Goal: Task Accomplishment & Management: Manage account settings

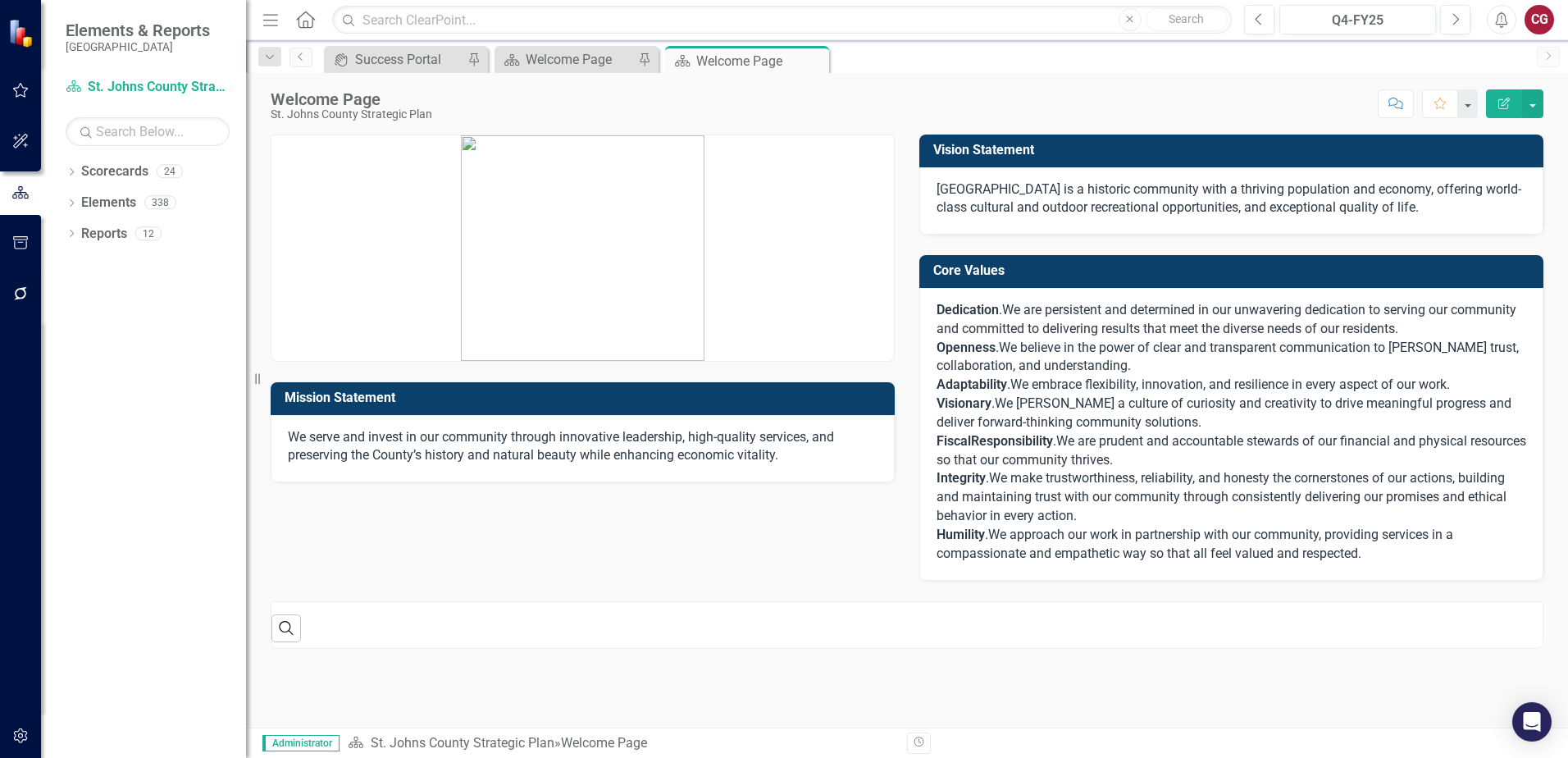
click at [18, 144] on icon "button" at bounding box center [21, 141] width 17 height 13
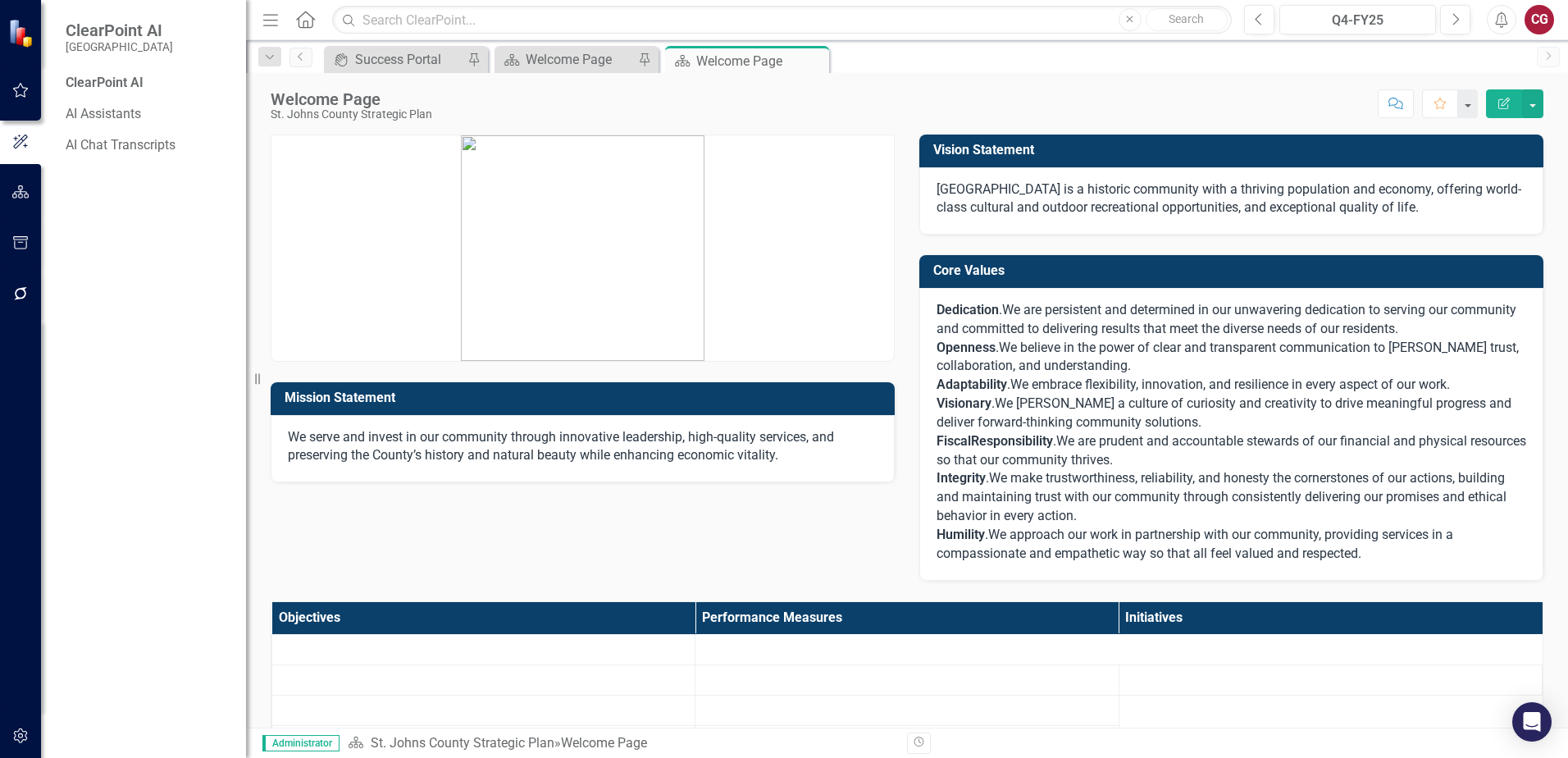
click at [24, 283] on button "button" at bounding box center [21, 294] width 37 height 34
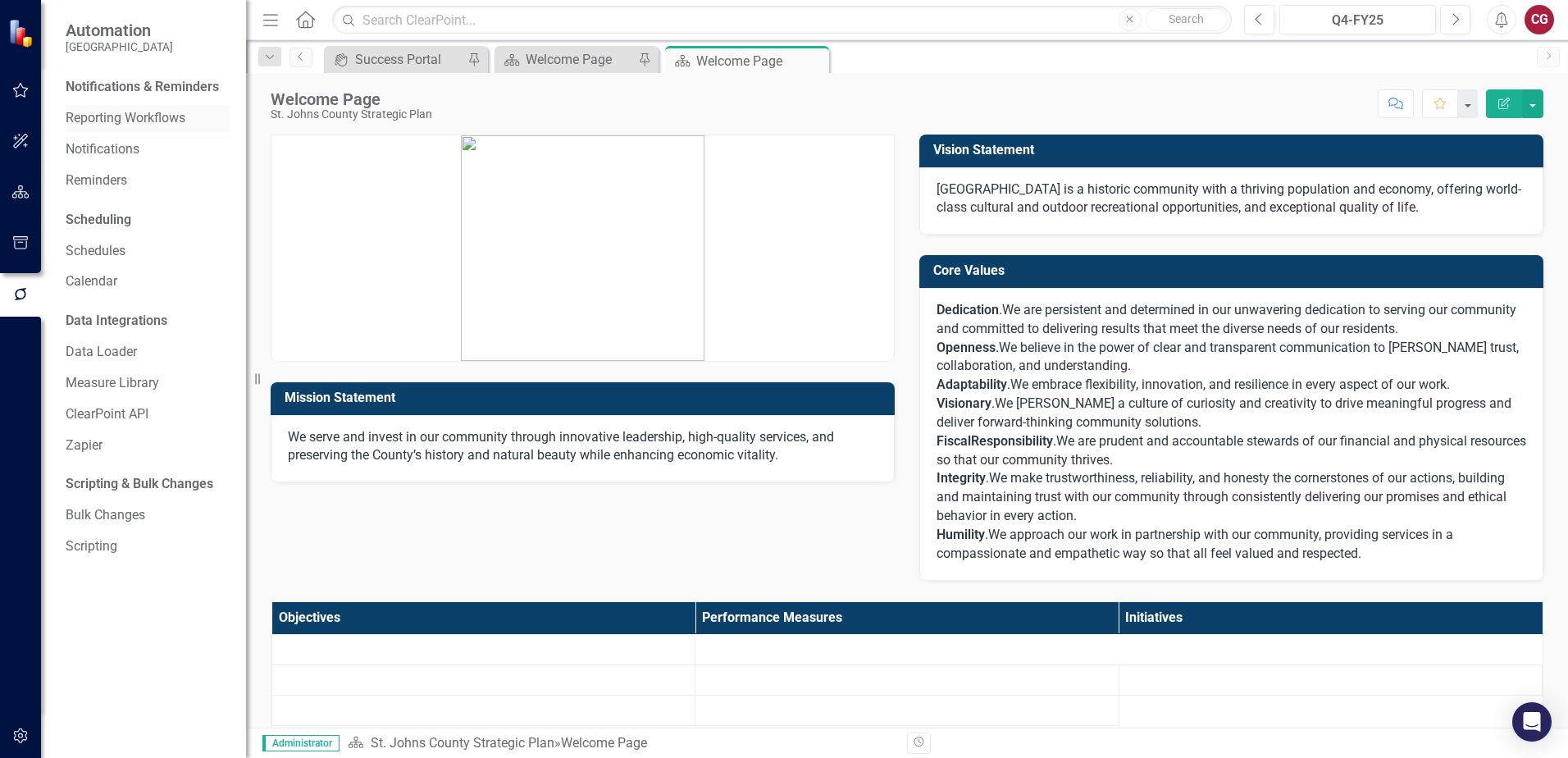
click at [93, 110] on link "Reporting Workflows" at bounding box center [147, 118] width 164 height 19
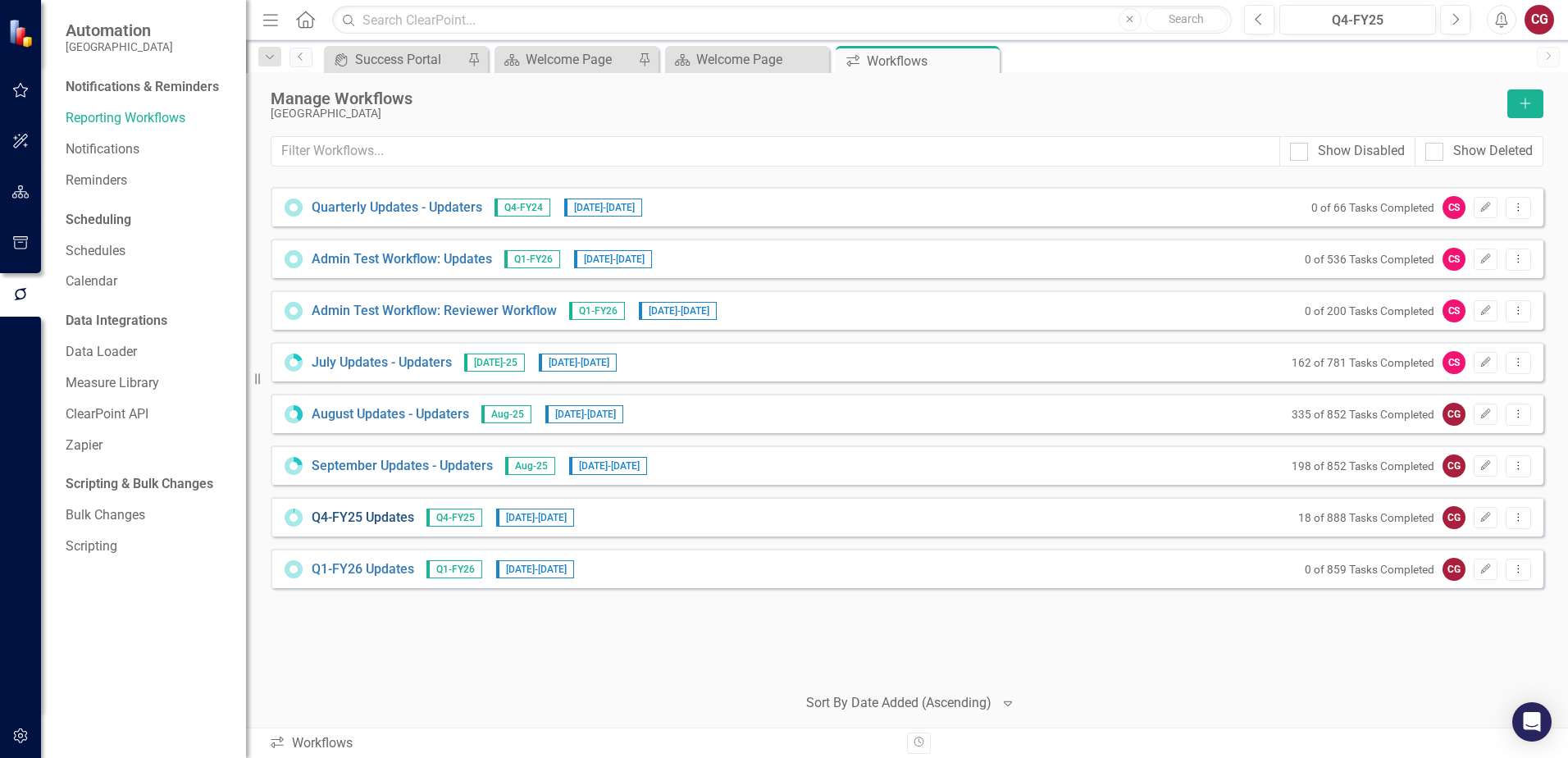
click at [378, 513] on link "Q4-FY25 Updates" at bounding box center [362, 517] width 103 height 19
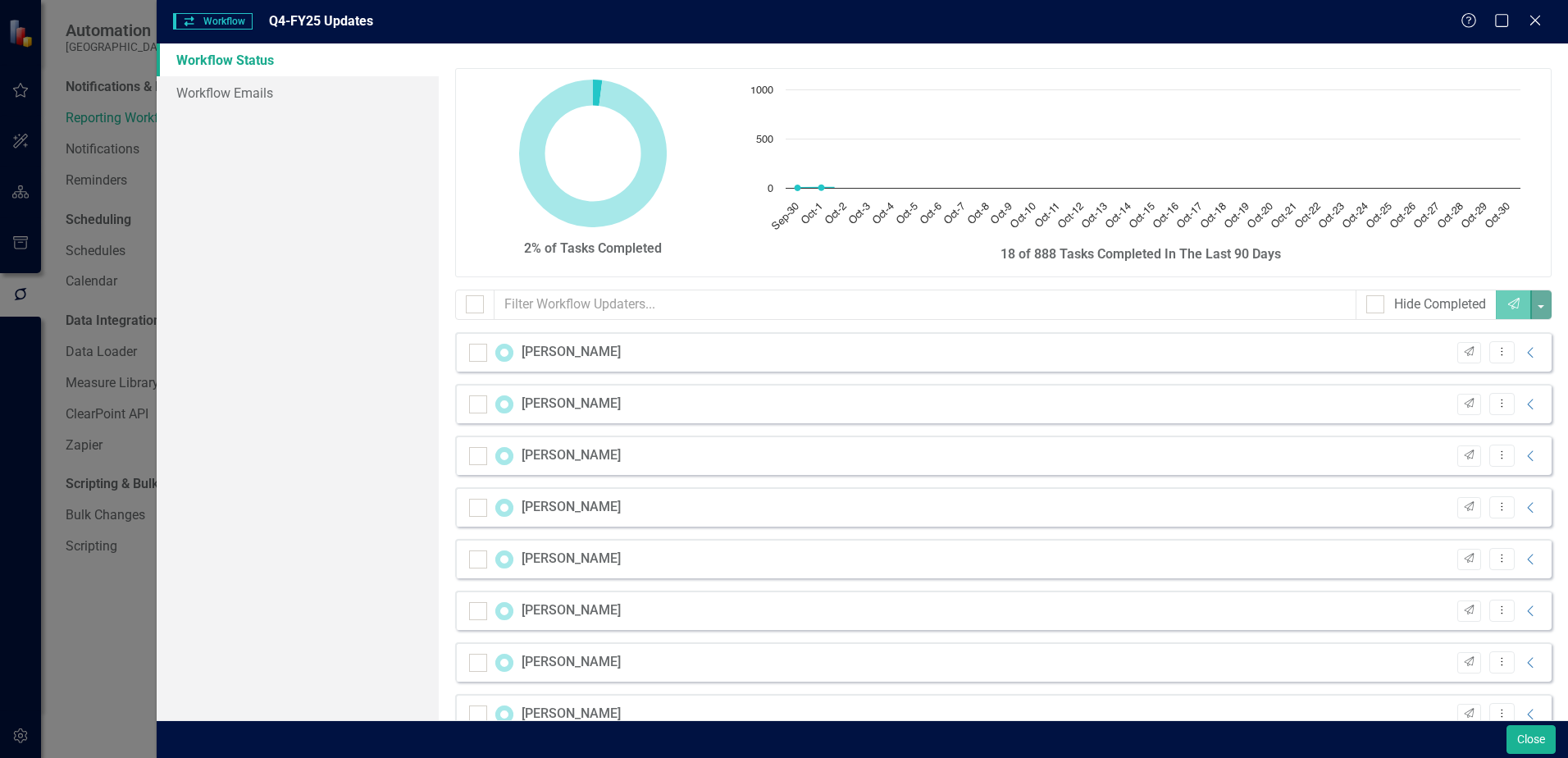
checkbox input "false"
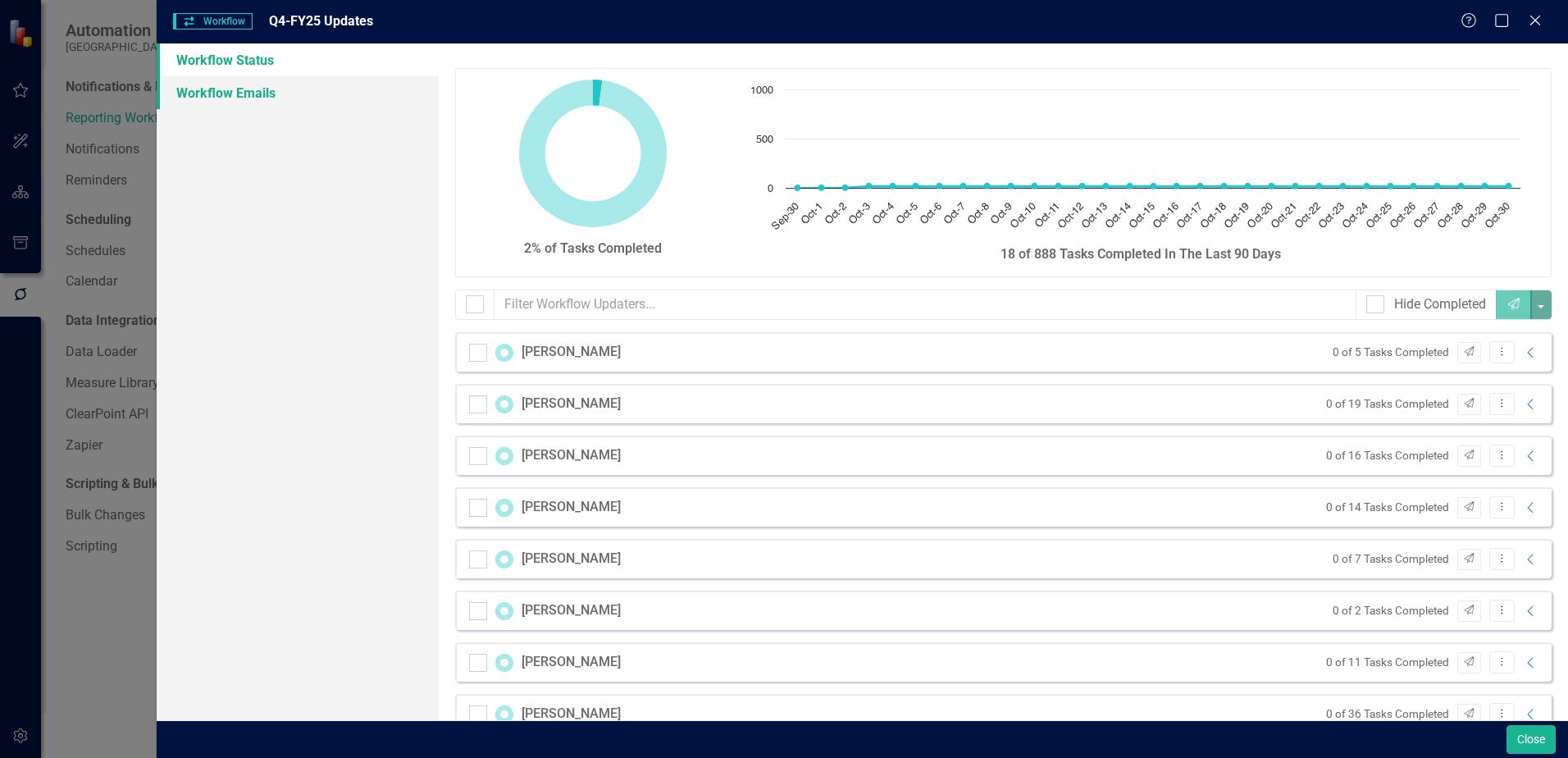
click at [240, 103] on link "Workflow Emails" at bounding box center [297, 92] width 282 height 33
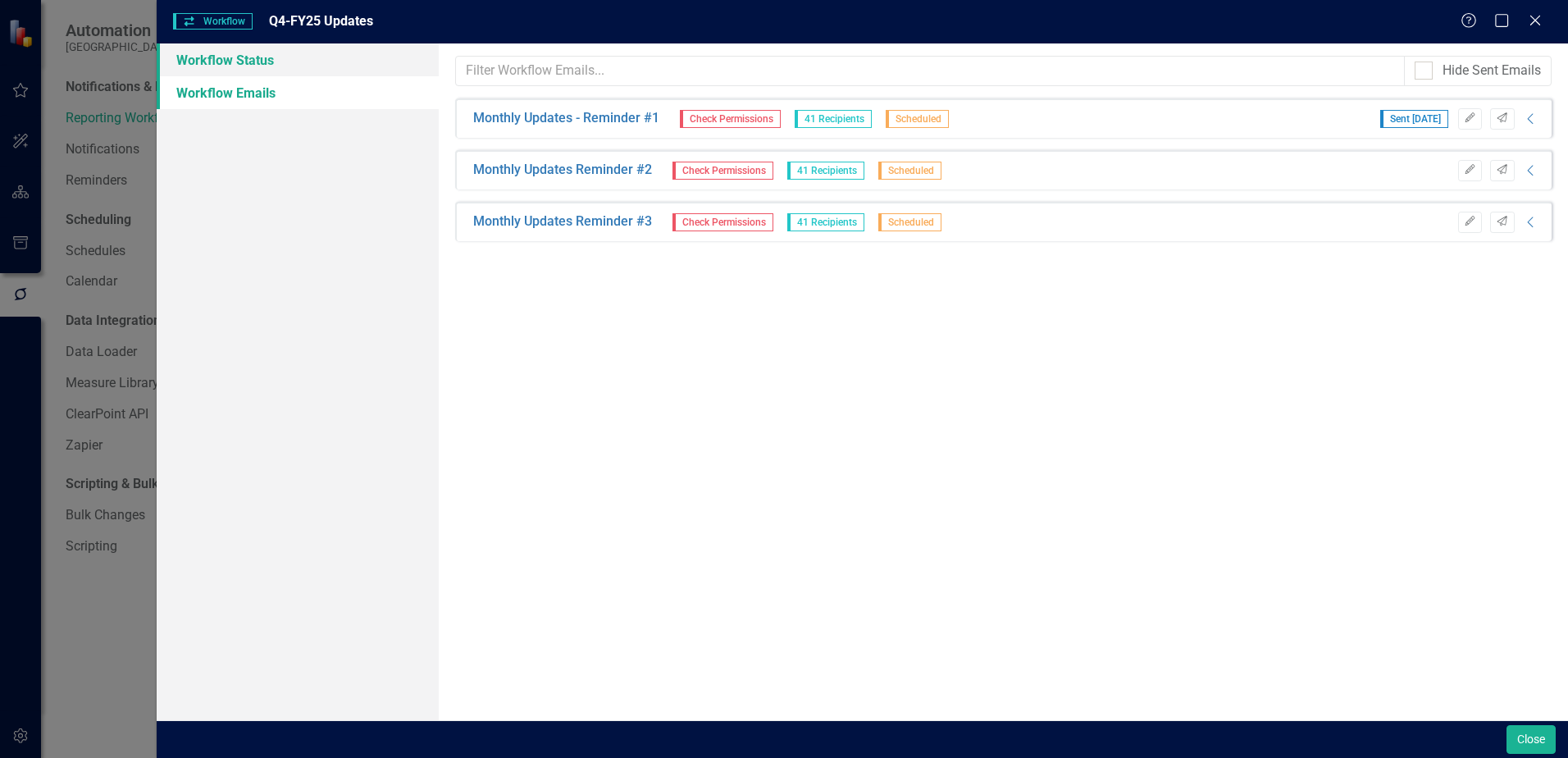
click at [230, 56] on link "Workflow Status" at bounding box center [297, 60] width 282 height 33
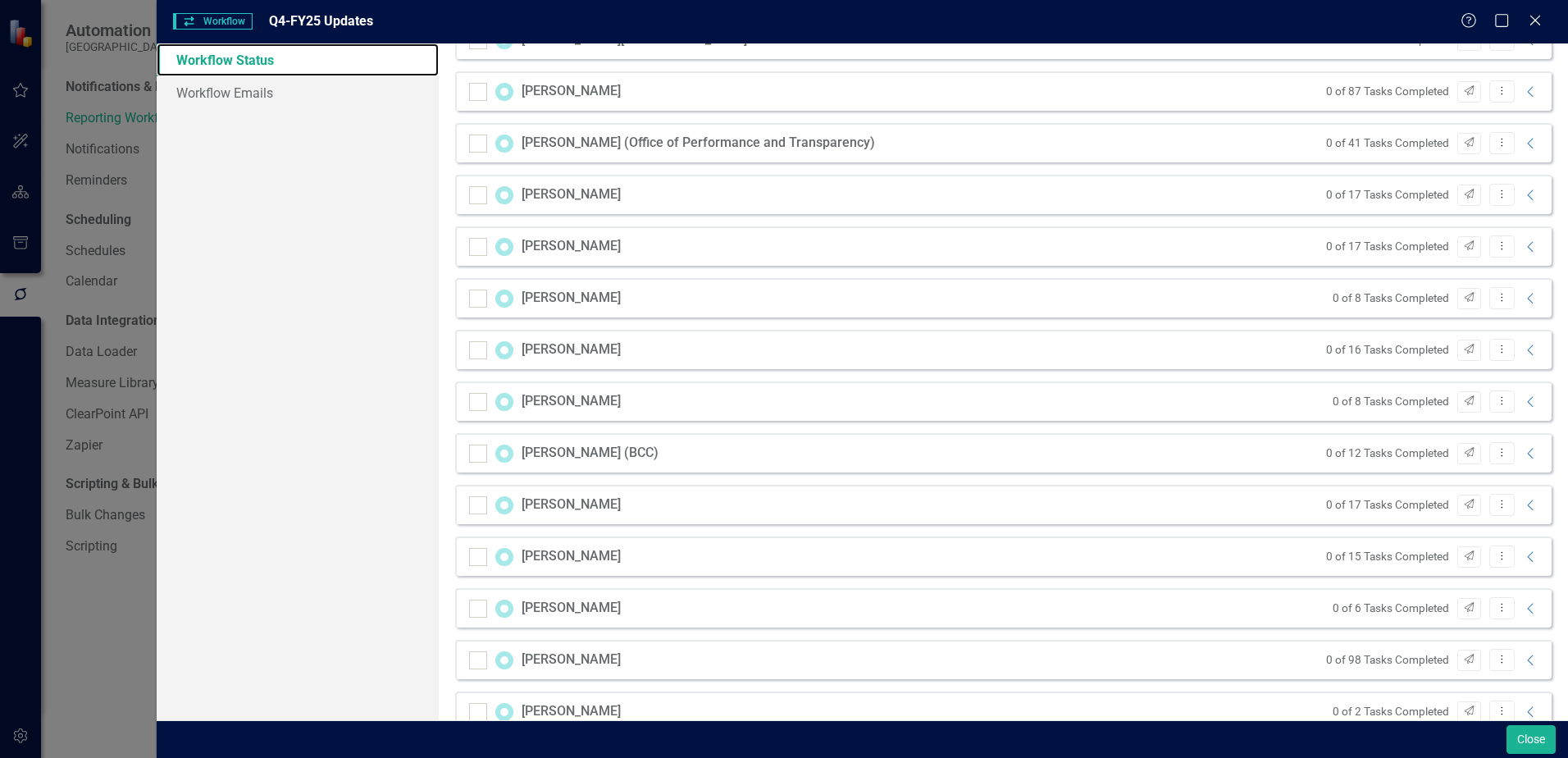
scroll to position [1004, 0]
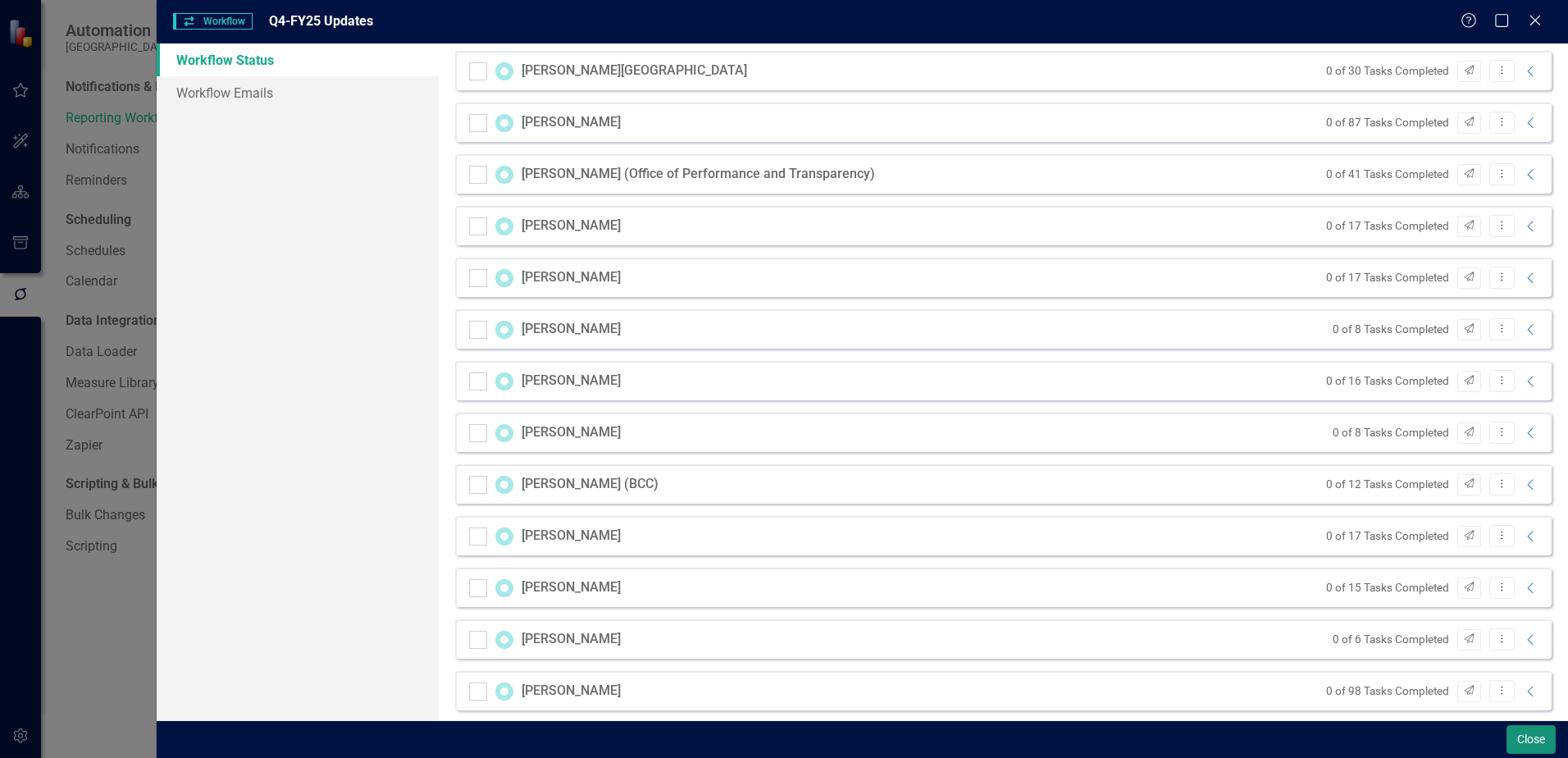
click at [1531, 736] on button "Close" at bounding box center [1530, 739] width 49 height 29
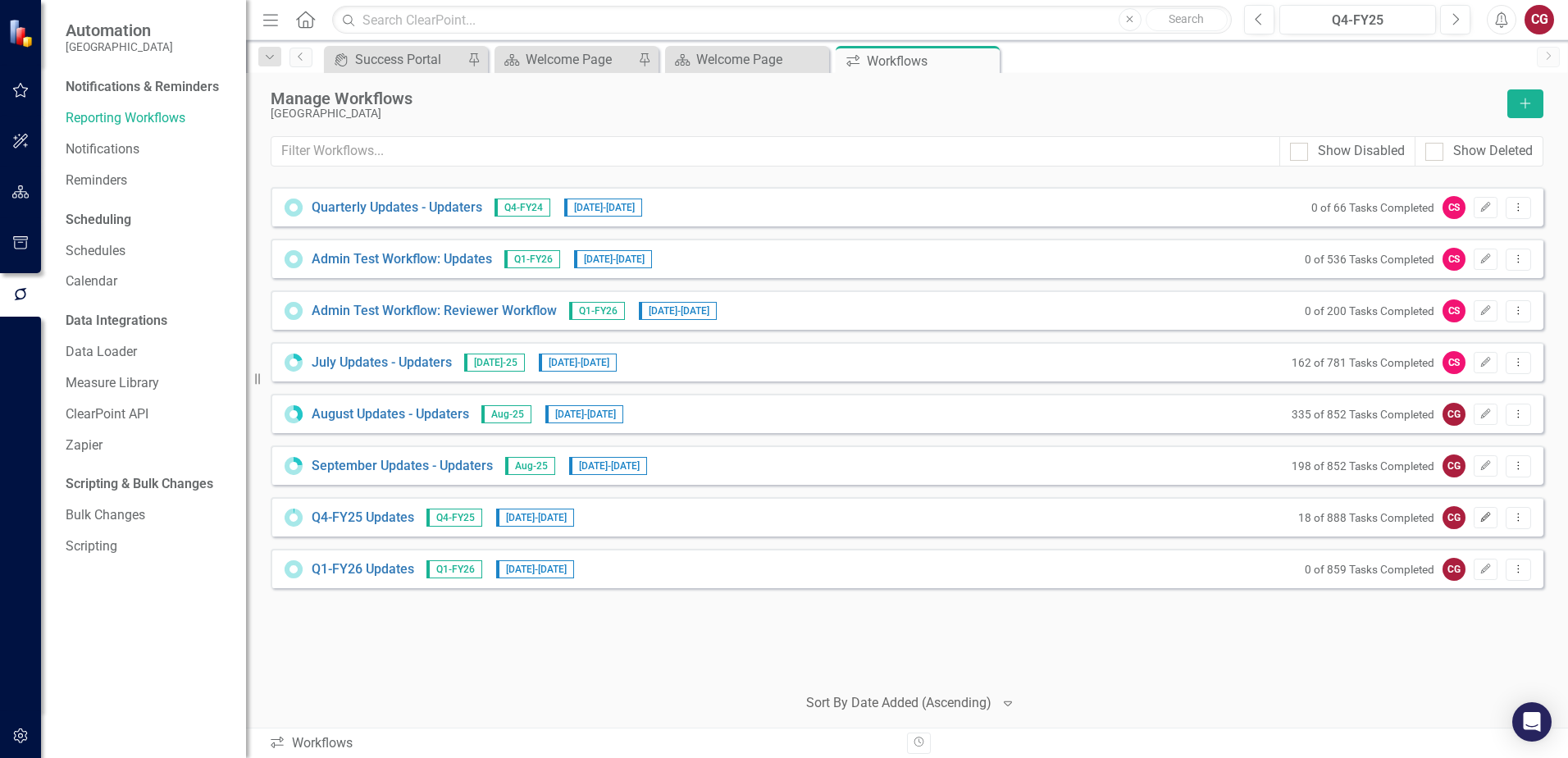
click at [1485, 521] on icon "Edit" at bounding box center [1486, 517] width 13 height 10
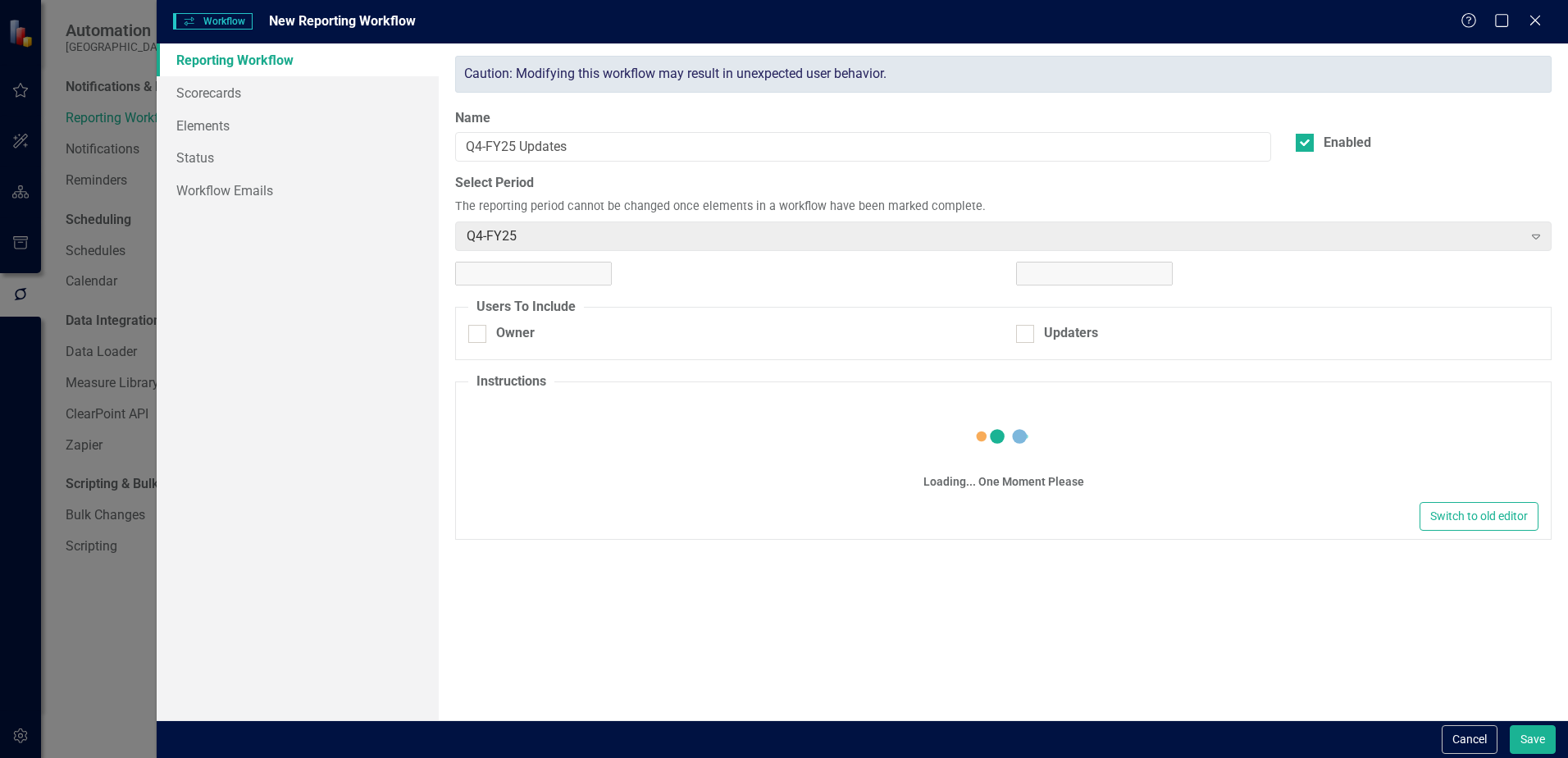
checkbox input "true"
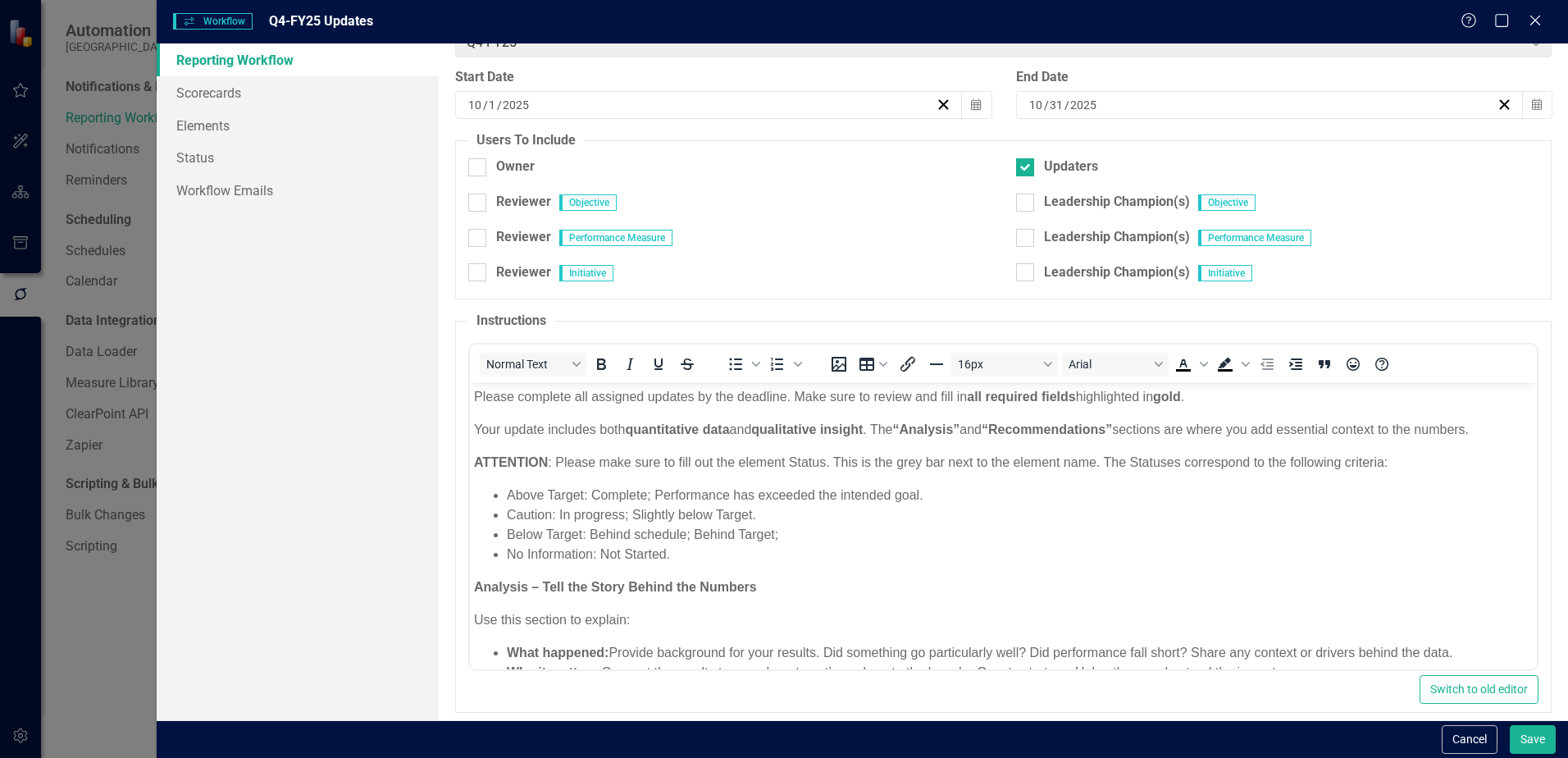
scroll to position [210, 0]
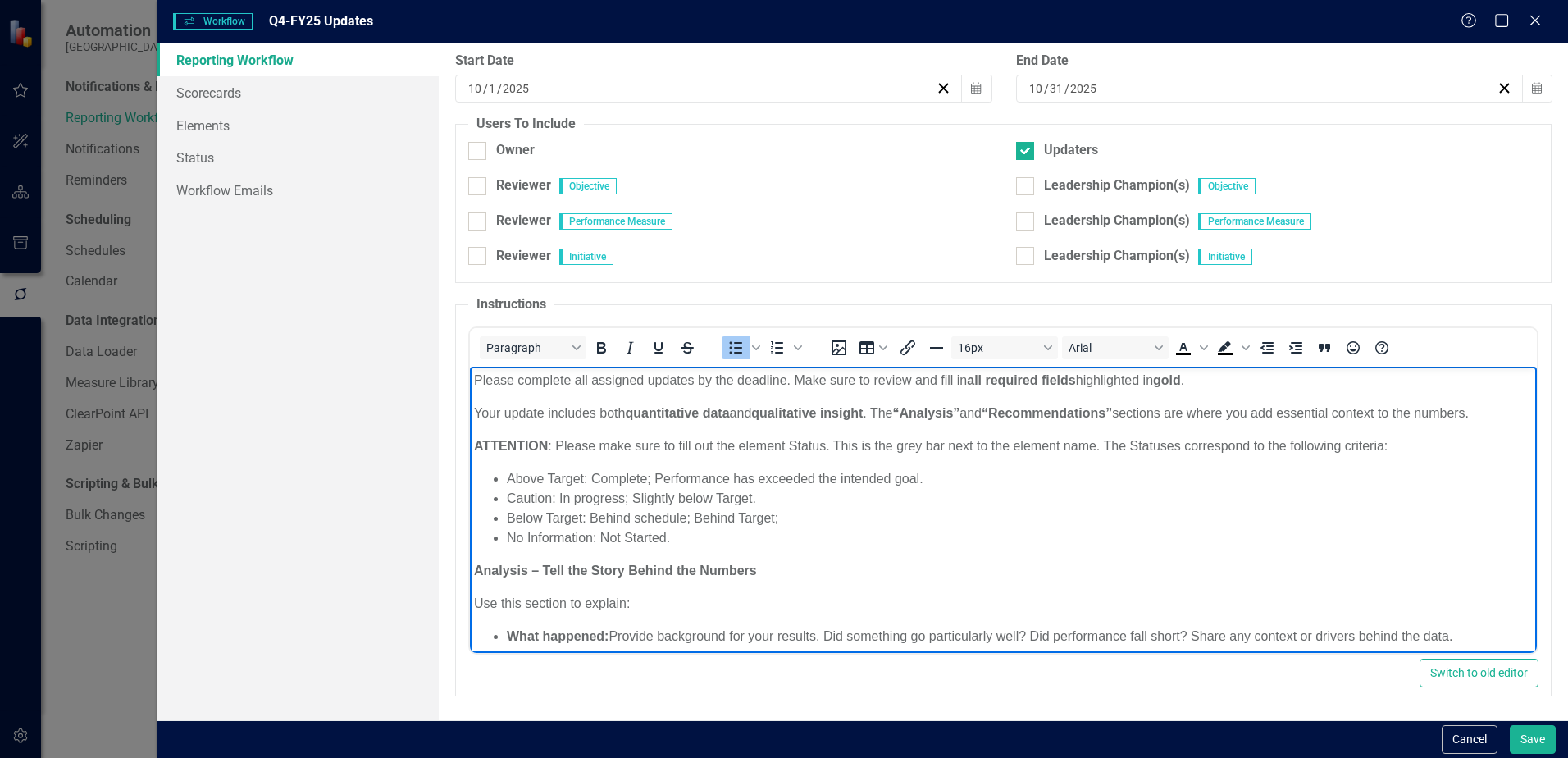
drag, startPoint x: 856, startPoint y: 499, endPoint x: 847, endPoint y: 488, distance: 14.2
click at [855, 496] on li "Caution: In progress; Slightly below Target." at bounding box center [1019, 498] width 1026 height 20
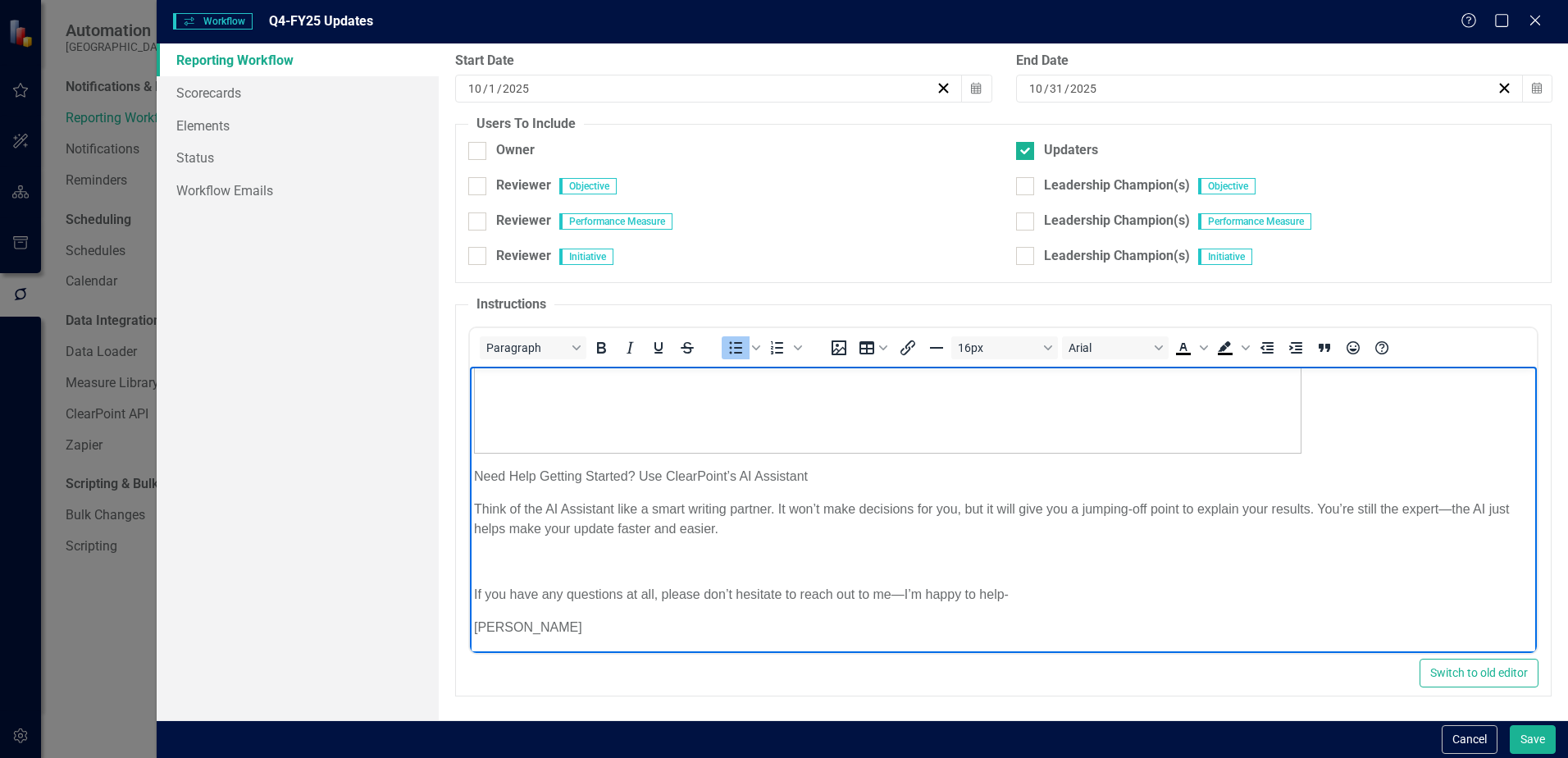
scroll to position [985, 0]
click at [901, 592] on p "If you have any questions at all, please don’t hesitate to reach out to me—I’m …" at bounding box center [1003, 592] width 1059 height 20
click at [1007, 587] on p "If you have any questions at all, please don’t hesitate to reach out to me I’m …" at bounding box center [1003, 592] width 1059 height 20
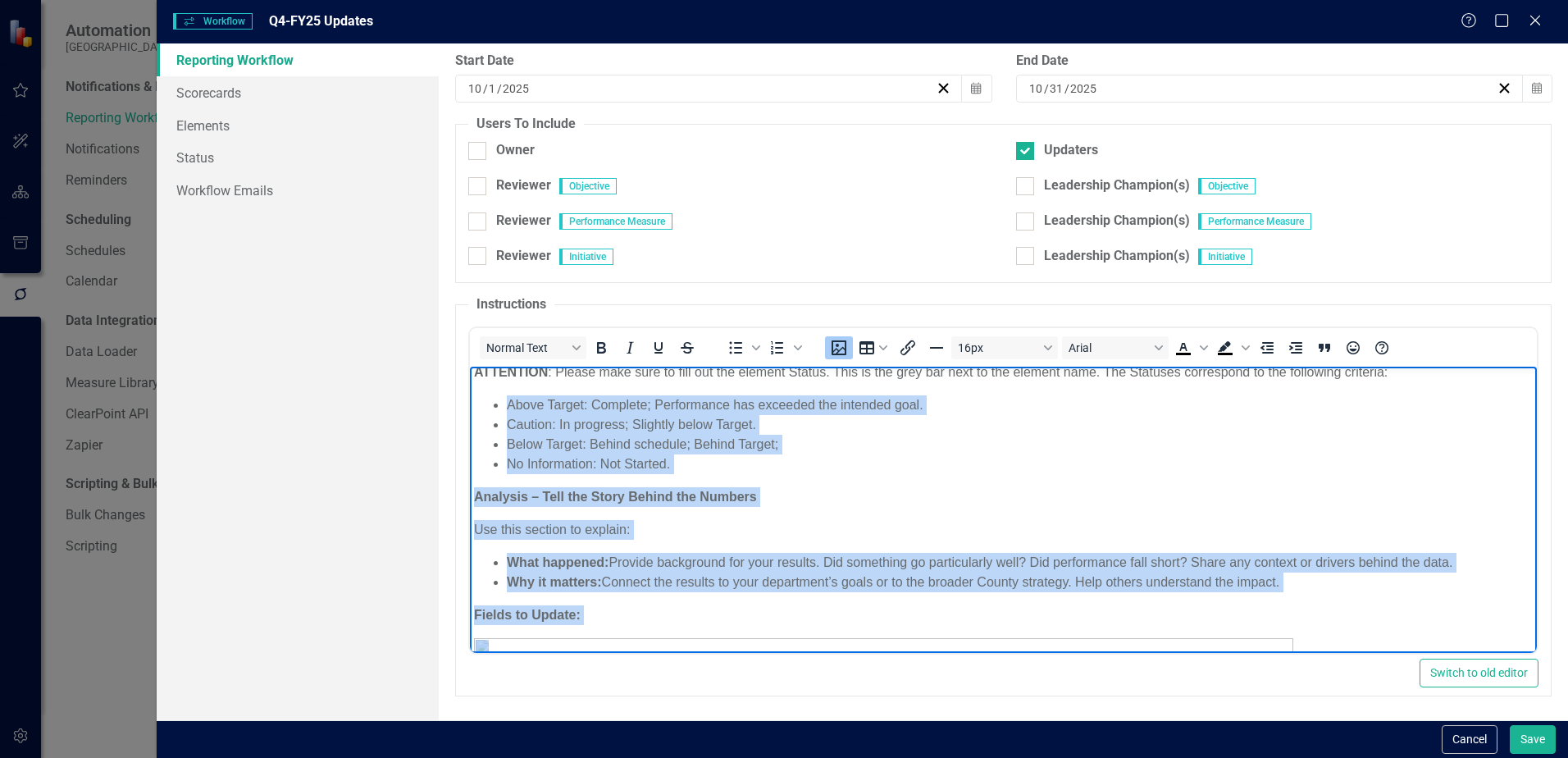
scroll to position [0, 0]
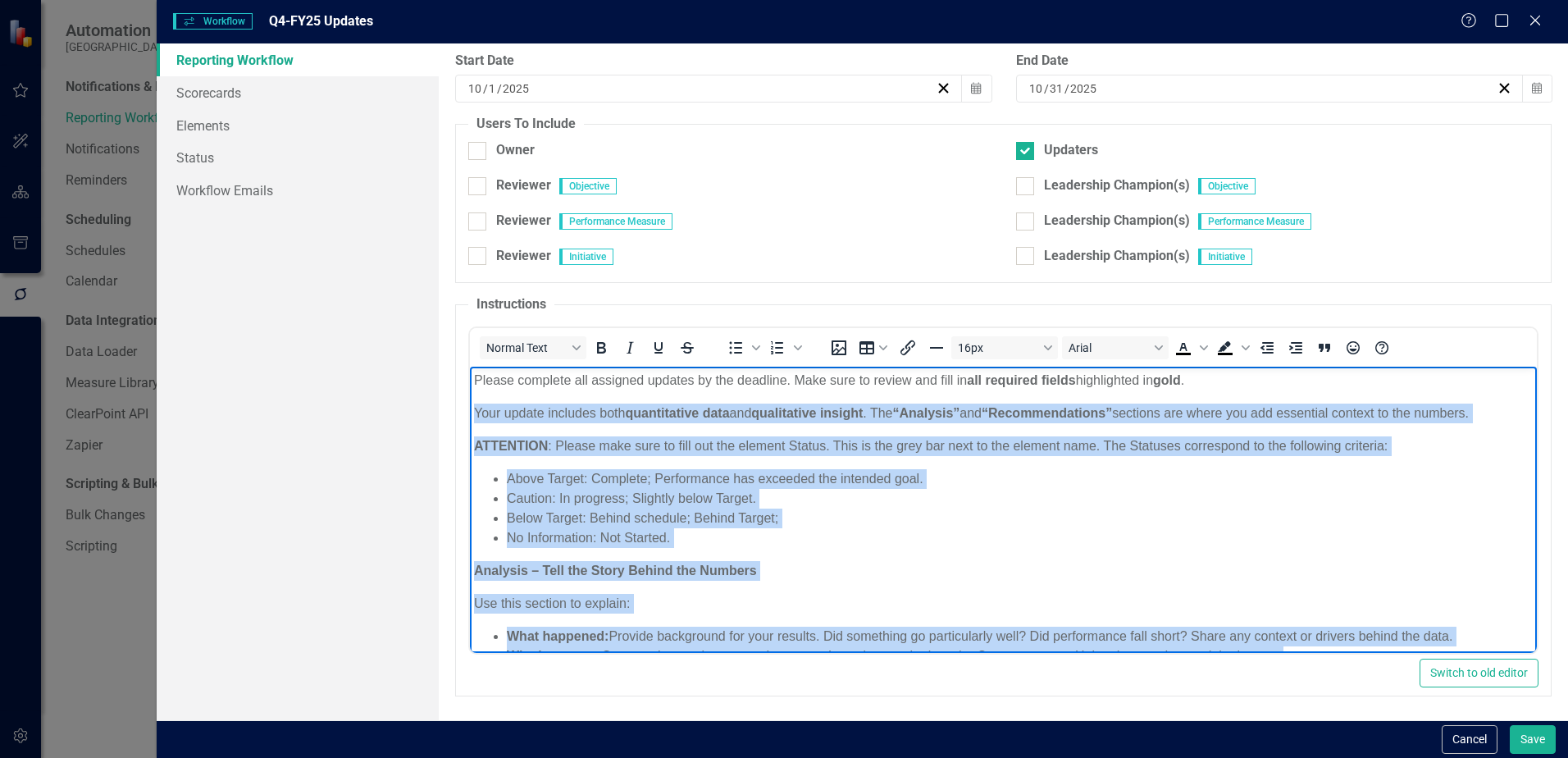
drag, startPoint x: 762, startPoint y: 541, endPoint x: 456, endPoint y: 408, distance: 333.7
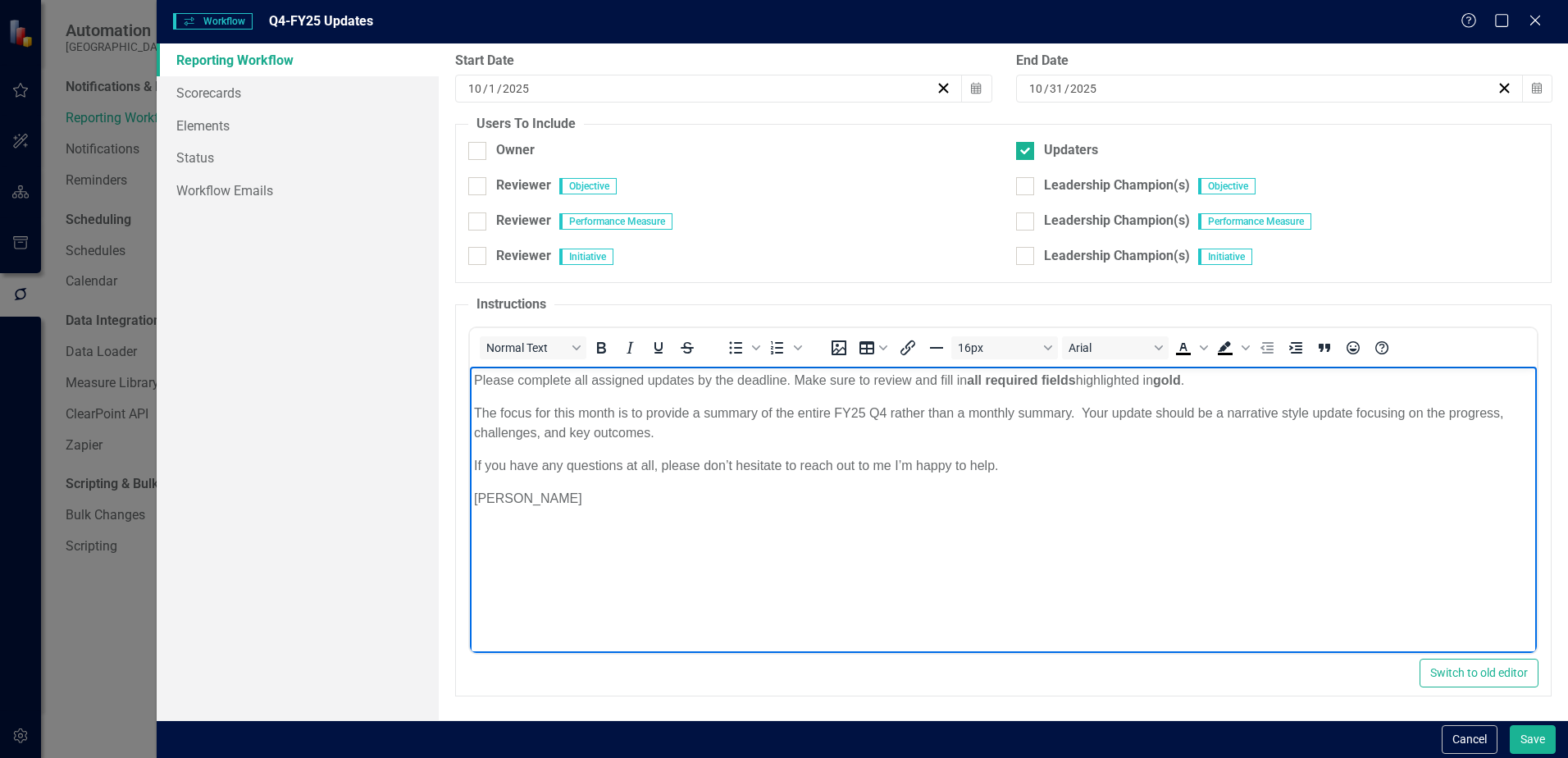
click at [1197, 377] on p "Please complete all assigned updates by the deadline. Make sure to review and f…" at bounding box center [1003, 379] width 1059 height 20
click at [752, 424] on p "The focus for this month is to provide a summary of the entire FY25 Q4 rather t…" at bounding box center [1003, 422] width 1059 height 39
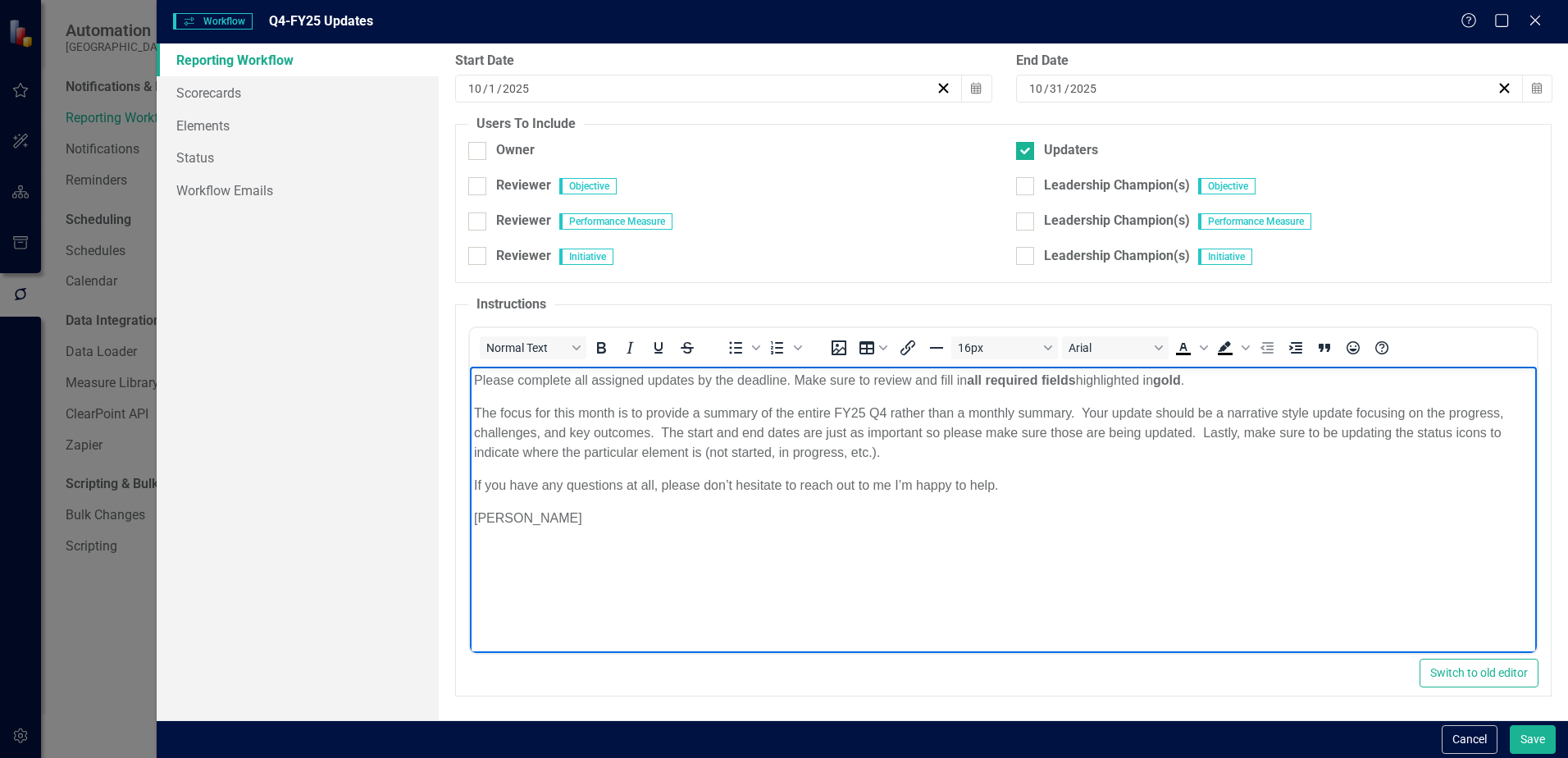
click at [667, 541] on body "Please complete all assigned updates by the deadline. Make sure to review and f…" at bounding box center [1003, 489] width 1067 height 246
drag, startPoint x: 618, startPoint y: 531, endPoint x: 405, endPoint y: 358, distance: 274.4
click at [470, 366] on html "Please complete all assigned updates by the deadline. Make sure to review and f…" at bounding box center [1003, 489] width 1067 height 246
copy body "Please complete all assigned updates by the deadline. Make sure to review and f…"
drag, startPoint x: 661, startPoint y: 532, endPoint x: 318, endPoint y: 331, distance: 397.6
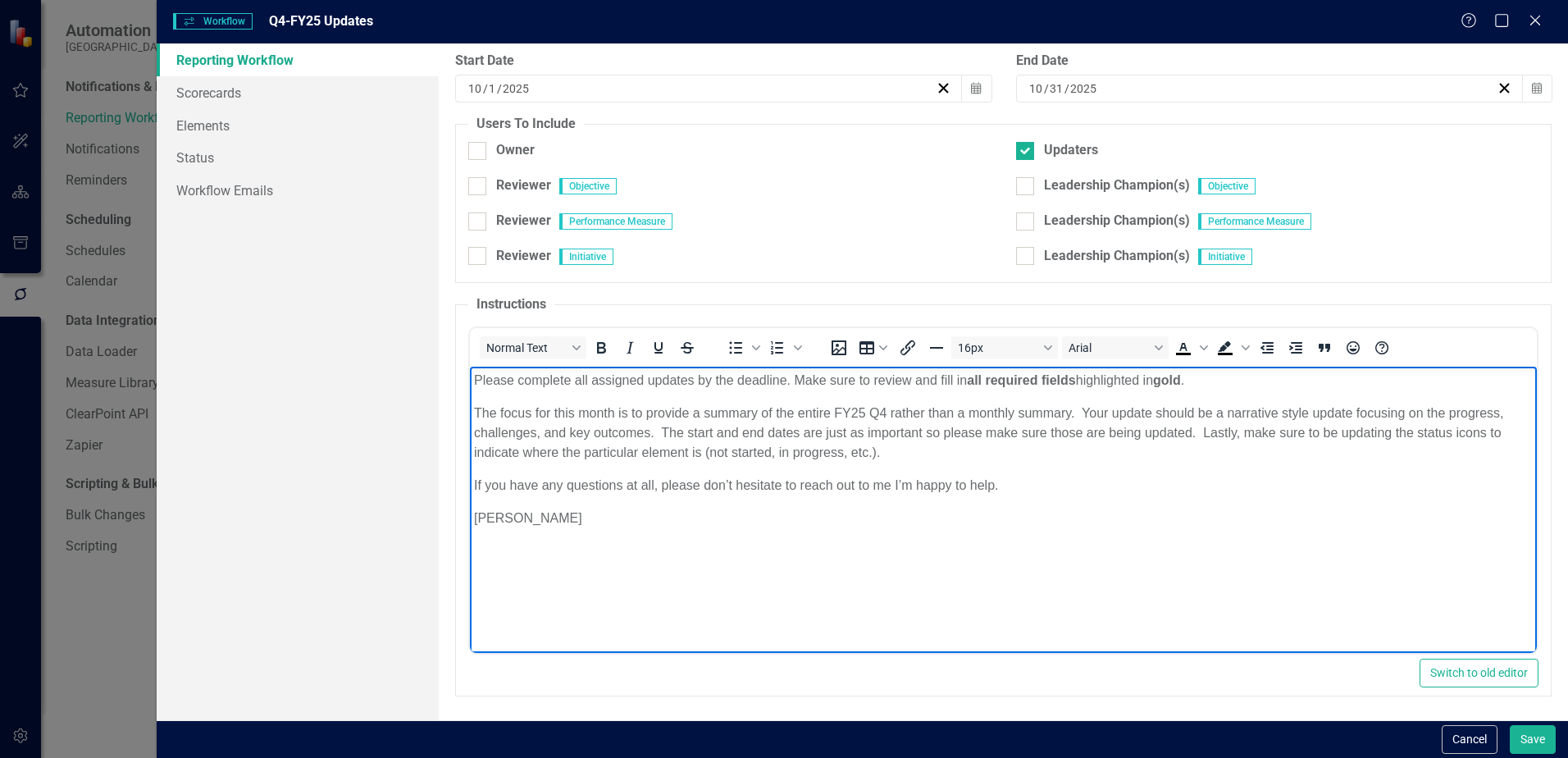
click at [470, 366] on html "Please complete all assigned updates by the deadline. Make sure to review and f…" at bounding box center [1003, 489] width 1067 height 246
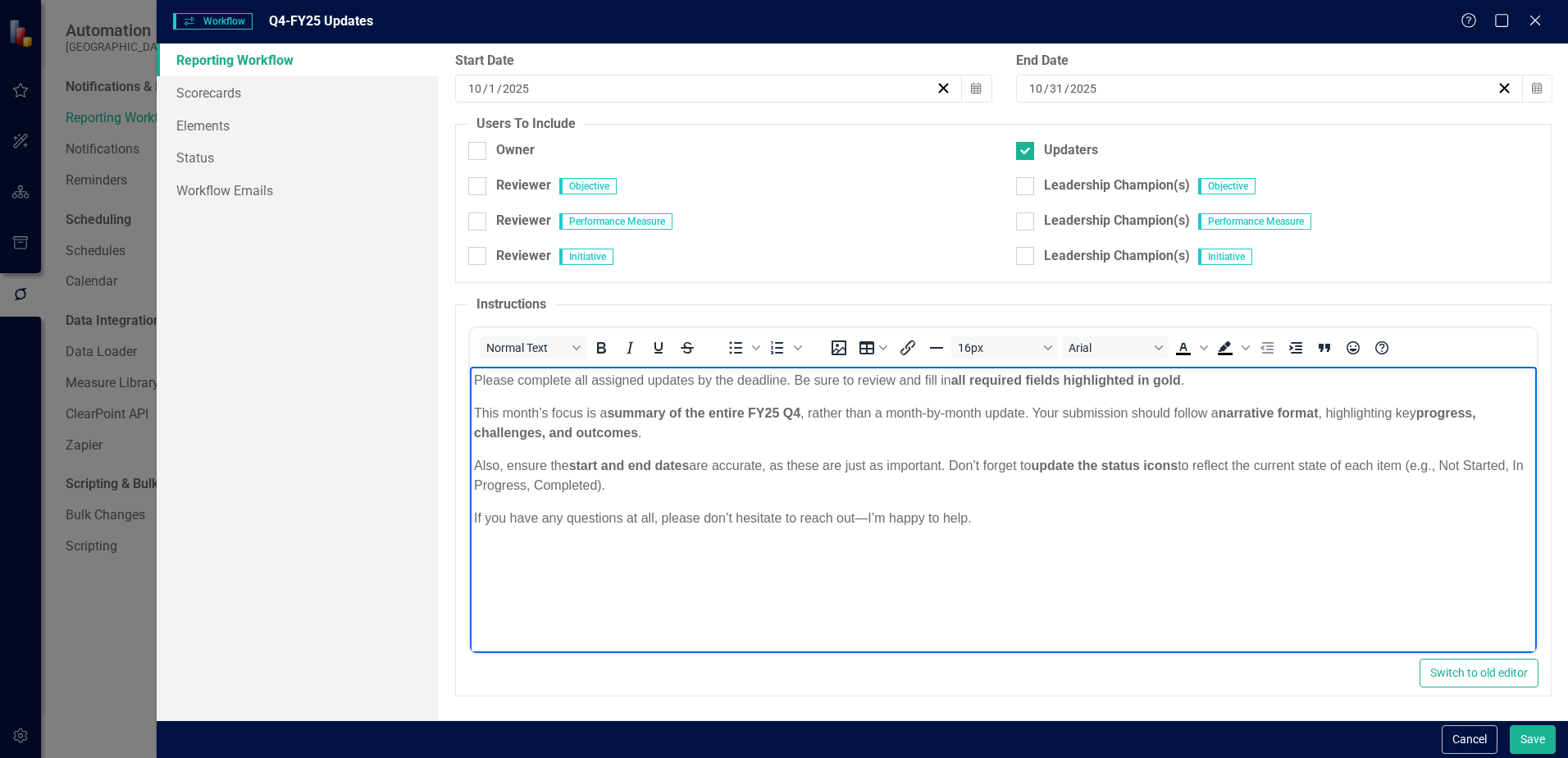
click at [965, 393] on body "Please complete all assigned updates by the deadline. Be sure to review and fil…" at bounding box center [1003, 489] width 1067 height 246
click at [1064, 379] on strong "all required fields highlighted in gold" at bounding box center [1066, 379] width 230 height 14
drag, startPoint x: 1064, startPoint y: 380, endPoint x: 954, endPoint y: 384, distance: 110.1
click at [954, 384] on strong "all required fields highlighted in gold" at bounding box center [1066, 379] width 230 height 14
drag, startPoint x: 944, startPoint y: 386, endPoint x: 1062, endPoint y: 372, distance: 118.8
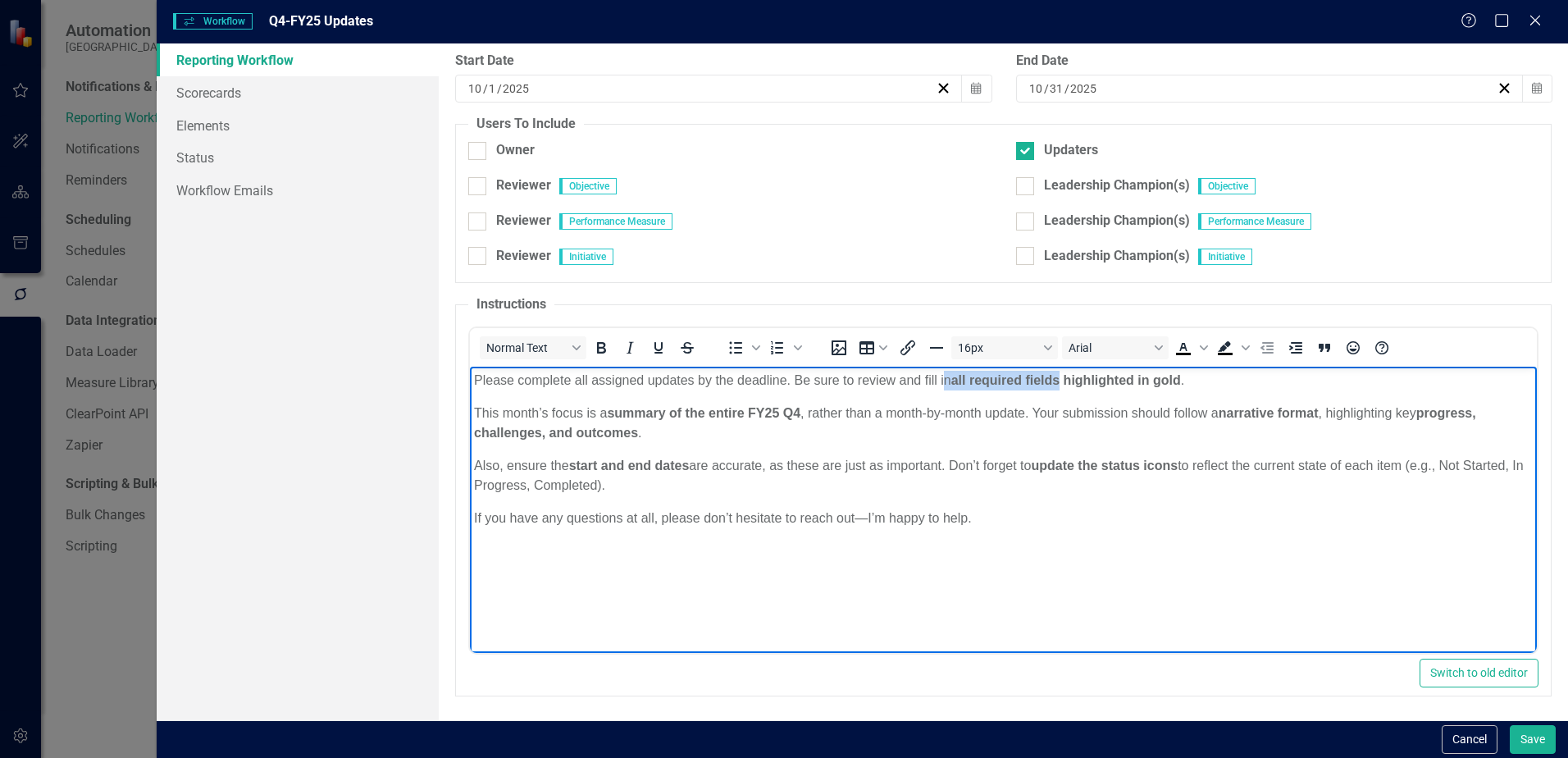
click at [1062, 372] on p "Please complete all assigned updates by the deadline. Be sure to review and fil…" at bounding box center [1003, 379] width 1059 height 20
click at [601, 350] on icon "Bold" at bounding box center [601, 347] width 20 height 20
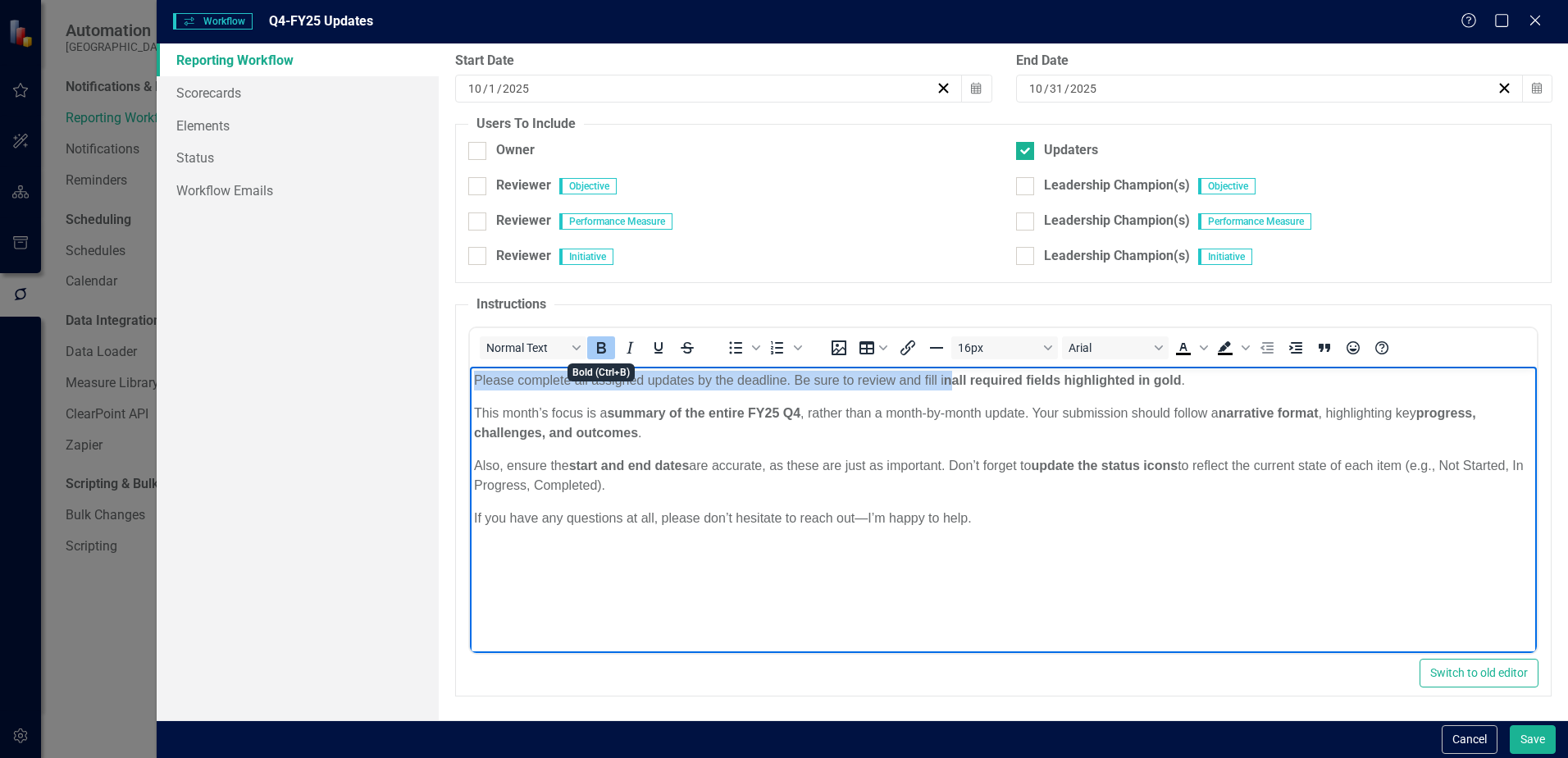
click at [601, 350] on icon "Bold" at bounding box center [601, 347] width 20 height 20
click at [1114, 379] on strong "highlighted in gold" at bounding box center [1109, 379] width 117 height 14
click at [1195, 372] on p "Please complete all assigned updates by the deadline. Be sure to review and fil…" at bounding box center [1003, 379] width 1059 height 20
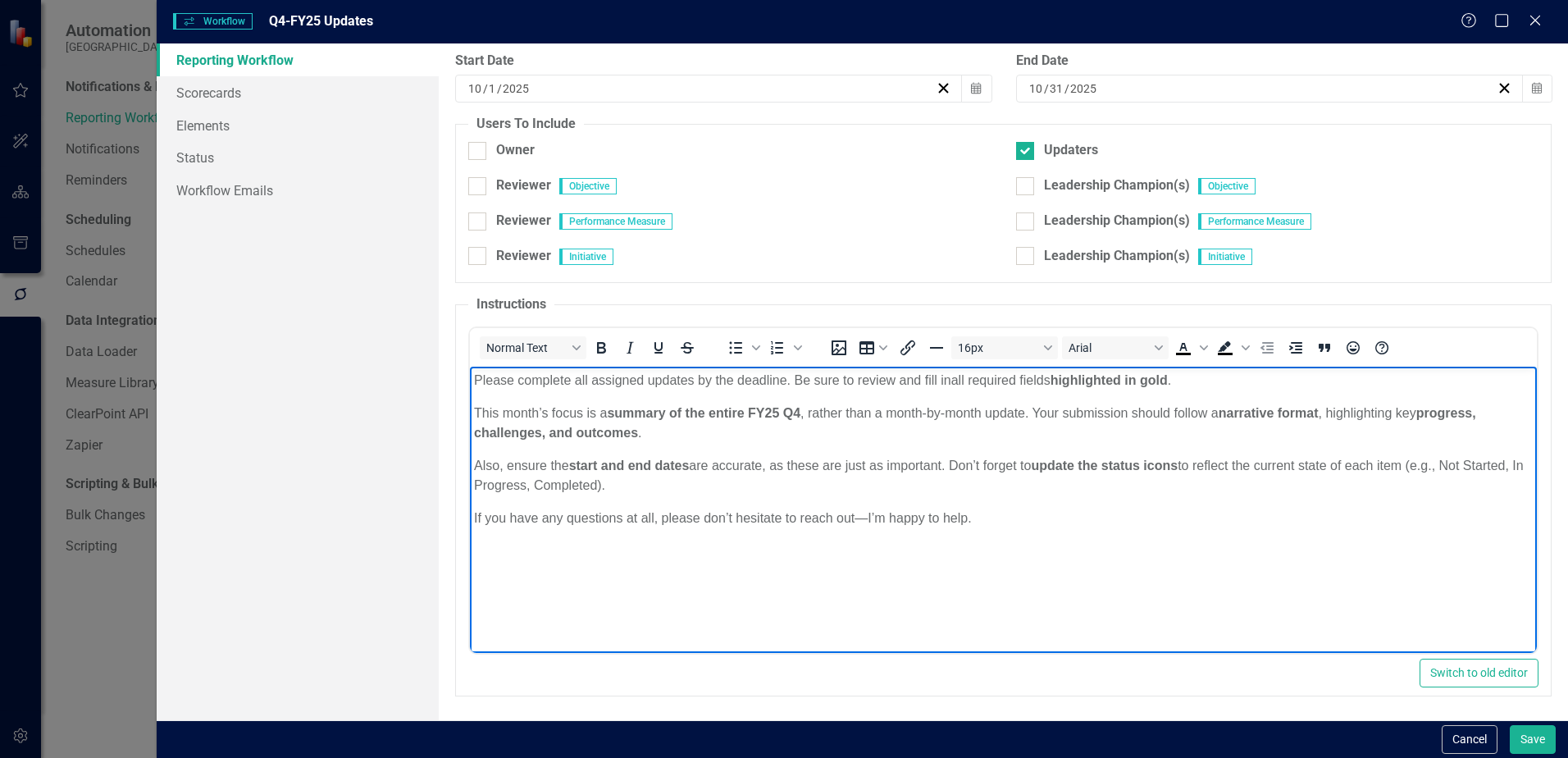
click at [676, 429] on p "This month’s focus is a summary of the entire FY25 Q4 , rather than a month-by-…" at bounding box center [1003, 422] width 1059 height 39
click at [1001, 530] on body "Please complete all assigned updates by the deadline. Be sure to review and fil…" at bounding box center [1003, 489] width 1067 height 246
click at [865, 514] on p "If you have any questions at all, please don’t hesitate to reach out—I’m happy …" at bounding box center [1003, 517] width 1059 height 20
drag, startPoint x: 1175, startPoint y: 379, endPoint x: 1061, endPoint y: 388, distance: 114.4
click at [1061, 388] on p "Please complete all assigned updates by the deadline. Be sure to review and fil…" at bounding box center [1003, 379] width 1059 height 20
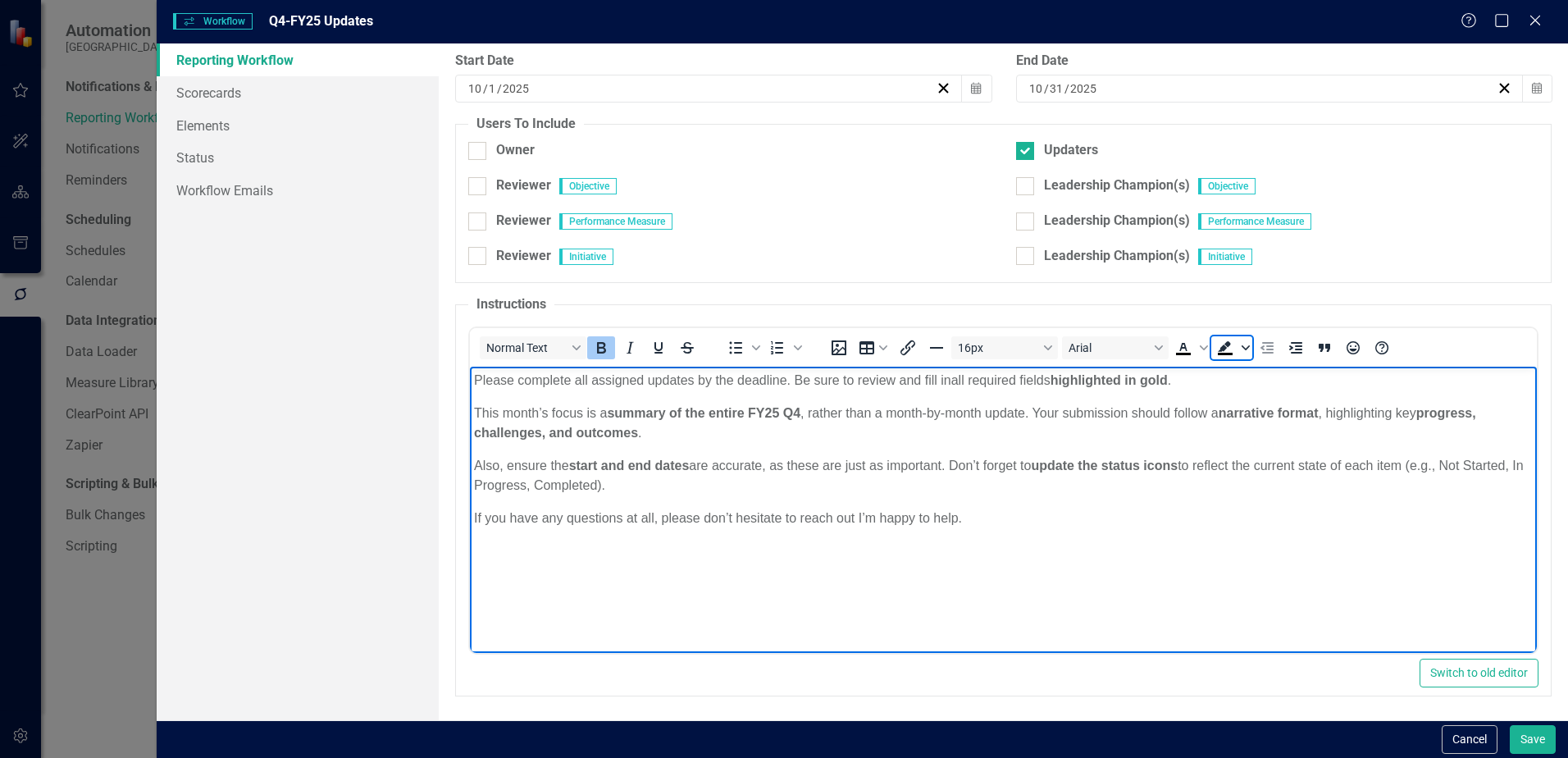
click at [1240, 351] on span "Background color Black" at bounding box center [1245, 348] width 13 height 23
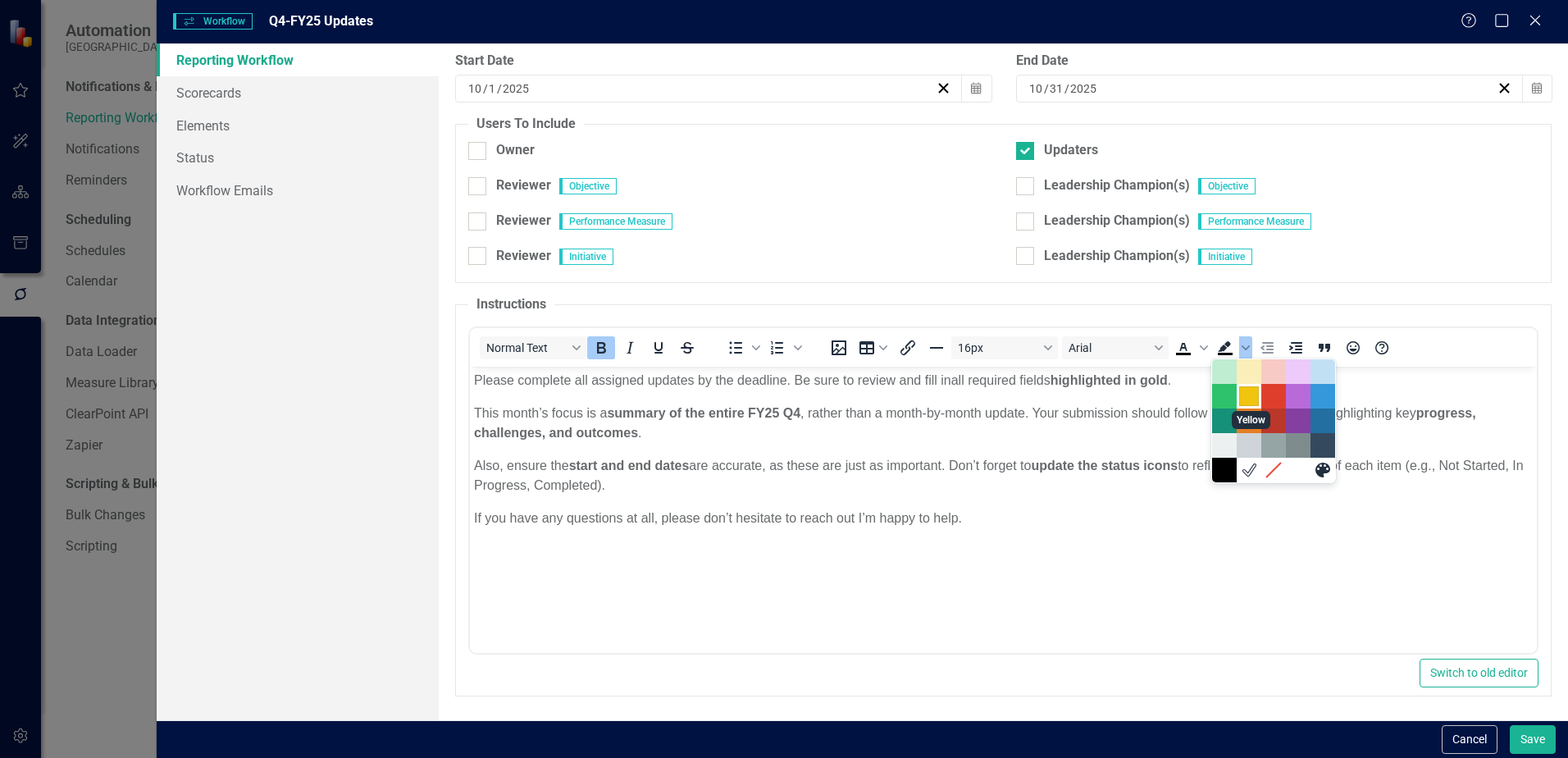
click at [1253, 392] on div "Yellow" at bounding box center [1248, 396] width 20 height 20
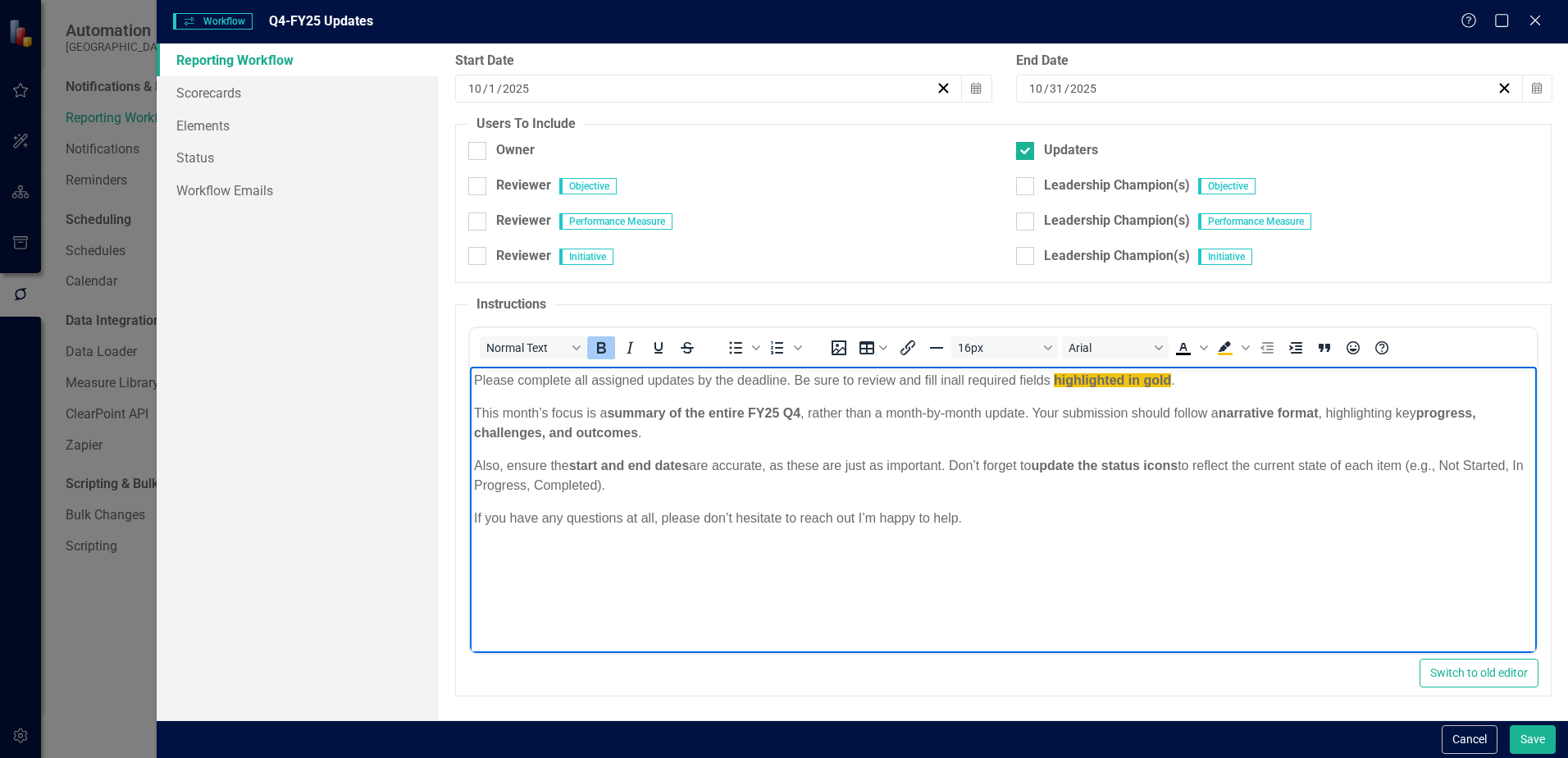
click at [1251, 391] on body "Please complete all assigned updates by the deadline. Be sure to review and fil…" at bounding box center [1003, 489] width 1067 height 246
click at [1199, 382] on p "Please complete all assigned updates by the deadline. Be sure to review and fil…" at bounding box center [1003, 379] width 1059 height 20
drag, startPoint x: 1189, startPoint y: 379, endPoint x: 1052, endPoint y: 379, distance: 137.0
click at [1052, 379] on p "Please complete all assigned updates by the deadline. Be sure to review and fil…" at bounding box center [1003, 379] width 1059 height 20
click at [1248, 353] on span "Background color Yellow" at bounding box center [1245, 348] width 13 height 23
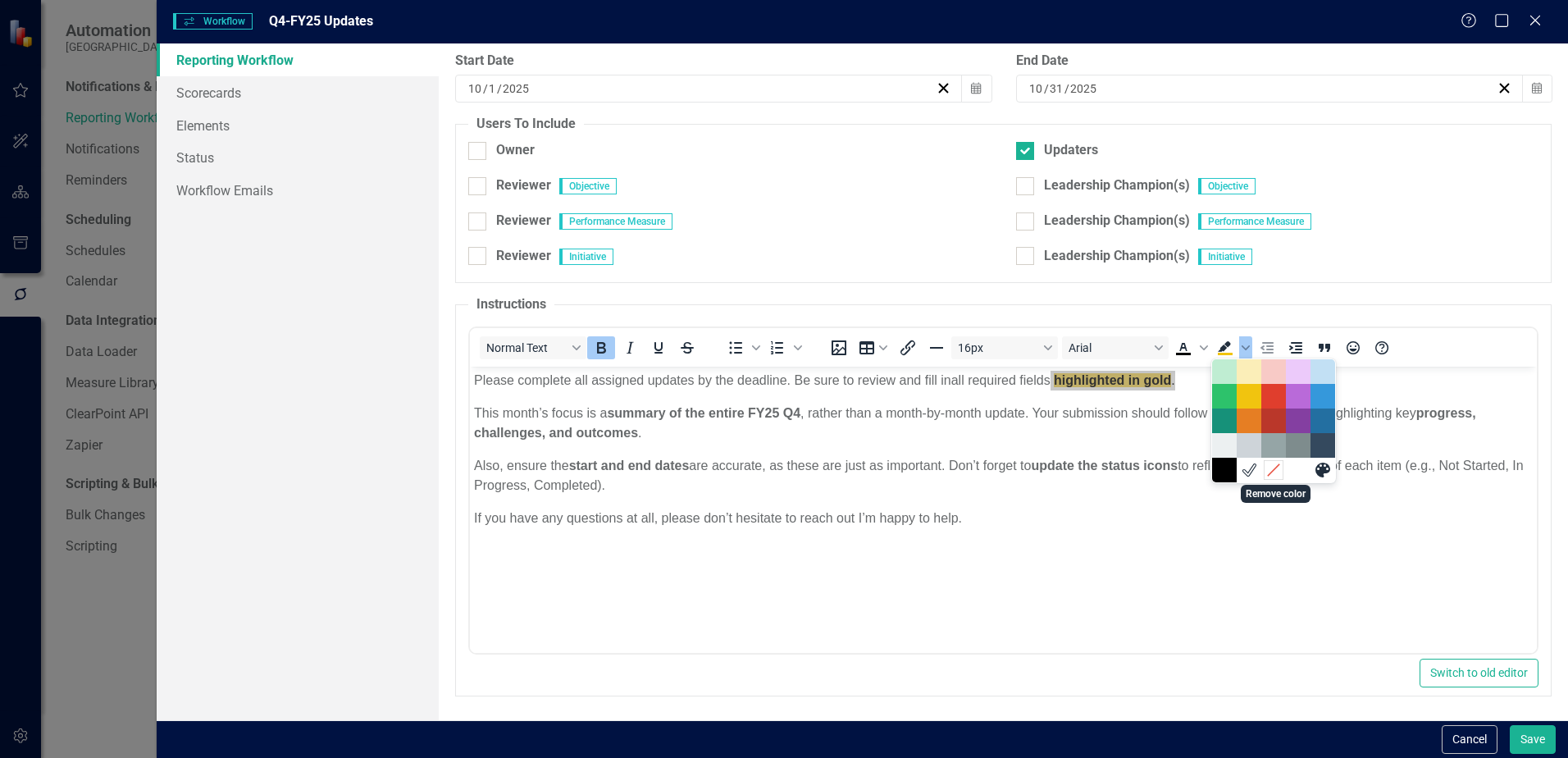
click at [1274, 469] on icon "Remove color" at bounding box center [1273, 470] width 12 height 12
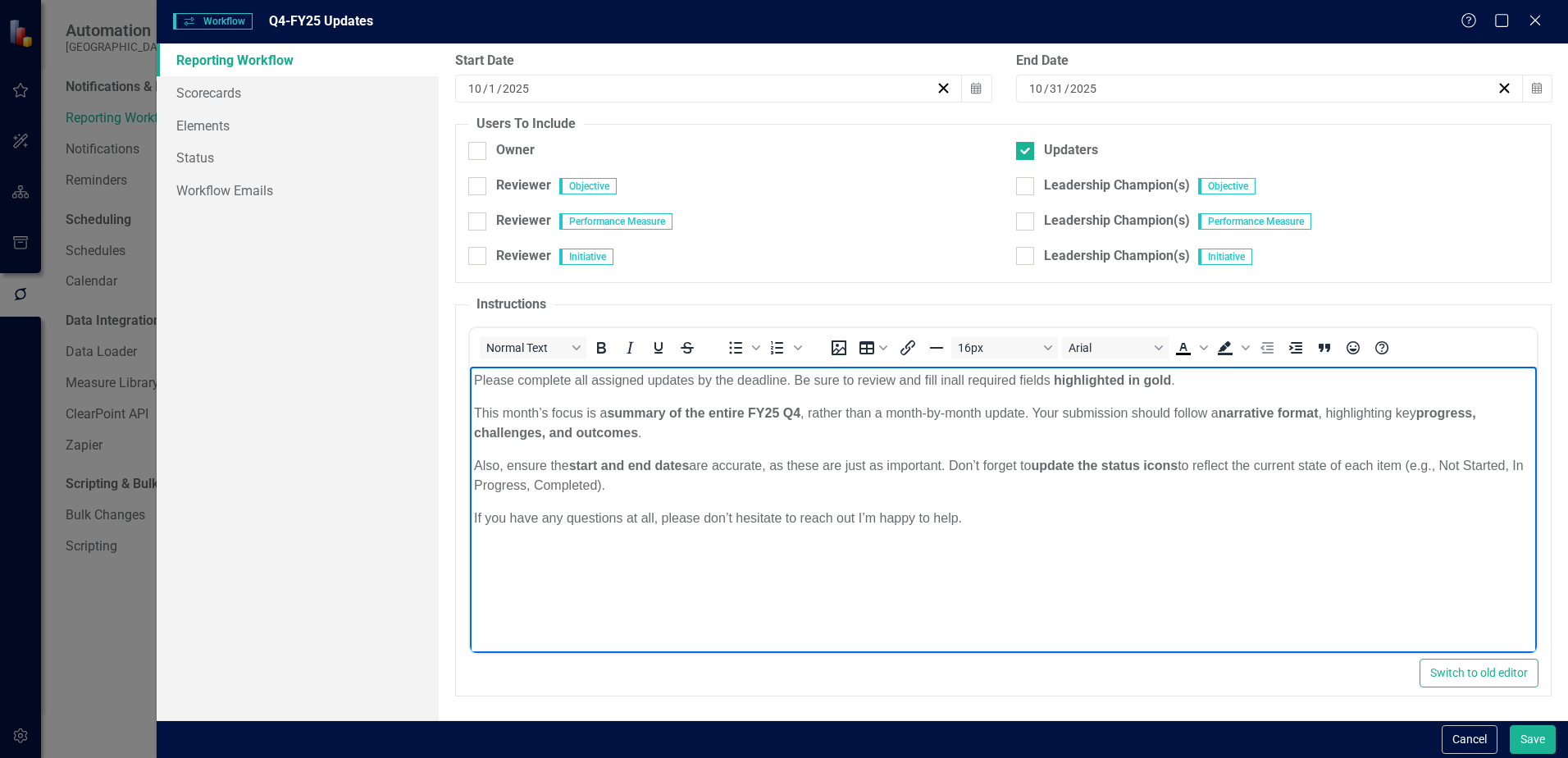
click at [1228, 392] on body "Please complete all assigned updates by the deadline. Be sure to review and fil…" at bounding box center [1003, 489] width 1067 height 246
drag, startPoint x: 1204, startPoint y: 422, endPoint x: 1506, endPoint y: 427, distance: 302.0
click at [1506, 427] on p "This month’s focus is a summary of the entire FY25 Q4 , rather than a month-by-…" at bounding box center [1003, 422] width 1059 height 39
click at [608, 354] on icon "Bold" at bounding box center [601, 347] width 20 height 20
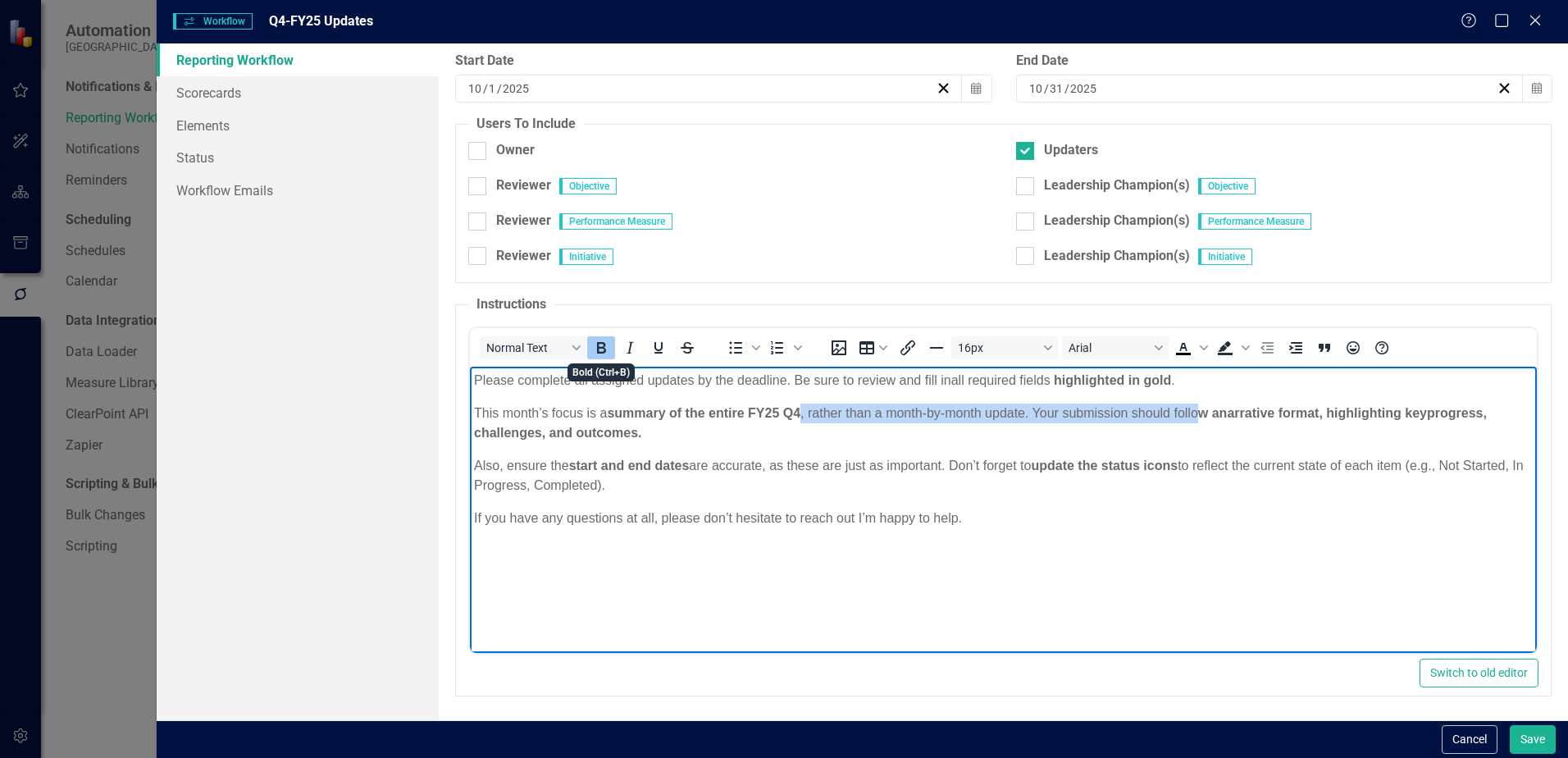
click at [608, 354] on icon "Bold" at bounding box center [601, 347] width 20 height 20
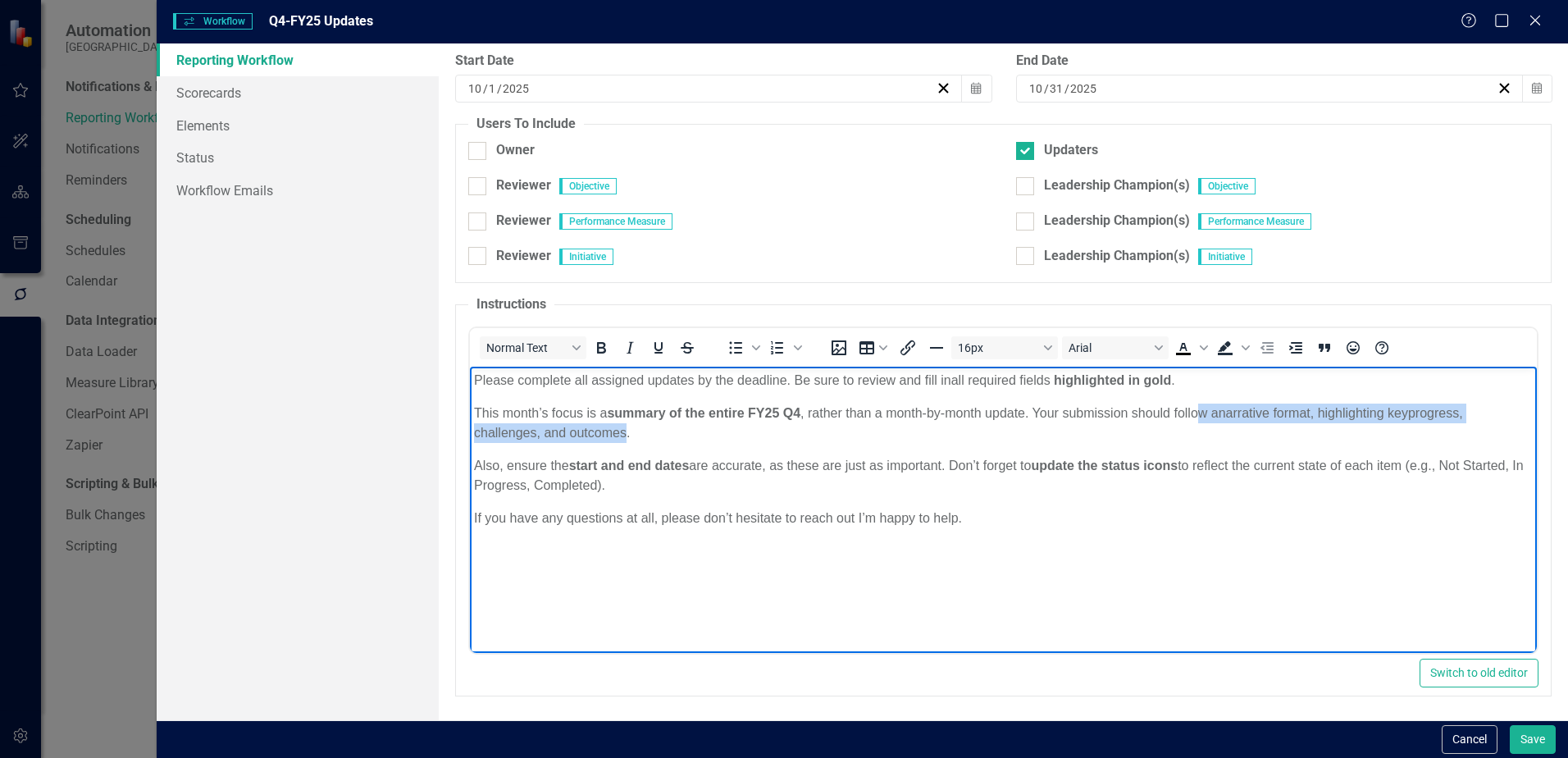
click at [658, 432] on p "This month’s focus is a summary of the entire FY25 Q4 , rather than a month-by-…" at bounding box center [1003, 422] width 1059 height 39
click at [1453, 464] on p "Also, ensure the start and end dates are accurate, as these are just as importa…" at bounding box center [1003, 474] width 1059 height 39
click at [749, 485] on p "Also, ensure the start and end dates are accurate, as these are just as importa…" at bounding box center [1003, 474] width 1059 height 39
click at [974, 523] on p "If you have any questions at all, please don’t hesitate to reach out I’m happy …" at bounding box center [1003, 517] width 1059 height 20
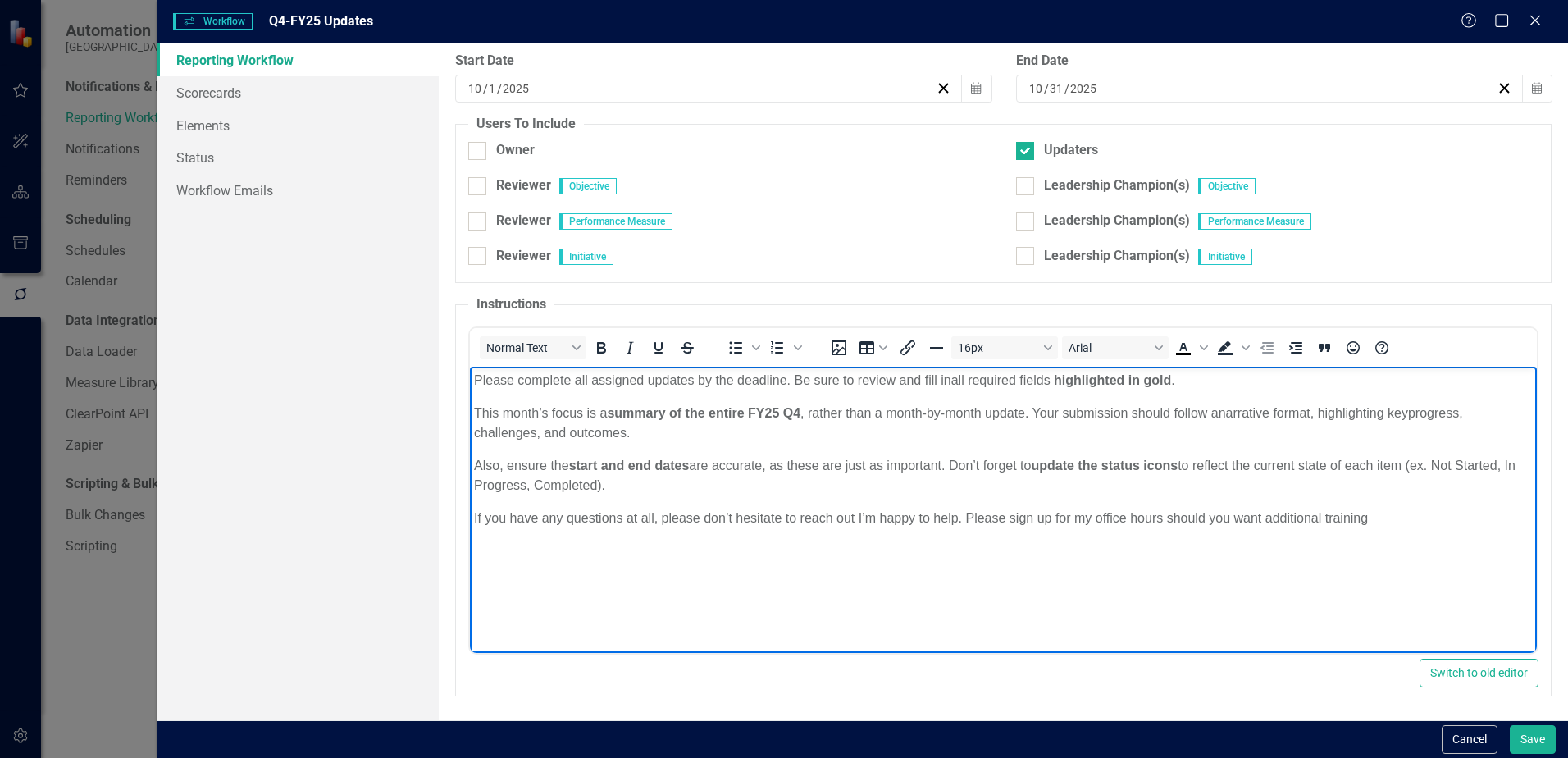
click at [1360, 507] on p "If you have any questions at all, please don’t hesitate to reach out I’m happy …" at bounding box center [1003, 517] width 1059 height 20
click at [1374, 516] on p "If you have any questions at all, please don’t hesitate to reach out I’m happy …" at bounding box center [1003, 517] width 1059 height 20
drag, startPoint x: 1385, startPoint y: 511, endPoint x: 467, endPoint y: 503, distance: 918.0
click at [470, 503] on html "Please complete all assigned updates by the deadline. Be sure to review and fil…" at bounding box center [1003, 489] width 1067 height 246
copy p "If you have any questions at all, please don’t hesitate to reach out I’m happy …"
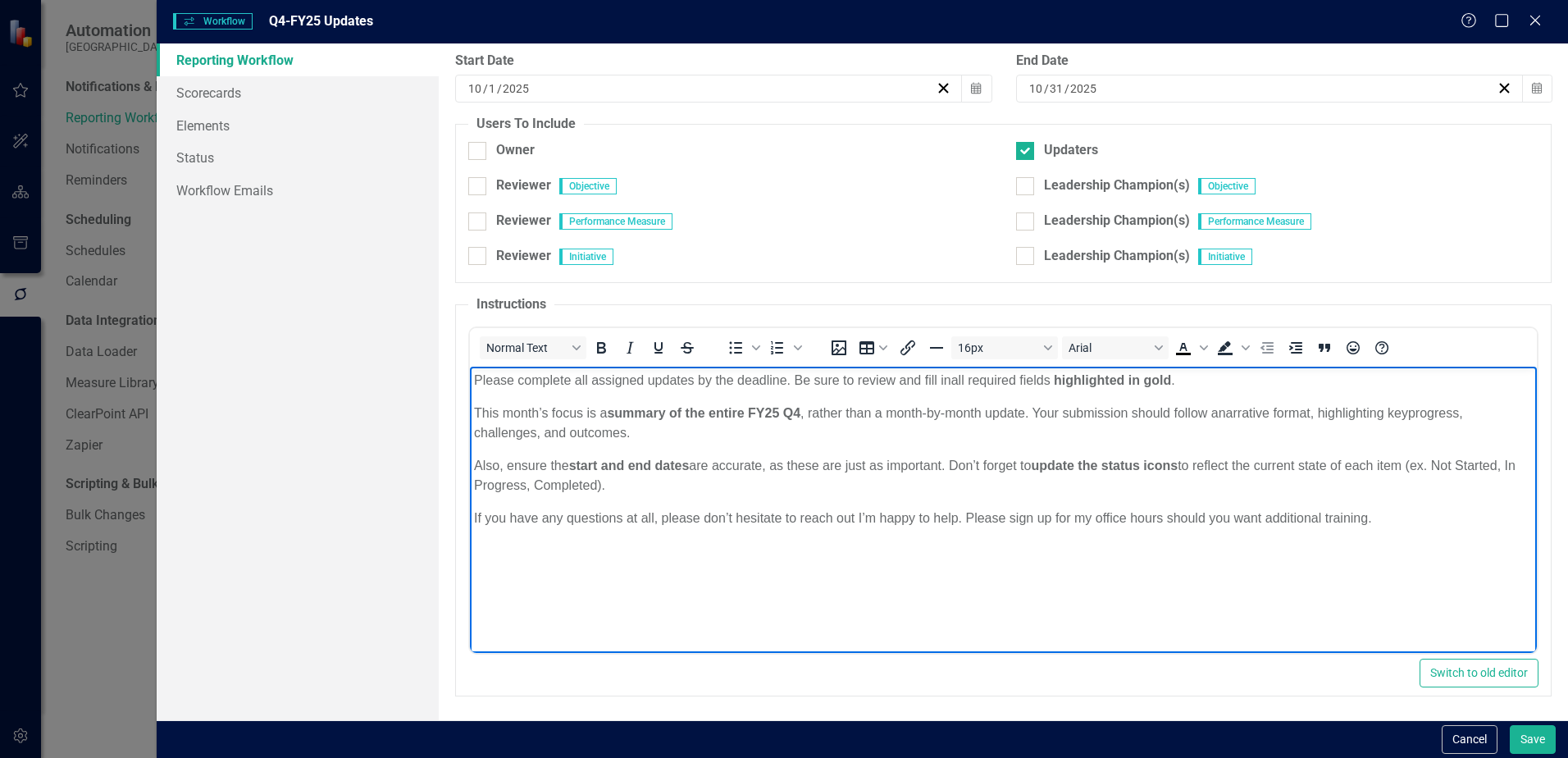
click at [1063, 543] on body "Please complete all assigned updates by the deadline. Be sure to review and fil…" at bounding box center [1003, 489] width 1067 height 246
click at [481, 555] on body "Please complete all assigned updates by the deadline. Be sure to review and fil…" at bounding box center [1003, 489] width 1067 height 246
click at [1244, 524] on p "If you have any questions at all, please don’t hesitate to reach out I’m happy …" at bounding box center [1003, 517] width 1059 height 20
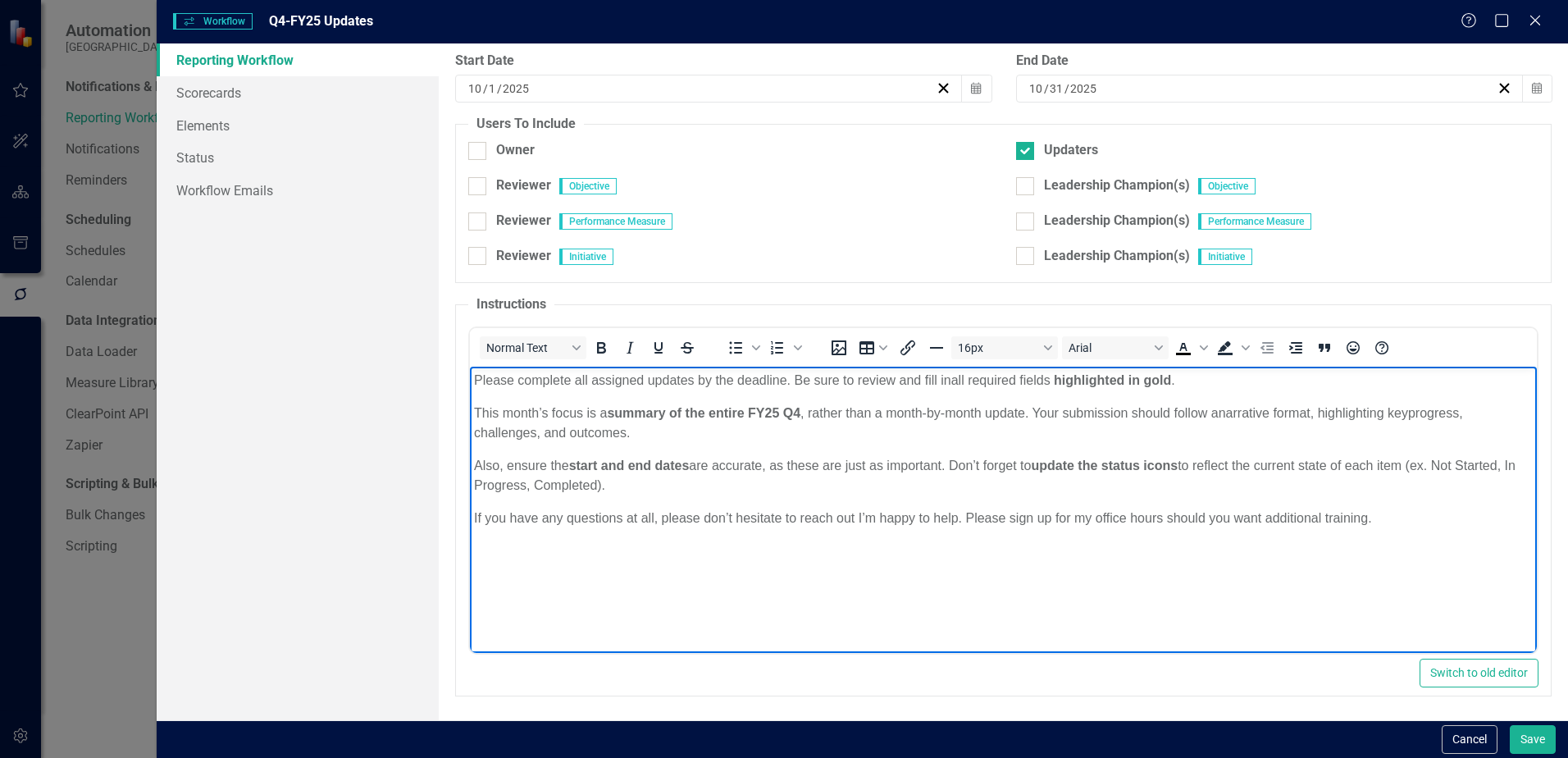
click at [1200, 527] on body "Please complete all assigned updates by the deadline. Be sure to review and fil…" at bounding box center [1003, 489] width 1067 height 246
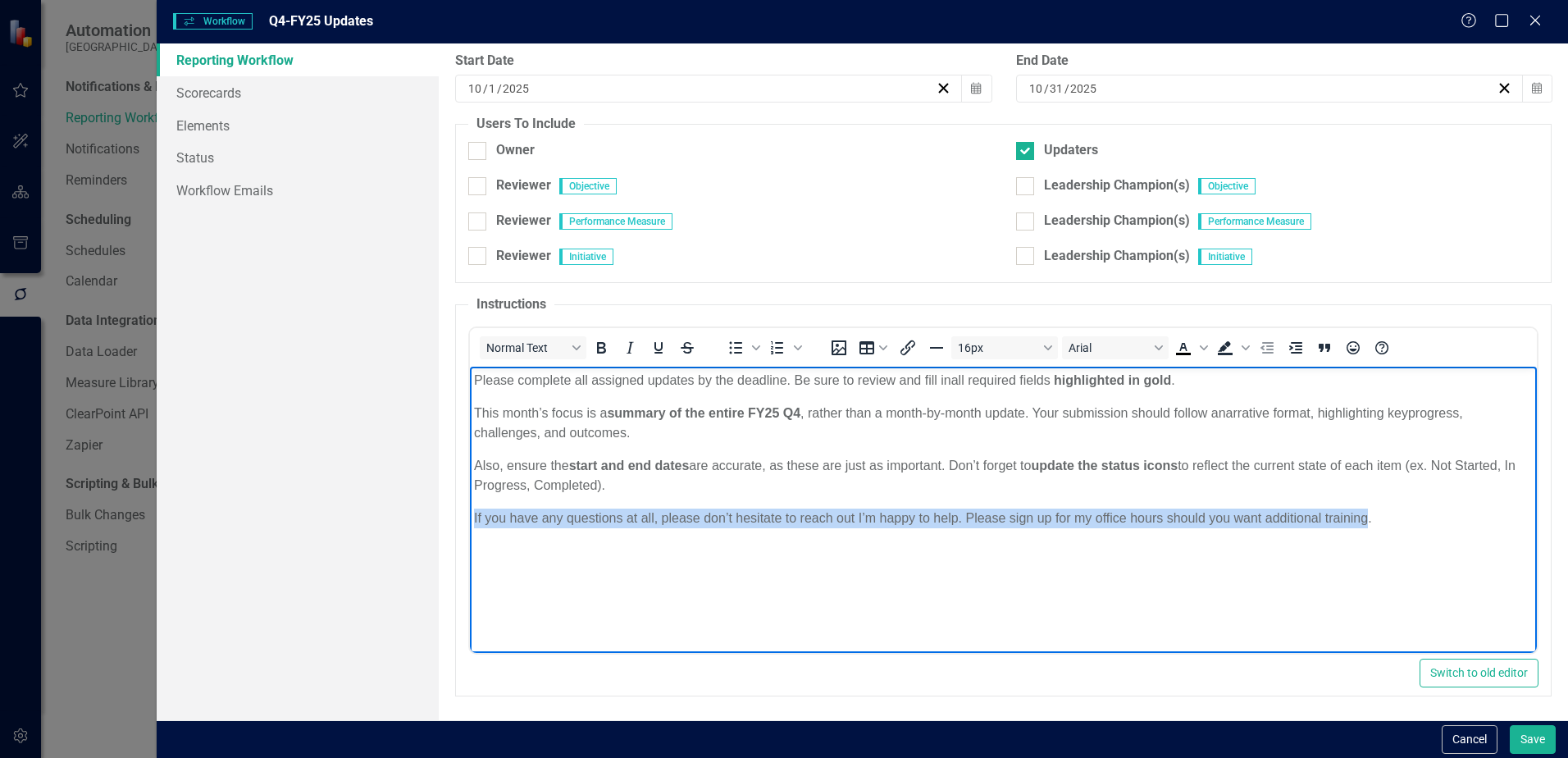
drag, startPoint x: 1369, startPoint y: 524, endPoint x: 458, endPoint y: 532, distance: 911.0
click at [470, 532] on html "Please complete all assigned updates by the deadline. Be sure to review and fil…" at bounding box center [1003, 489] width 1067 height 246
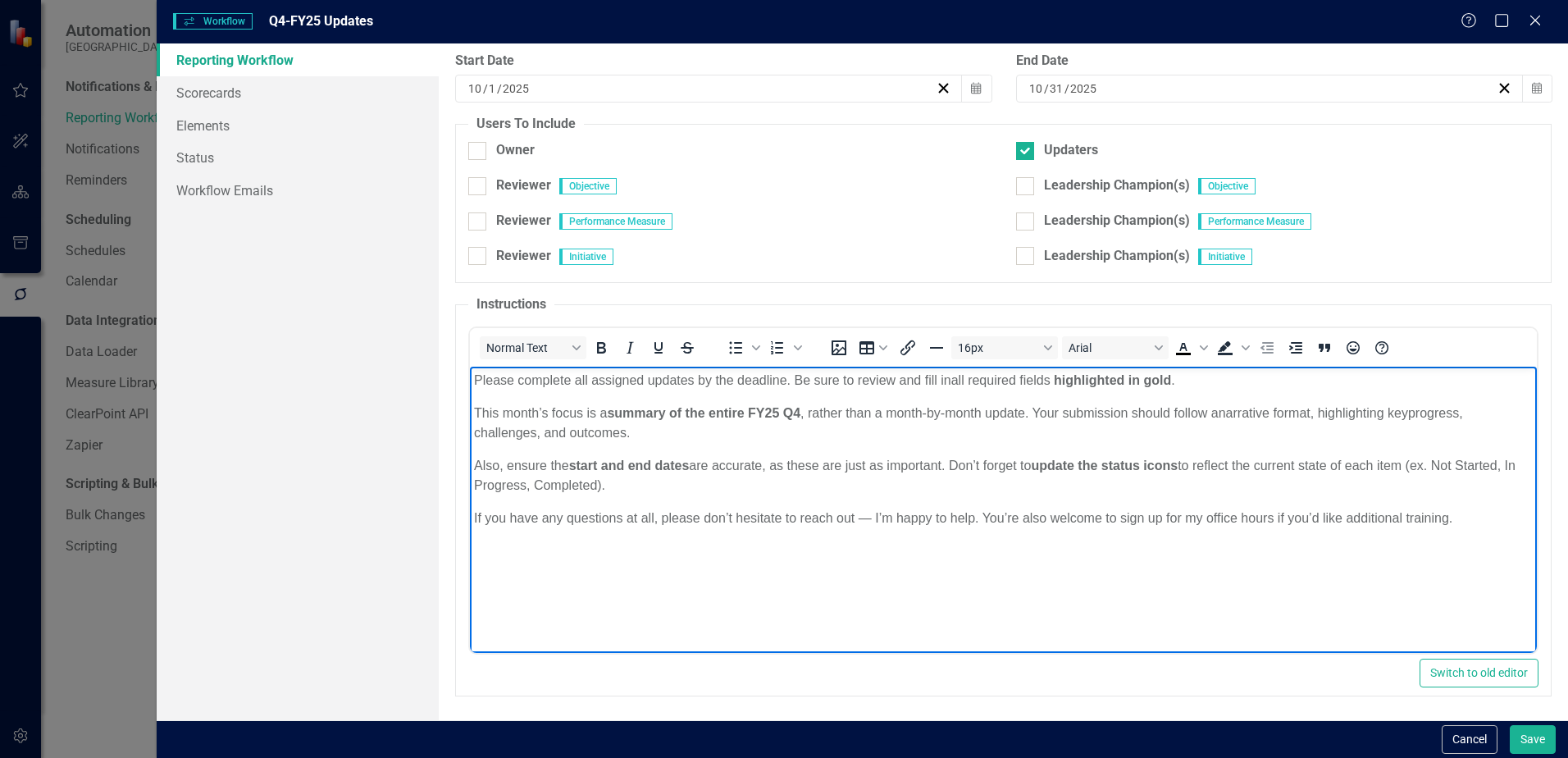
click at [874, 514] on p "If you have any questions at all, please don’t hesitate to reach out — I’m happ…" at bounding box center [1003, 517] width 1059 height 20
click at [1016, 504] on body "Please complete all assigned updates by the deadline. Be sure to review and fil…" at bounding box center [1003, 489] width 1067 height 246
click at [1453, 515] on p "If you have any questions at all, please don’t hesitate to reach out, I’m happy…" at bounding box center [1003, 517] width 1059 height 20
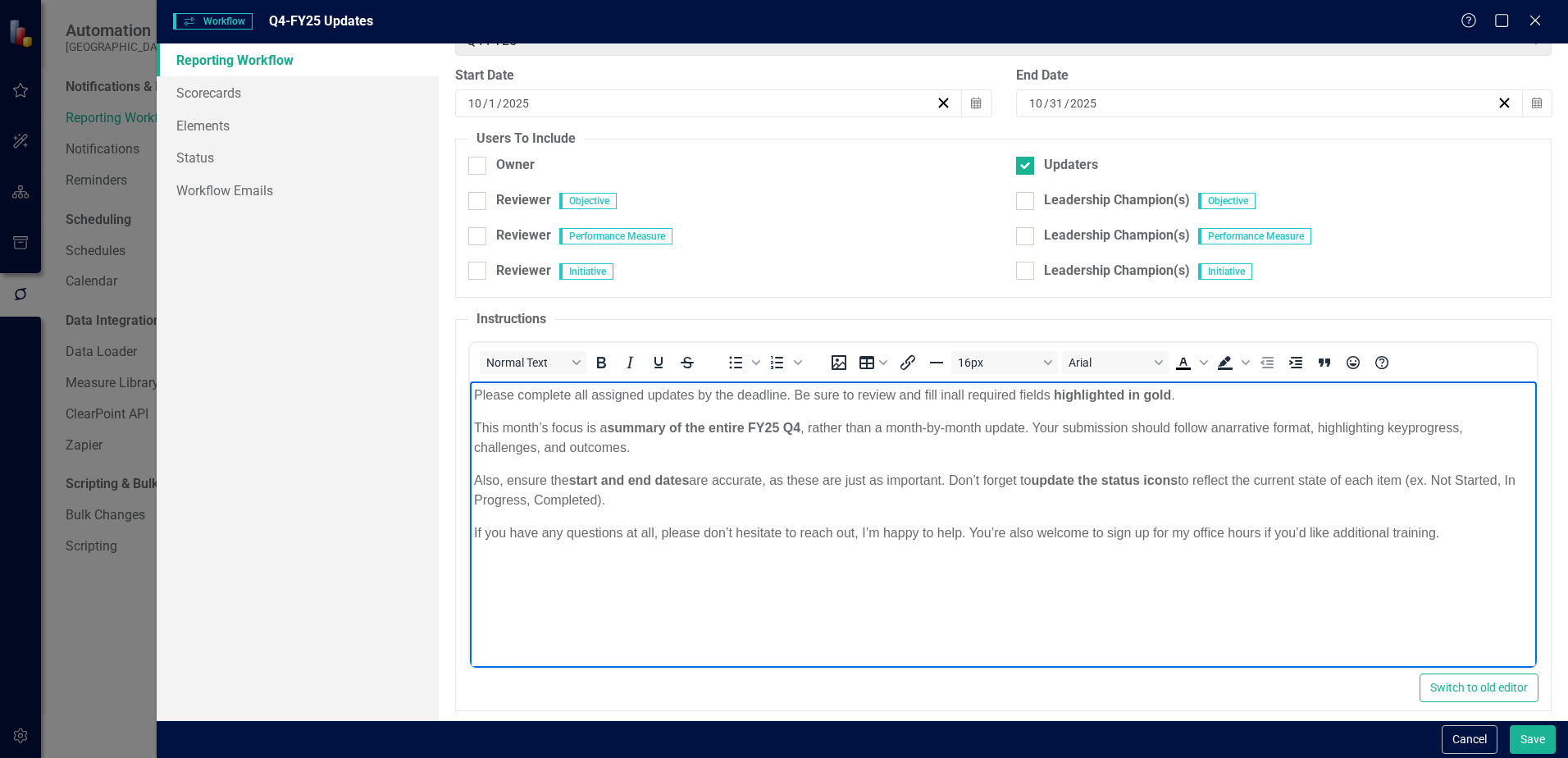
scroll to position [210, 0]
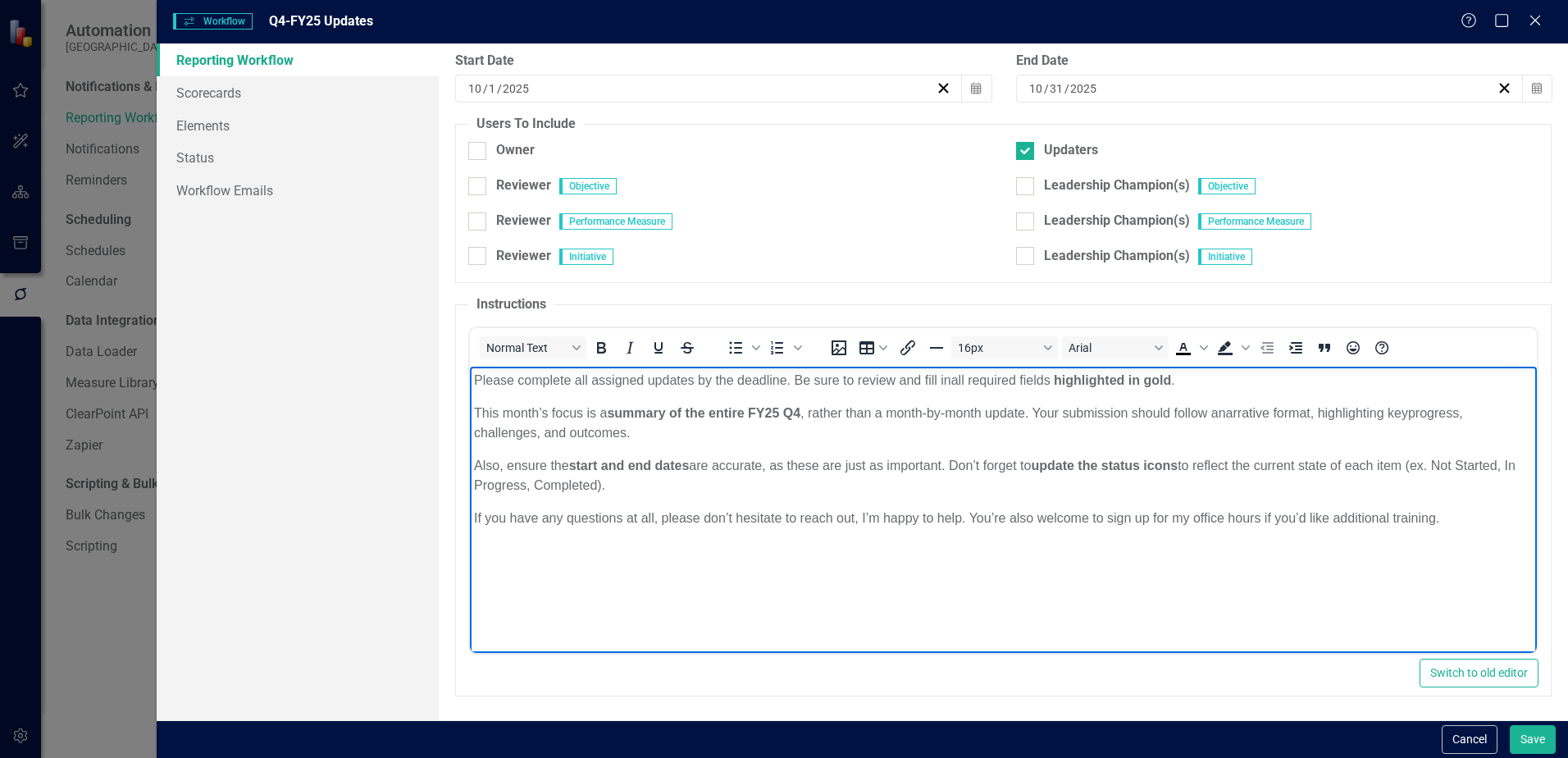
click at [1436, 524] on p "If you have any questions at all, please don’t hesitate to reach out, I’m happy…" at bounding box center [1003, 517] width 1059 height 20
click at [522, 564] on body "Please complete all assigned updates by the deadline. Be sure to review and fil…" at bounding box center [1003, 489] width 1067 height 246
click at [489, 558] on body "Please complete all assigned updates by the deadline. Be sure to review and fil…" at bounding box center [1003, 489] width 1067 height 246
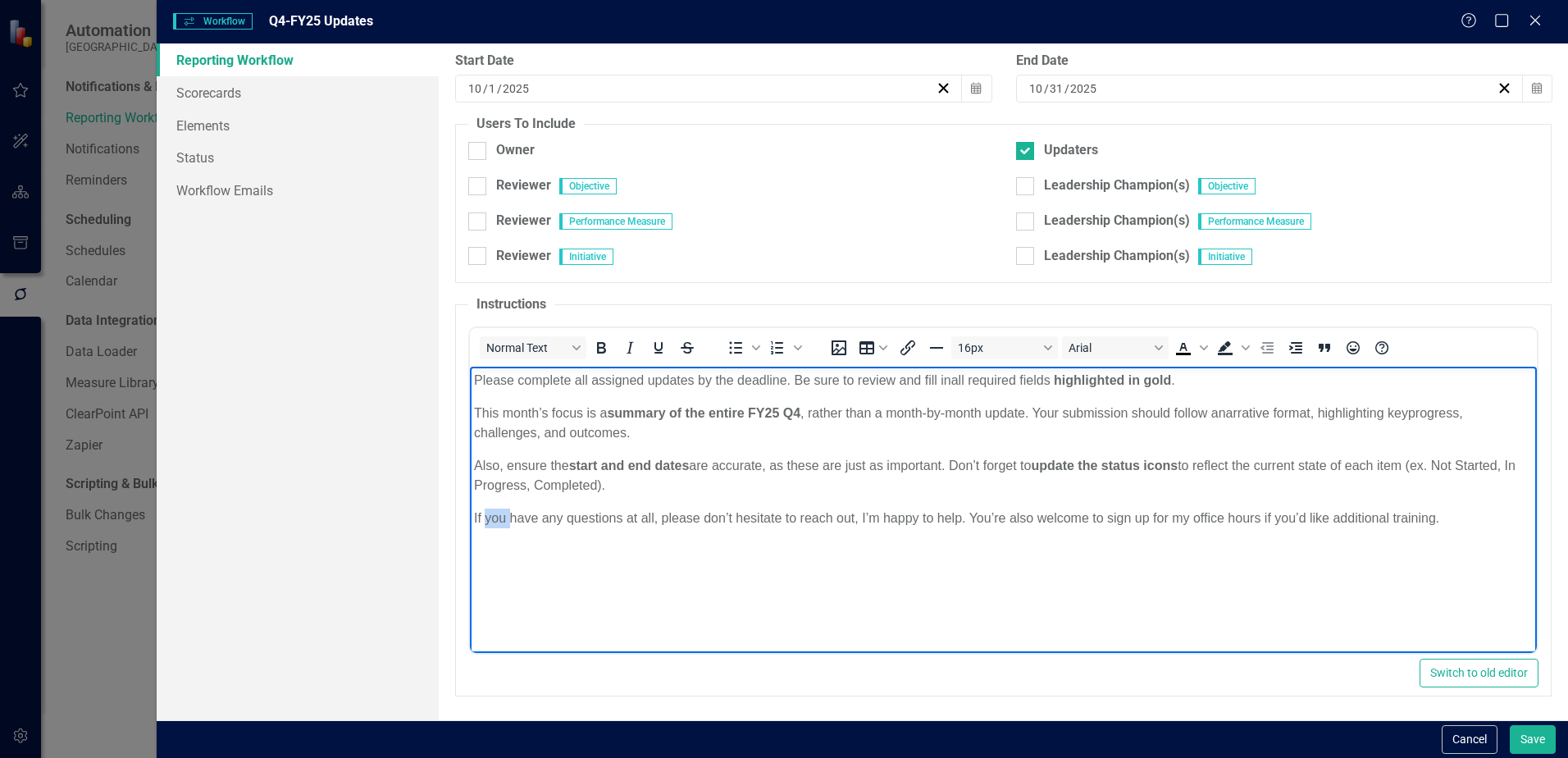
click at [1414, 522] on p "If you have any questions at all, please don’t hesitate to reach out, I’m happy…" at bounding box center [1003, 517] width 1059 height 20
click at [1447, 510] on p "If you have any questions at all, please don’t hesitate to reach out, I’m happy…" at bounding box center [1003, 517] width 1059 height 20
click at [1535, 737] on button "Save" at bounding box center [1532, 739] width 46 height 29
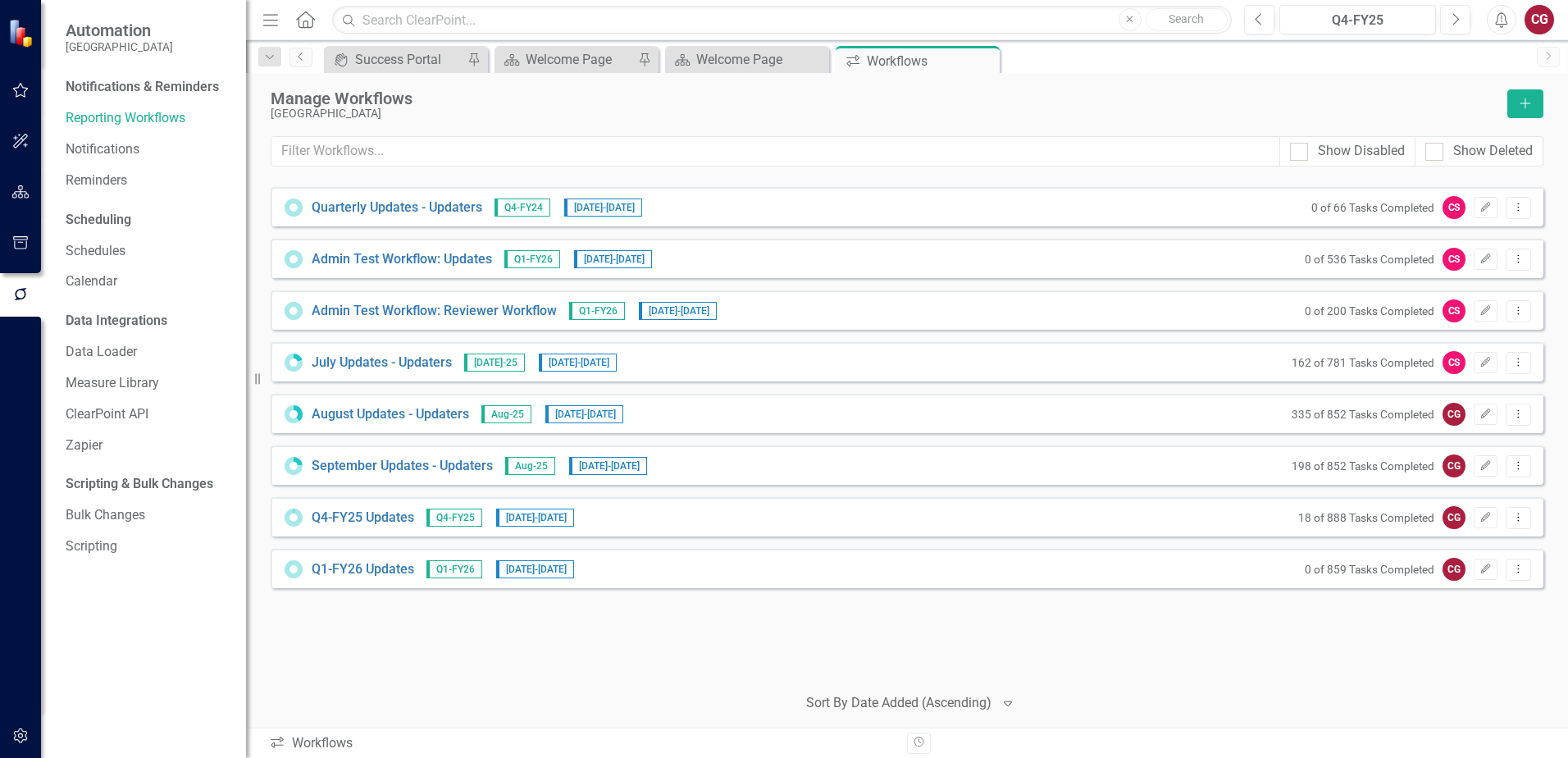
click at [724, 728] on div "Workflows Workflows Revision History" at bounding box center [907, 743] width 1322 height 30
click at [1482, 524] on button "Edit" at bounding box center [1485, 517] width 24 height 21
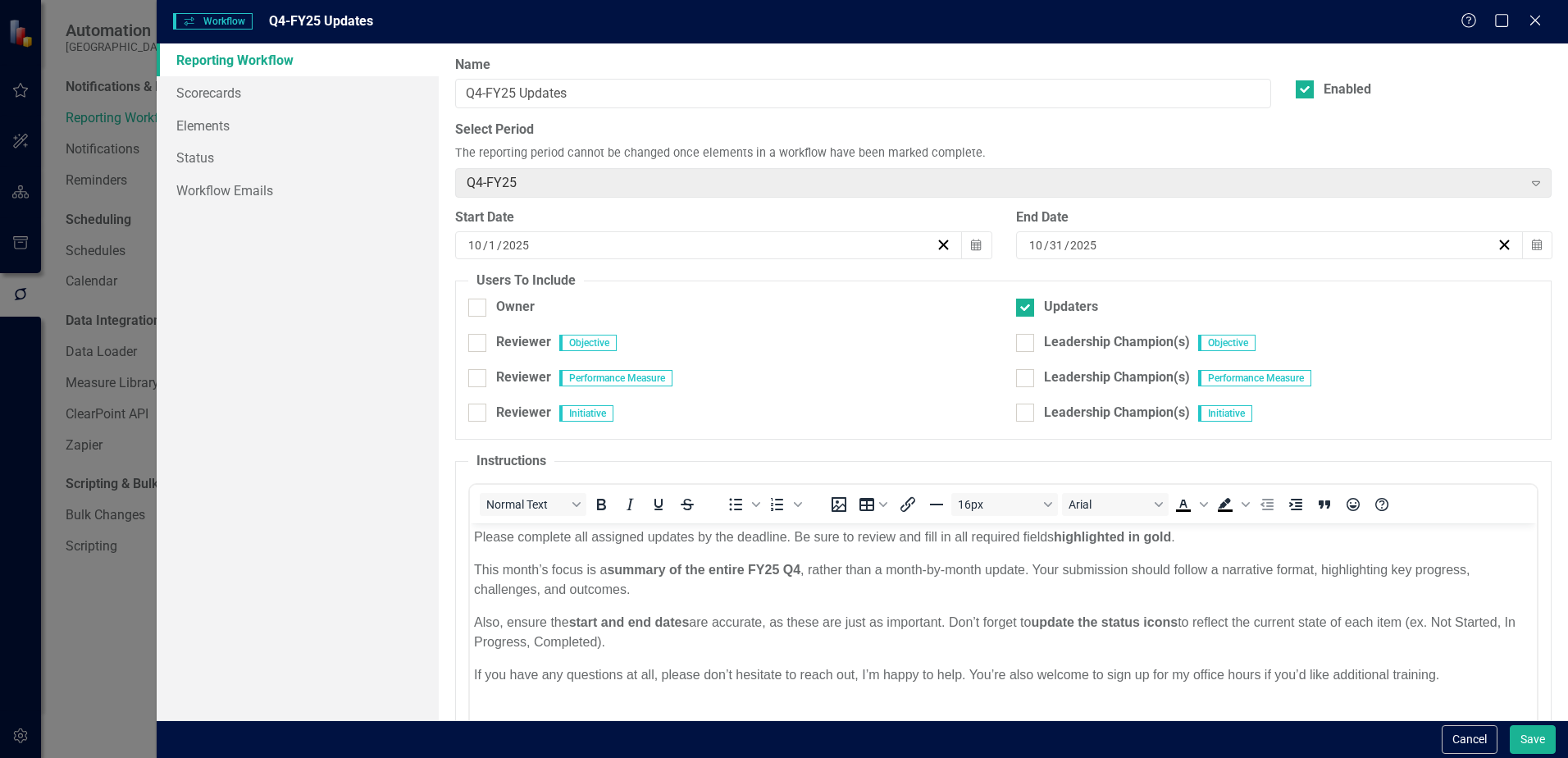
scroll to position [164, 0]
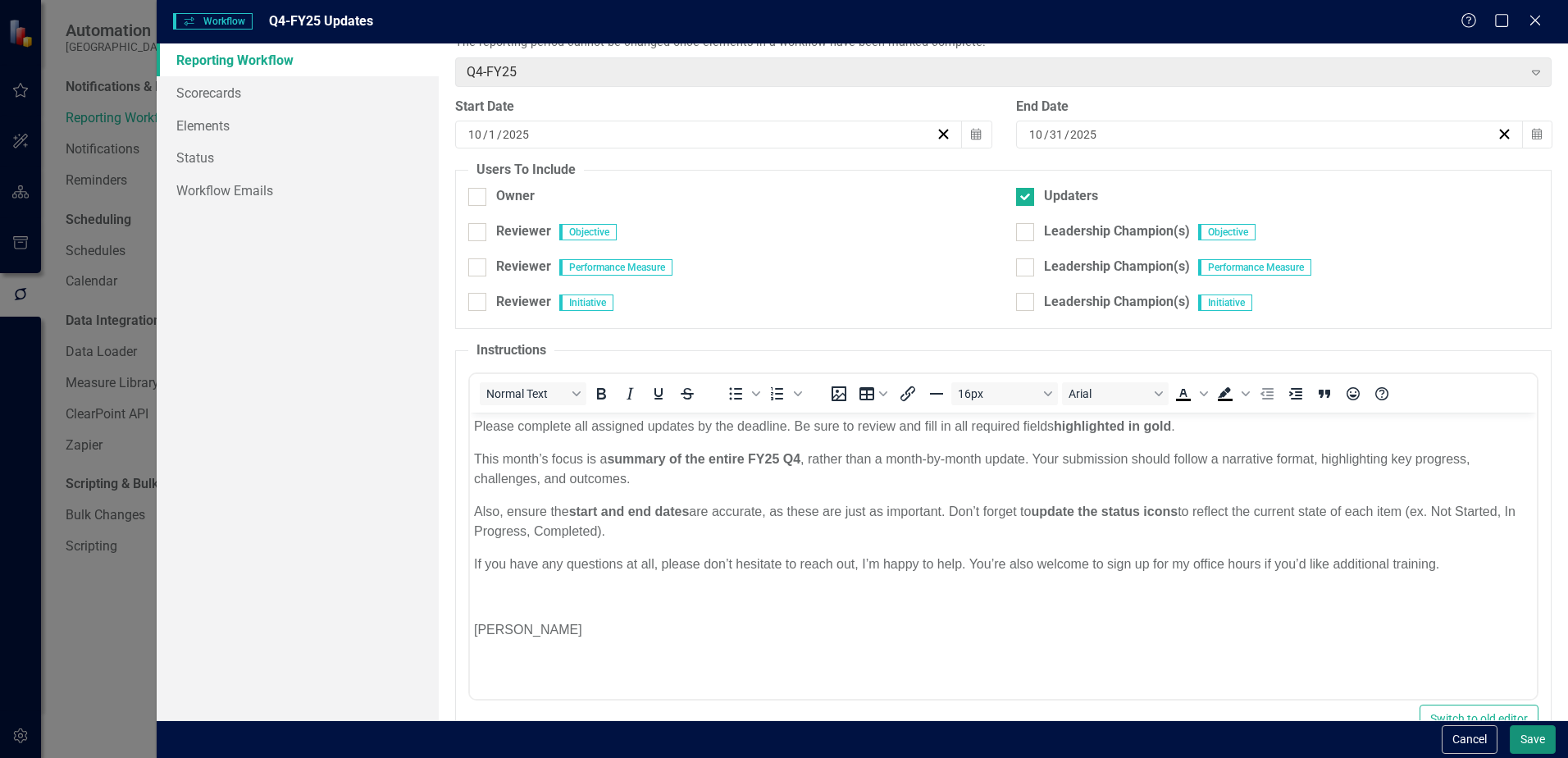
click at [1531, 743] on button "Save" at bounding box center [1532, 739] width 46 height 29
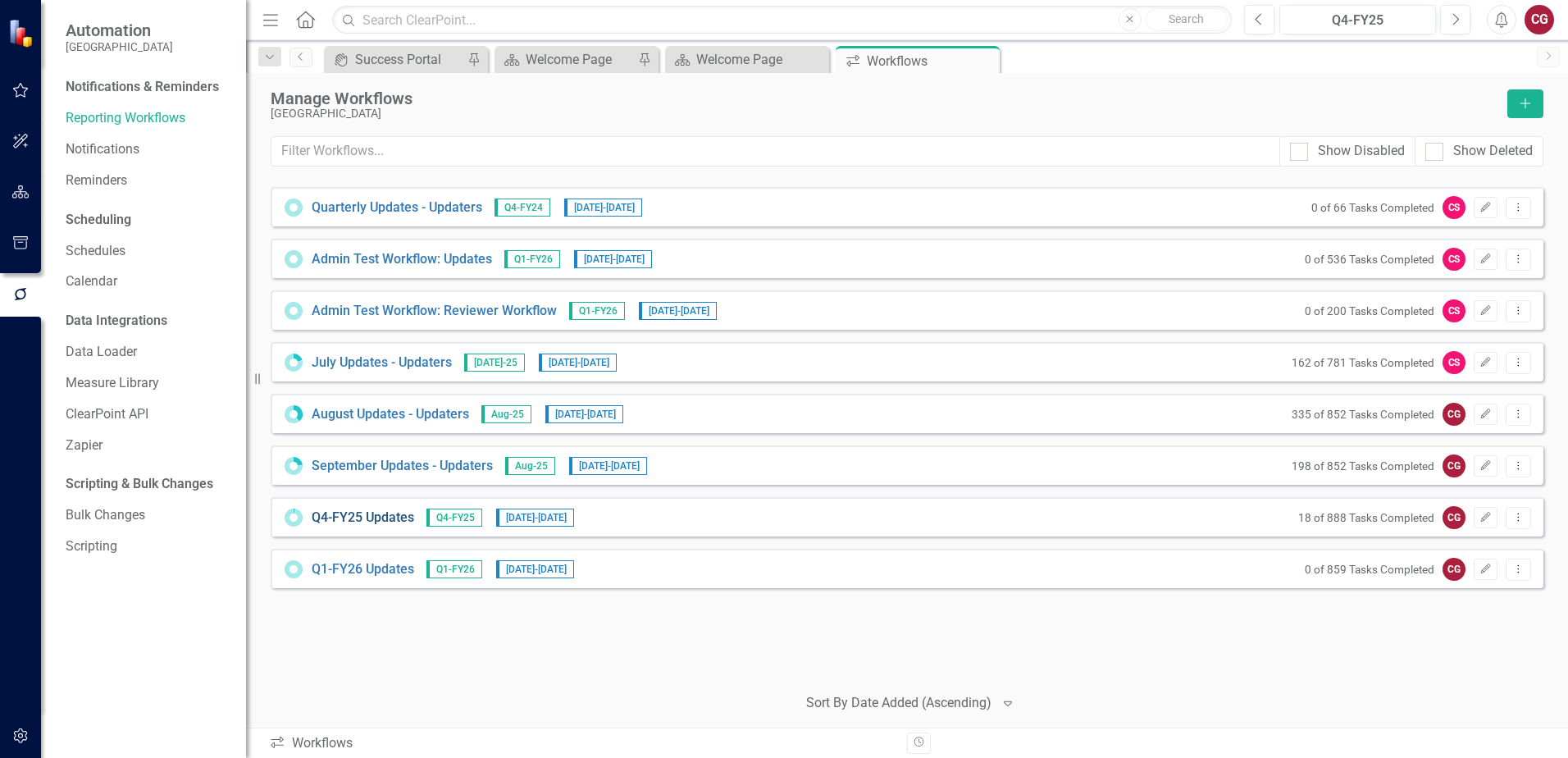
click at [358, 521] on link "Q4-FY25 Updates" at bounding box center [362, 517] width 103 height 19
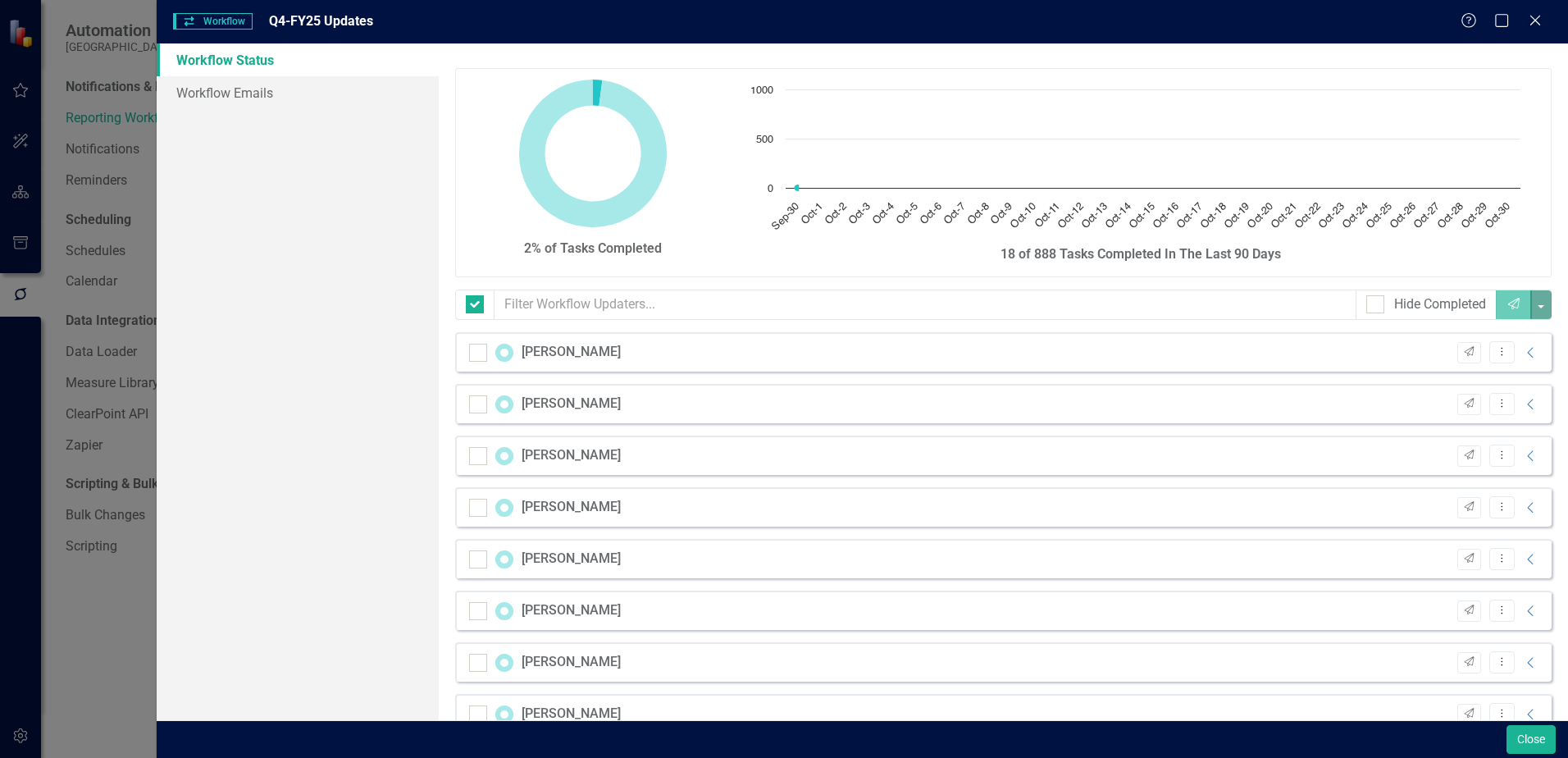
checkbox input "false"
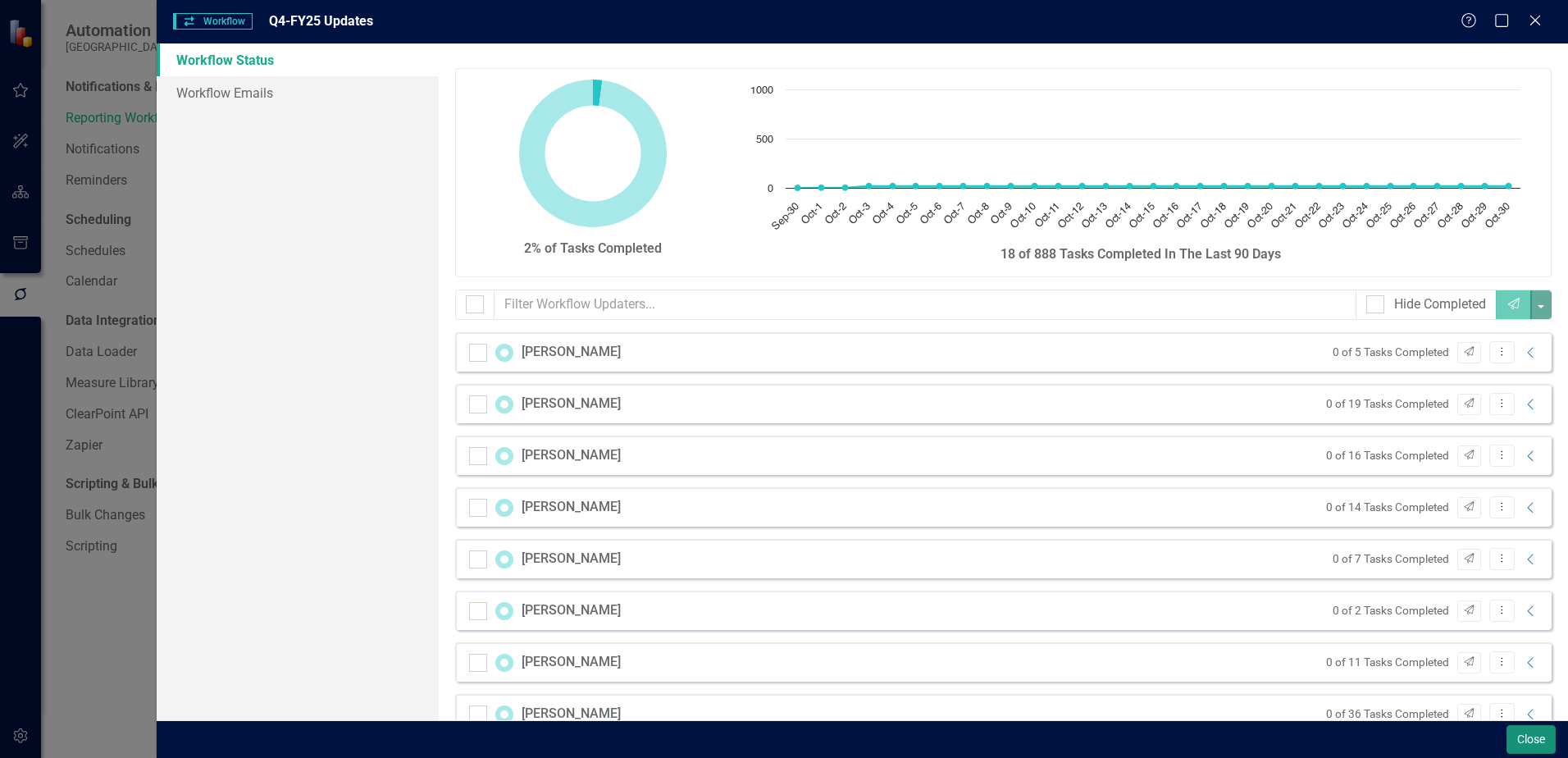
click at [1508, 732] on button "Close" at bounding box center [1530, 739] width 49 height 29
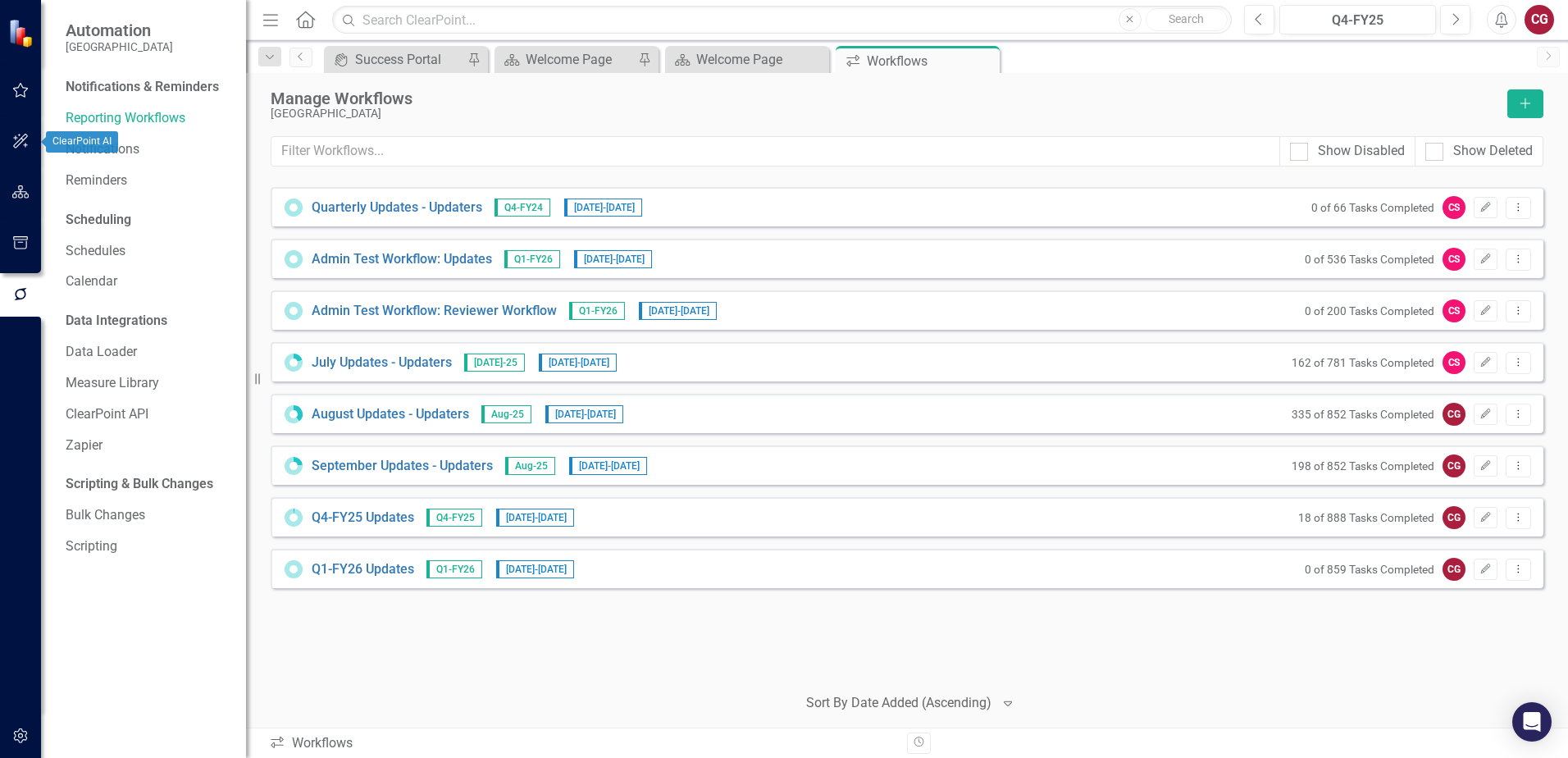
click at [27, 210] on div at bounding box center [21, 214] width 41 height 8
click at [27, 195] on icon "button" at bounding box center [21, 192] width 17 height 13
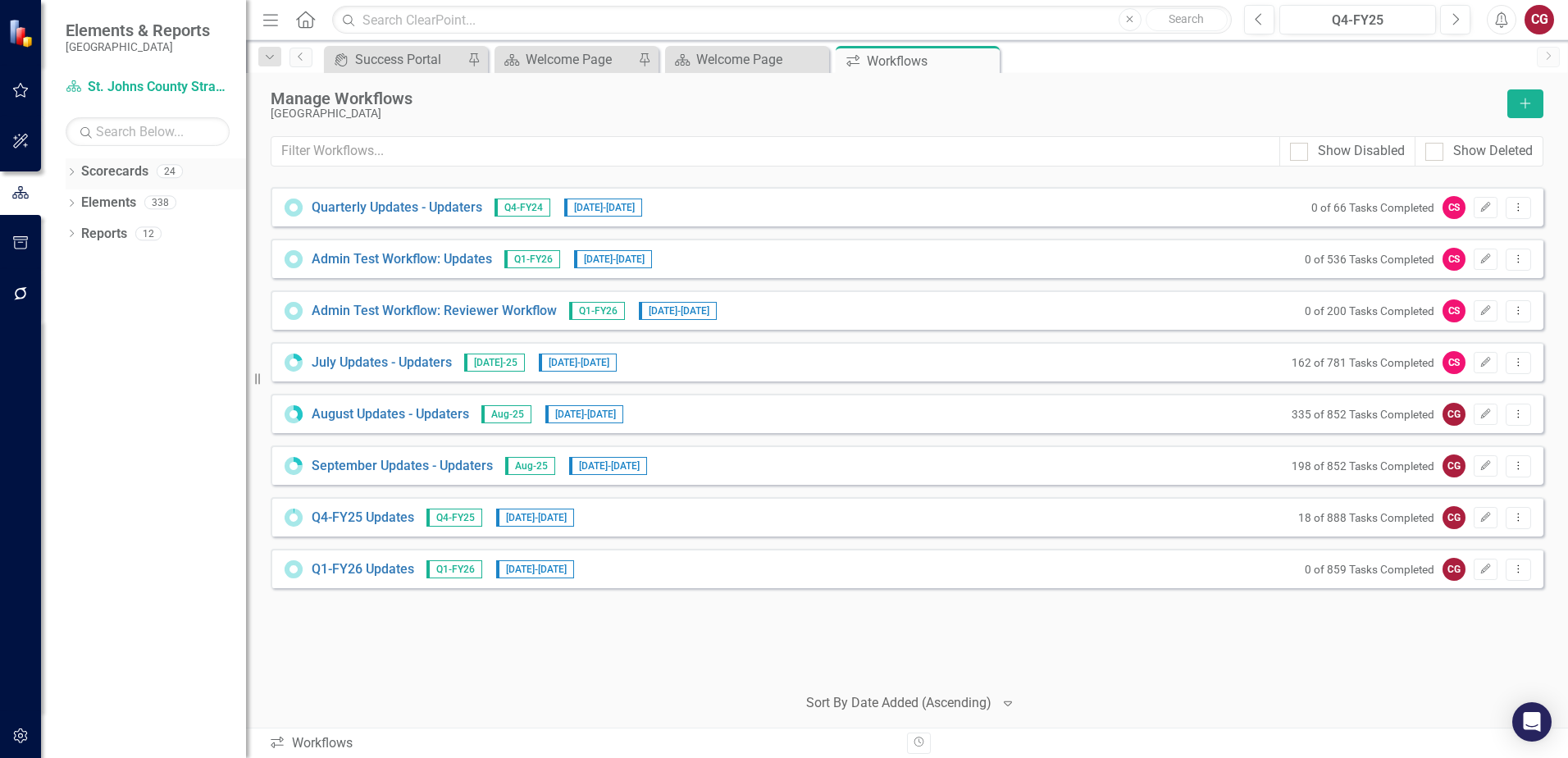
click at [77, 171] on icon "Dropdown" at bounding box center [71, 174] width 12 height 9
click at [62, 203] on icon "Dropdown" at bounding box center [55, 201] width 13 height 10
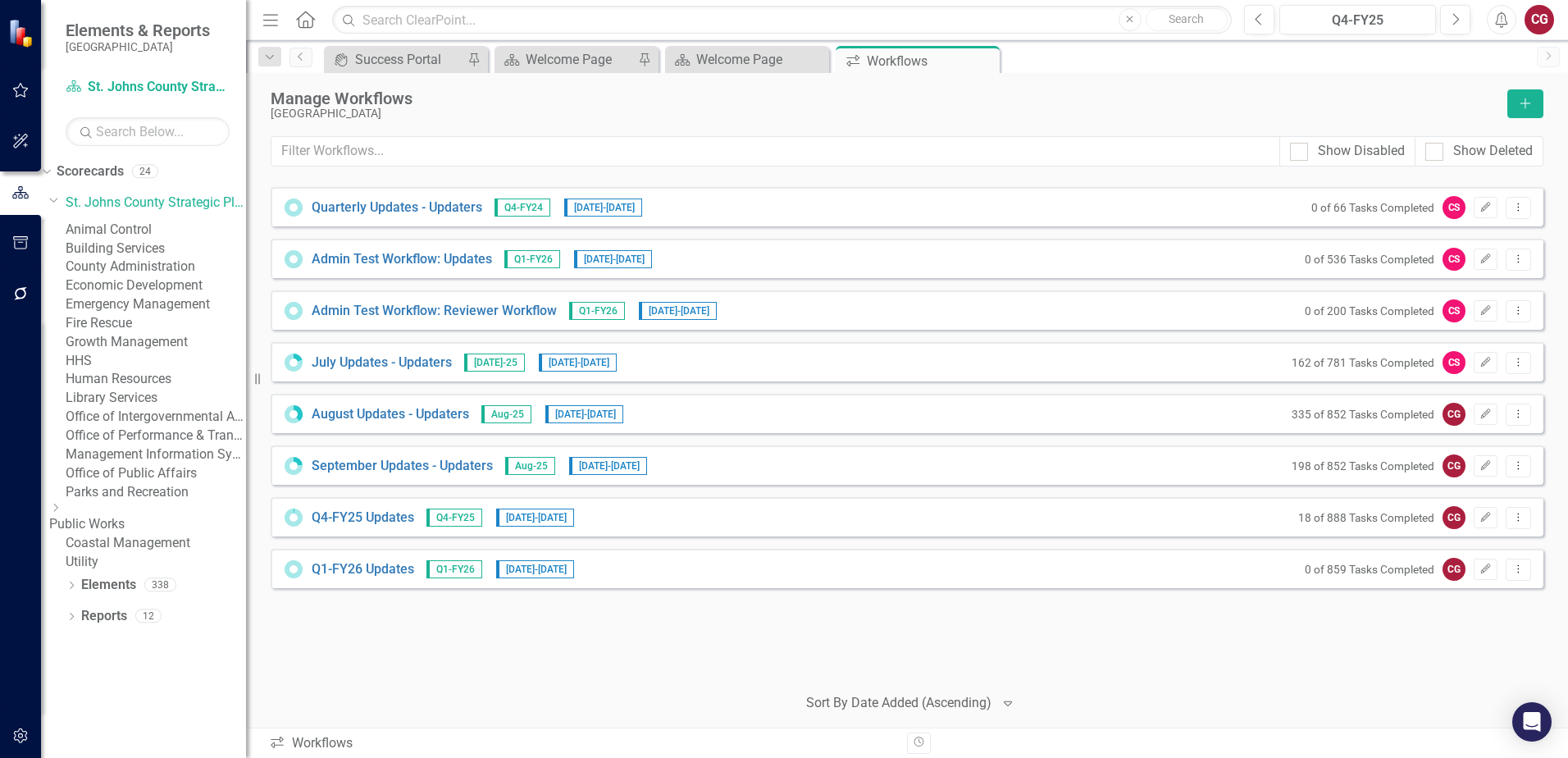
scroll to position [82, 0]
click at [166, 446] on link "Office of Performance & Transparency" at bounding box center [156, 435] width 181 height 19
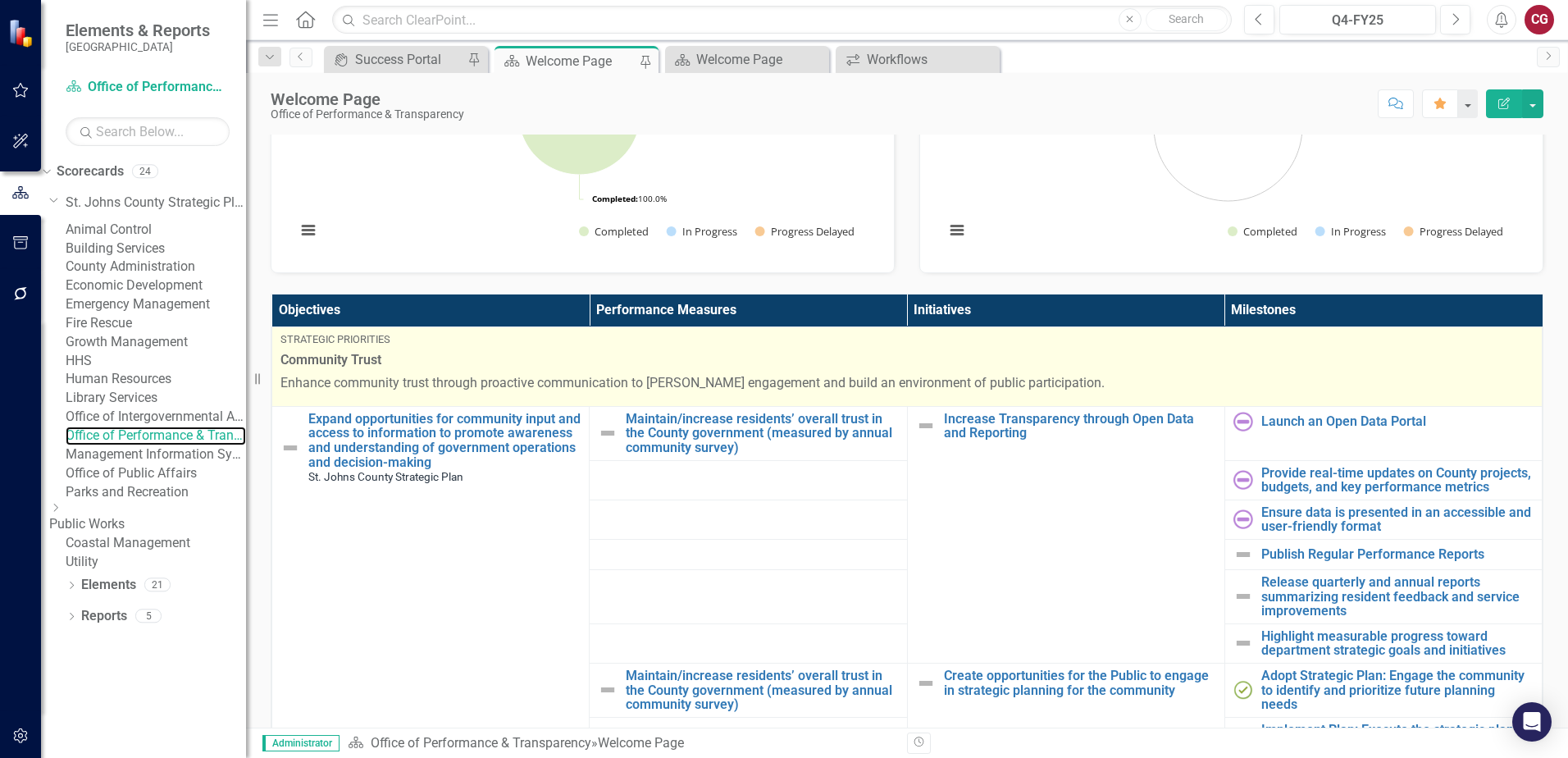
scroll to position [410, 0]
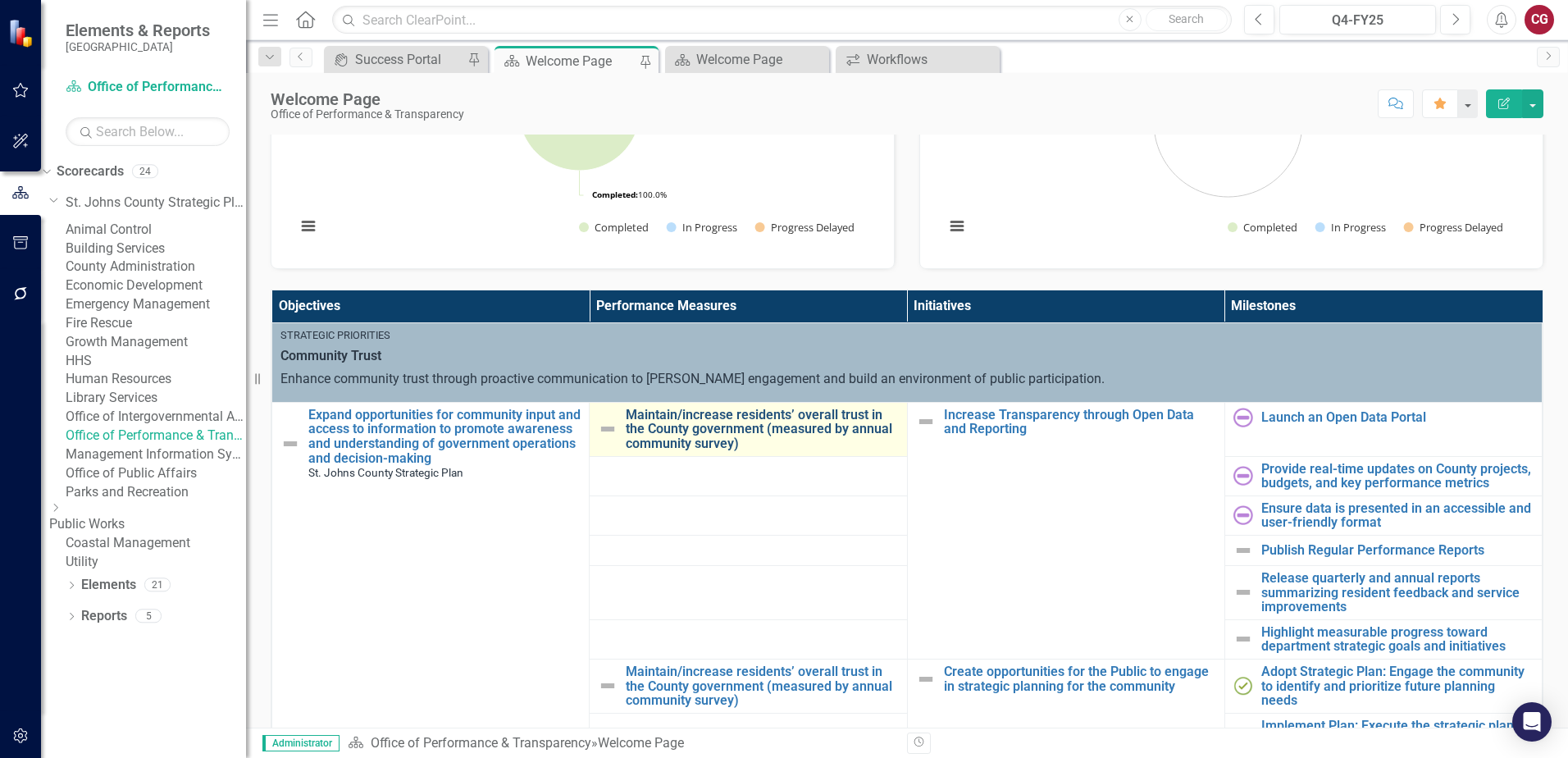
click at [670, 407] on link "Maintain/increase residents’ overall trust in the County government (measured b…" at bounding box center [762, 429] width 272 height 44
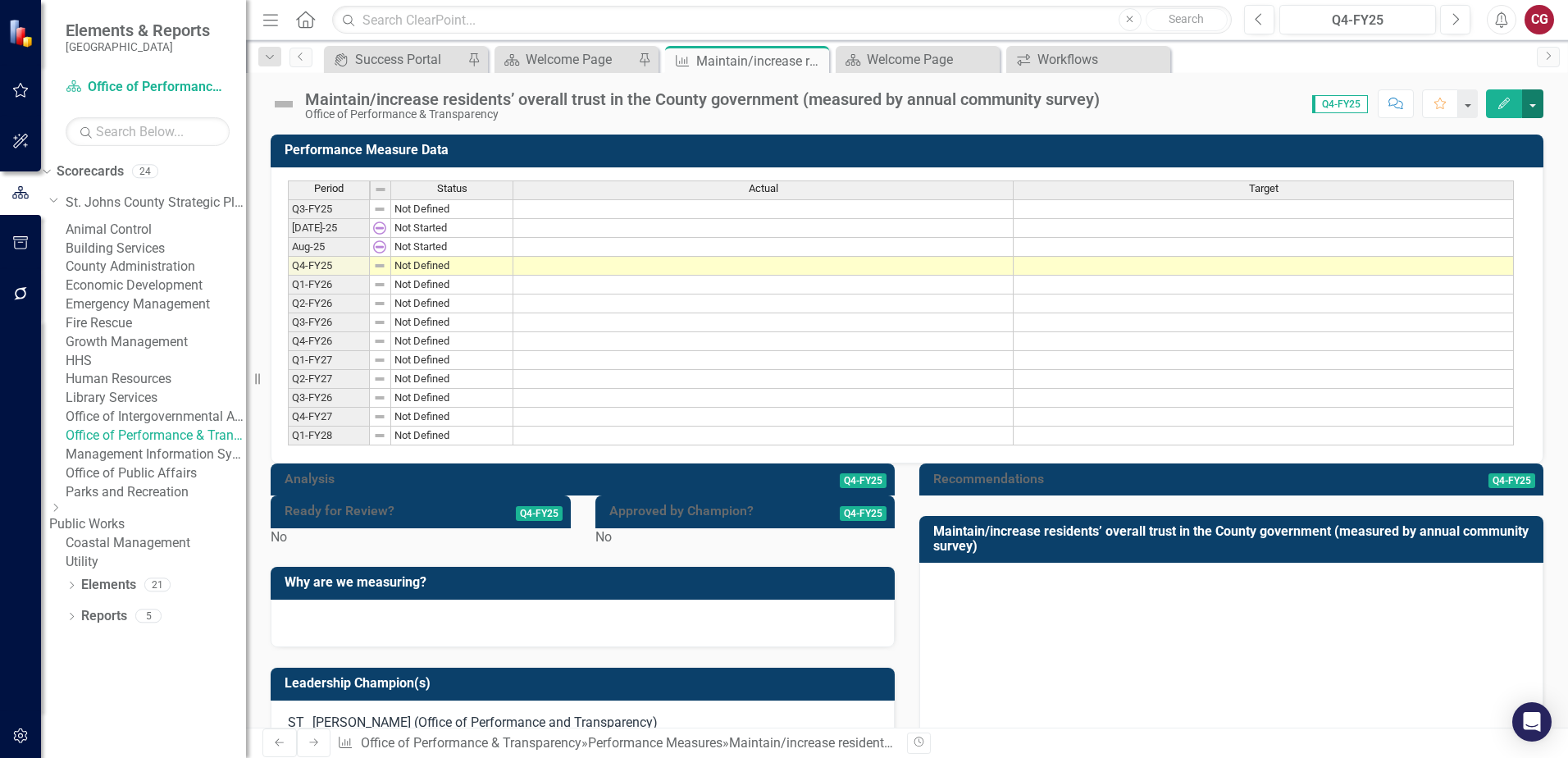
click at [1533, 108] on button "button" at bounding box center [1532, 104] width 21 height 29
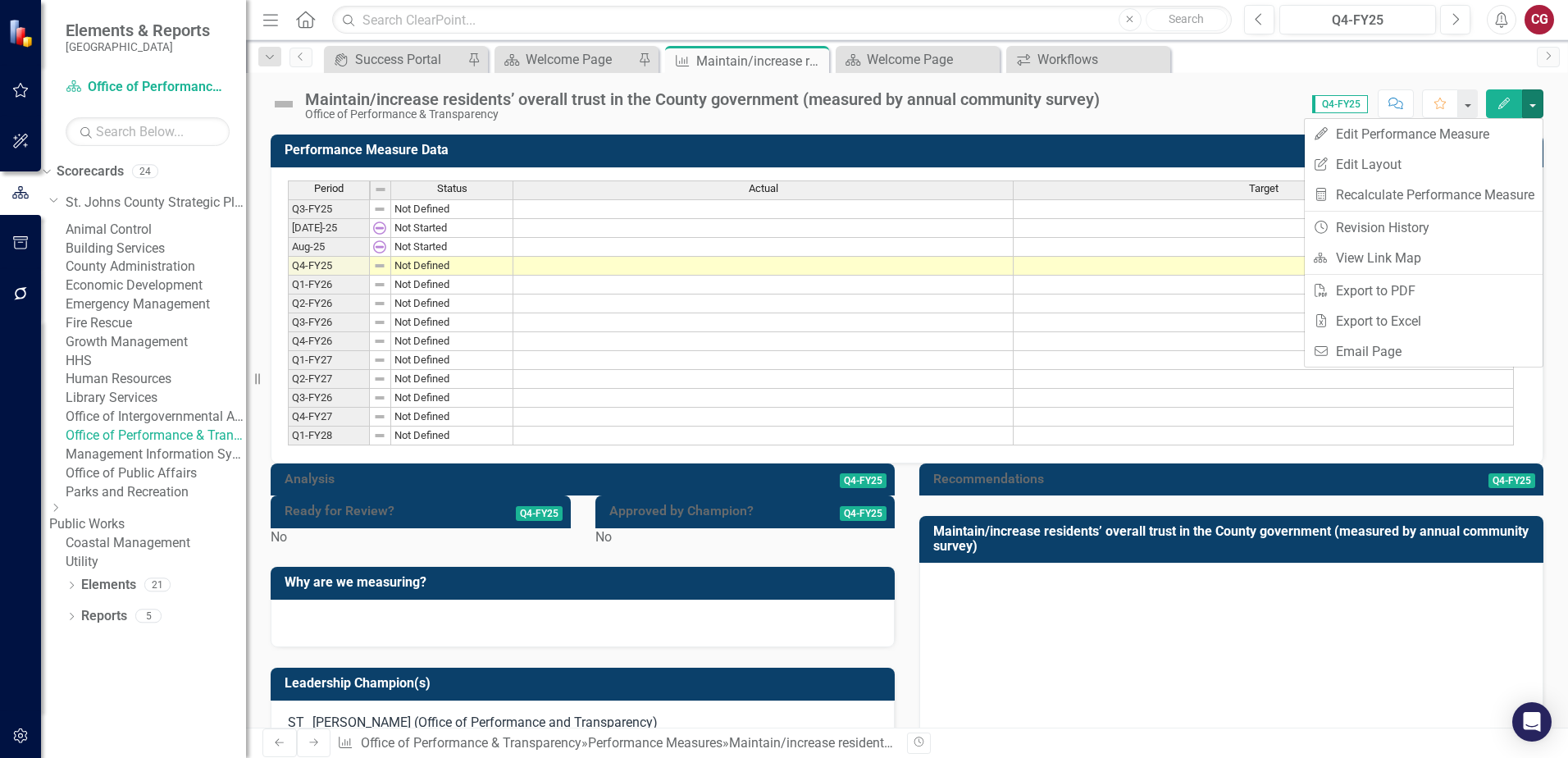
click at [1217, 73] on div "Maintain/increase residents’ overall trust in the County government (measured b…" at bounding box center [907, 98] width 1322 height 49
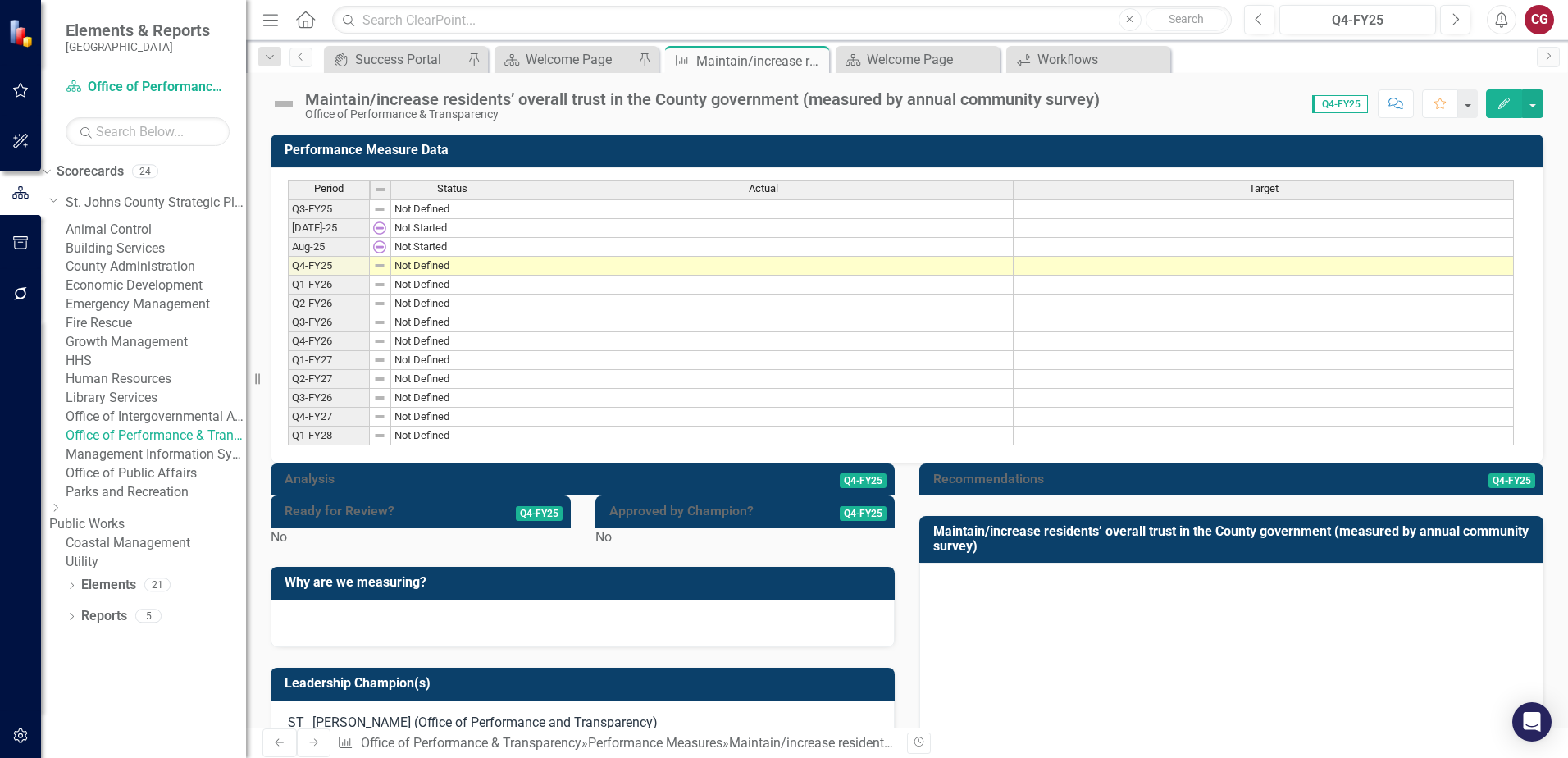
scroll to position [82, 0]
click at [1533, 108] on button "button" at bounding box center [1532, 104] width 21 height 29
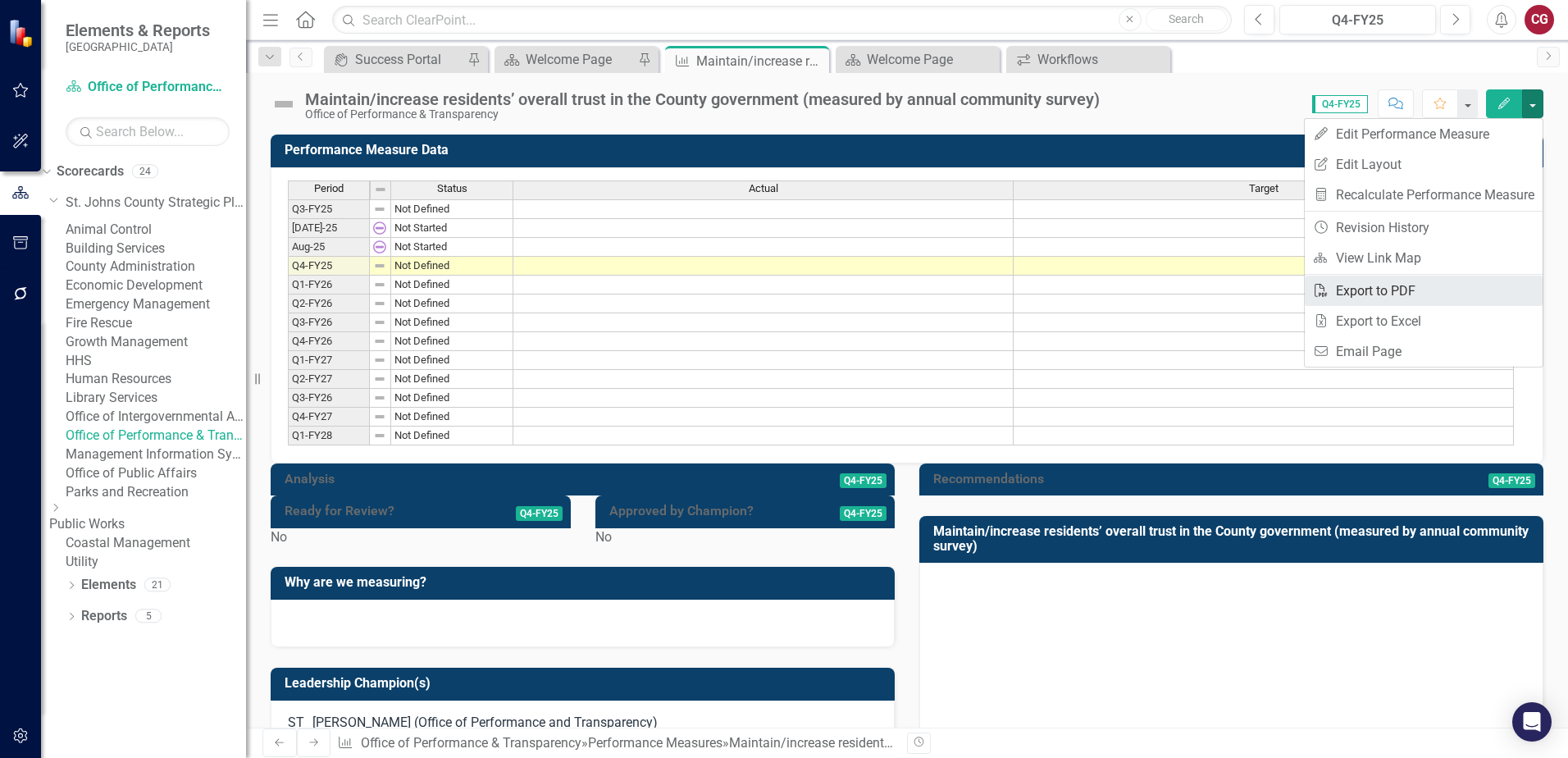
click at [1373, 298] on link "PDF Export to PDF" at bounding box center [1424, 291] width 238 height 30
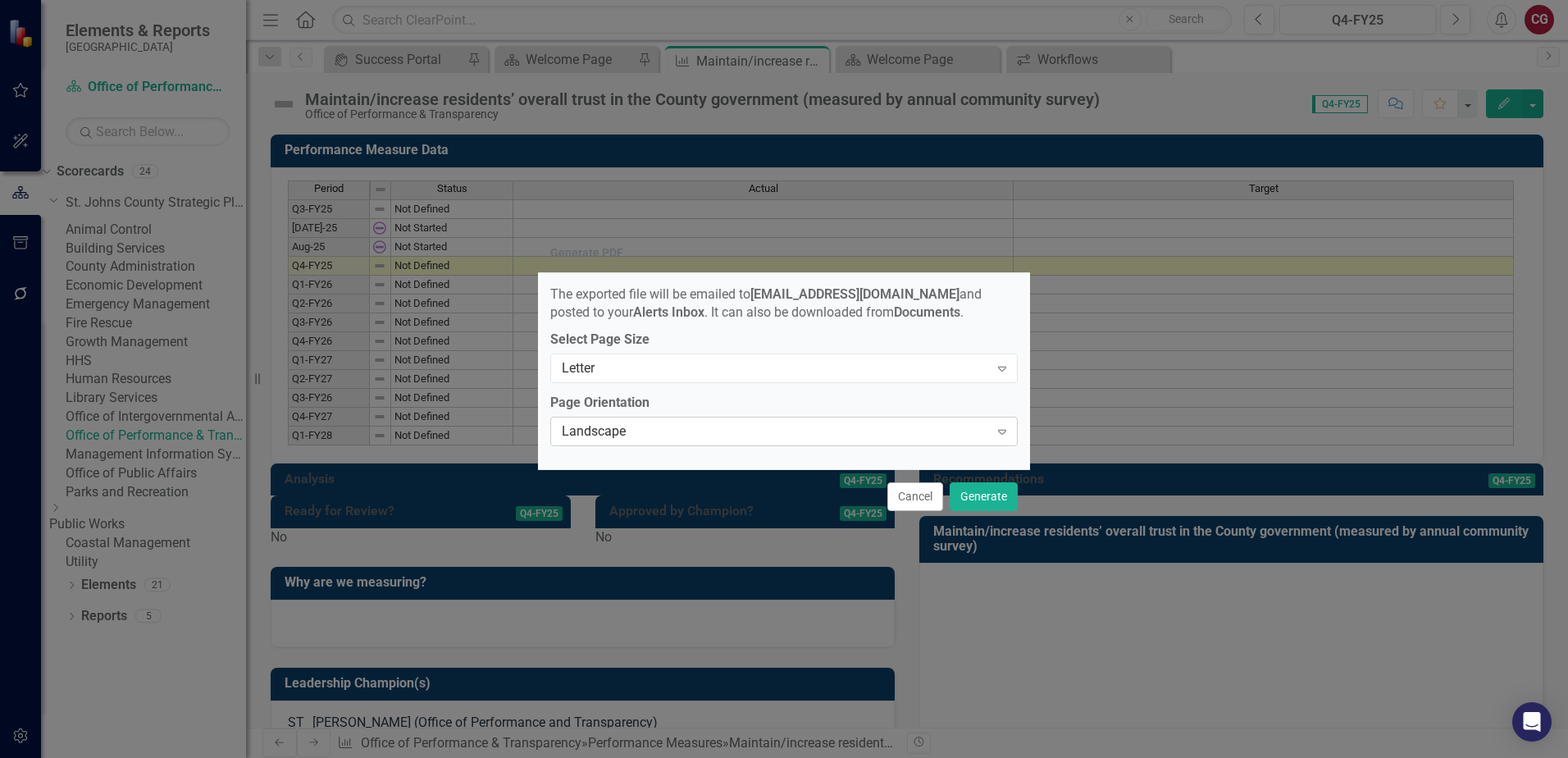
click at [960, 446] on div "Landscape Expand" at bounding box center [784, 430] width 467 height 30
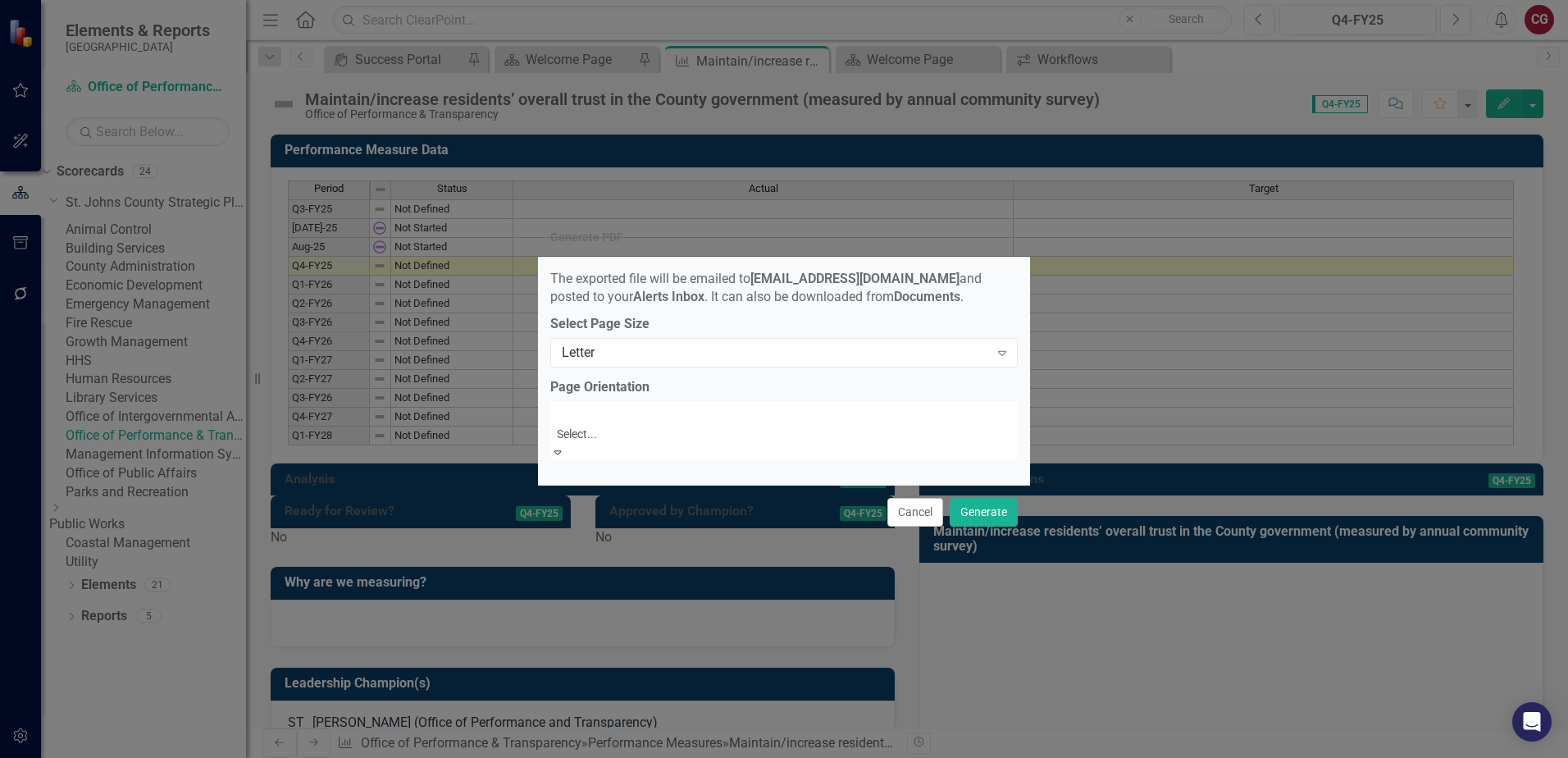
click at [886, 757] on div "Landscape" at bounding box center [784, 767] width 1568 height 19
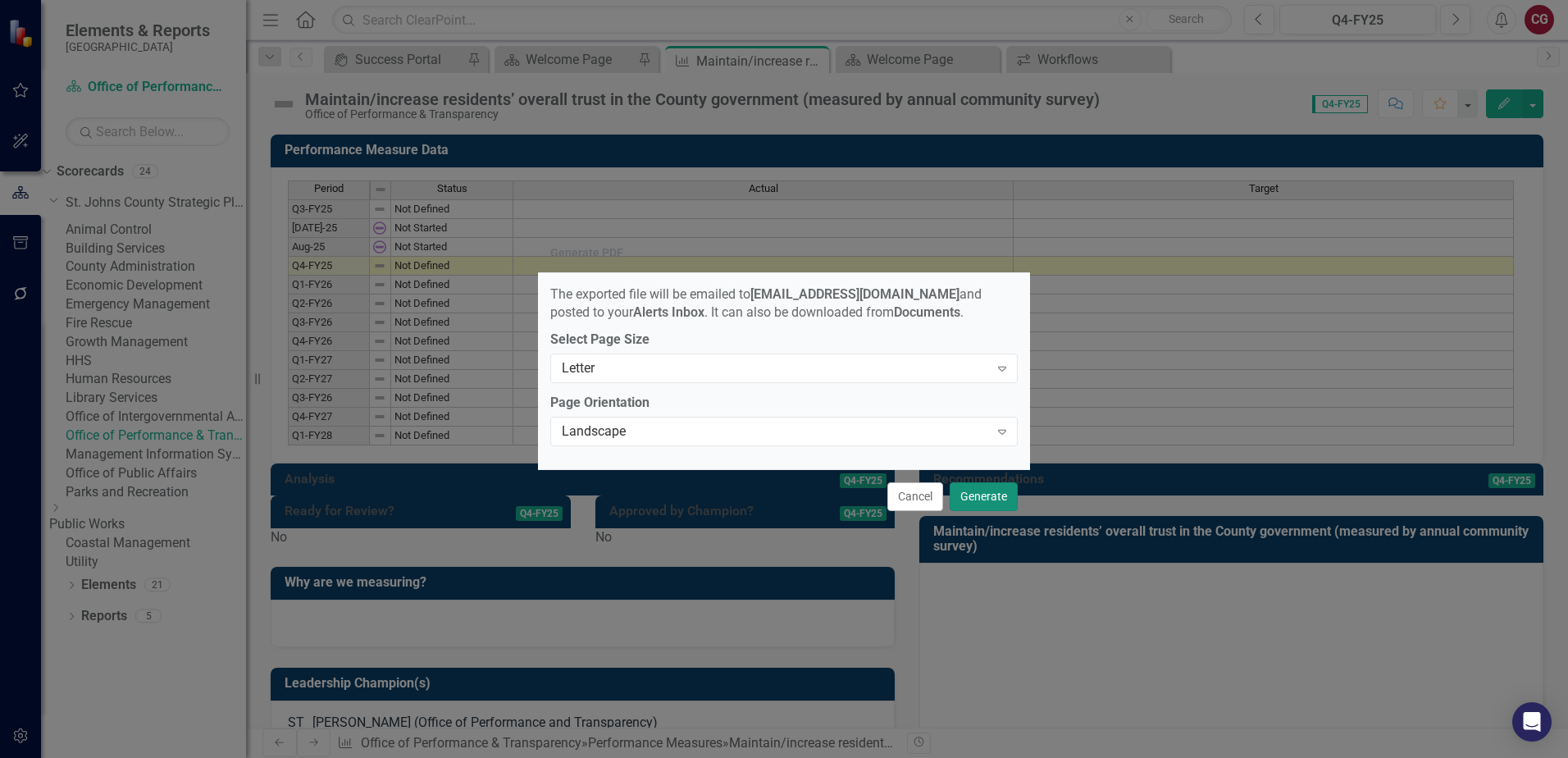
click at [972, 496] on button "Generate" at bounding box center [984, 497] width 68 height 29
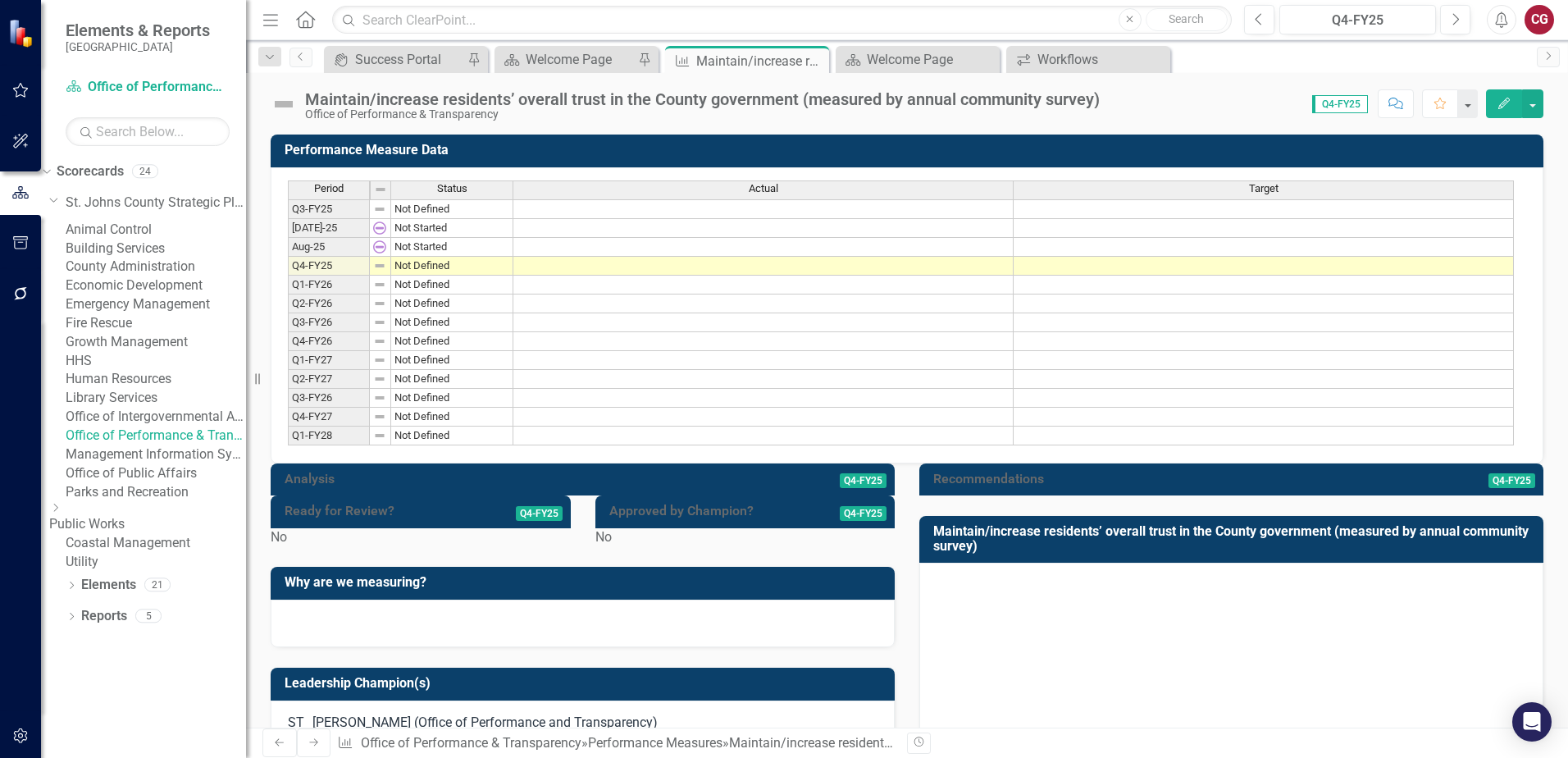
click at [1264, 83] on div "Maintain/increase residents’ overall trust in the County government (measured b…" at bounding box center [907, 98] width 1322 height 49
click at [586, 374] on td at bounding box center [763, 379] width 500 height 19
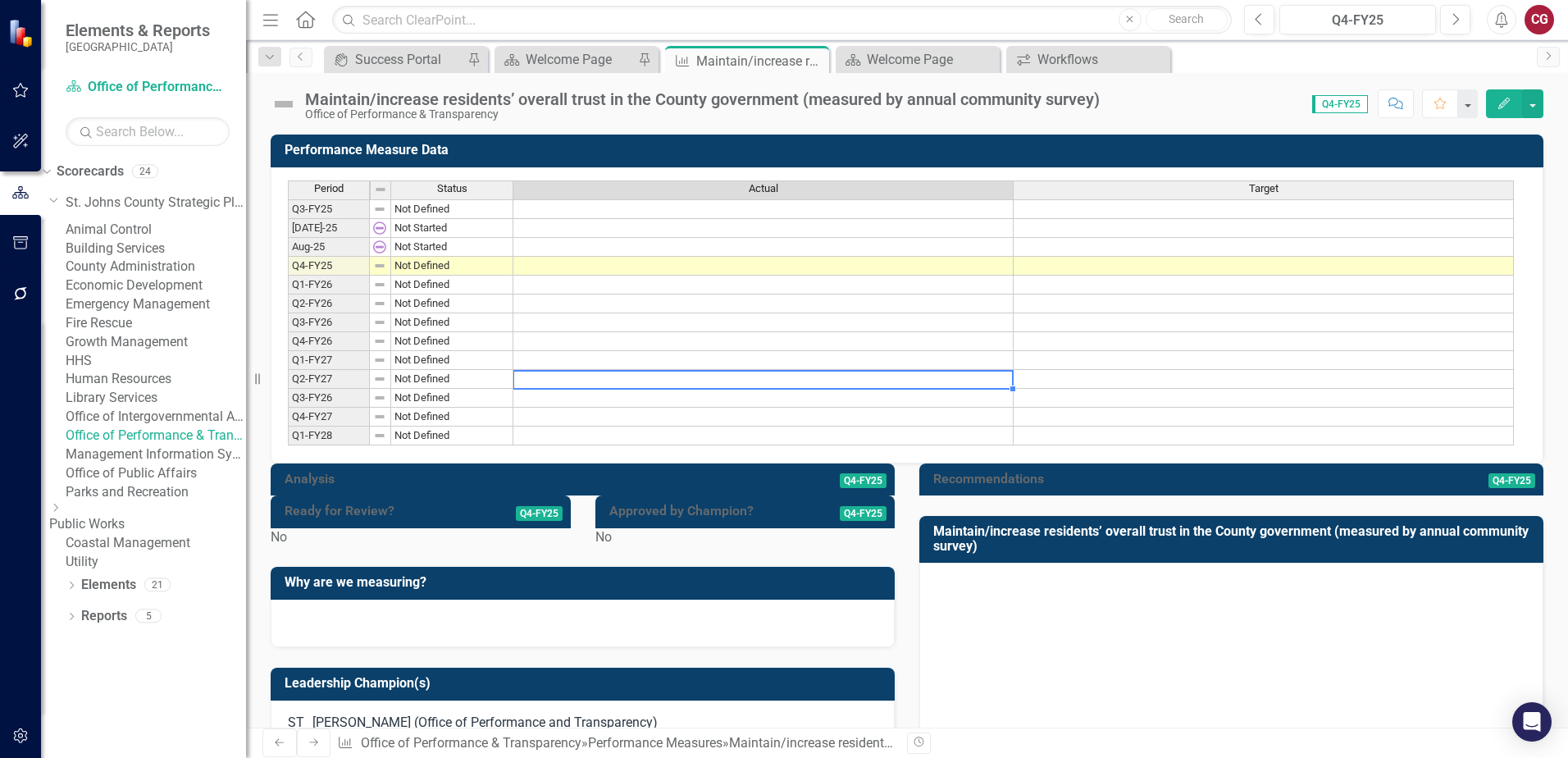
click at [537, 279] on td at bounding box center [763, 285] width 500 height 19
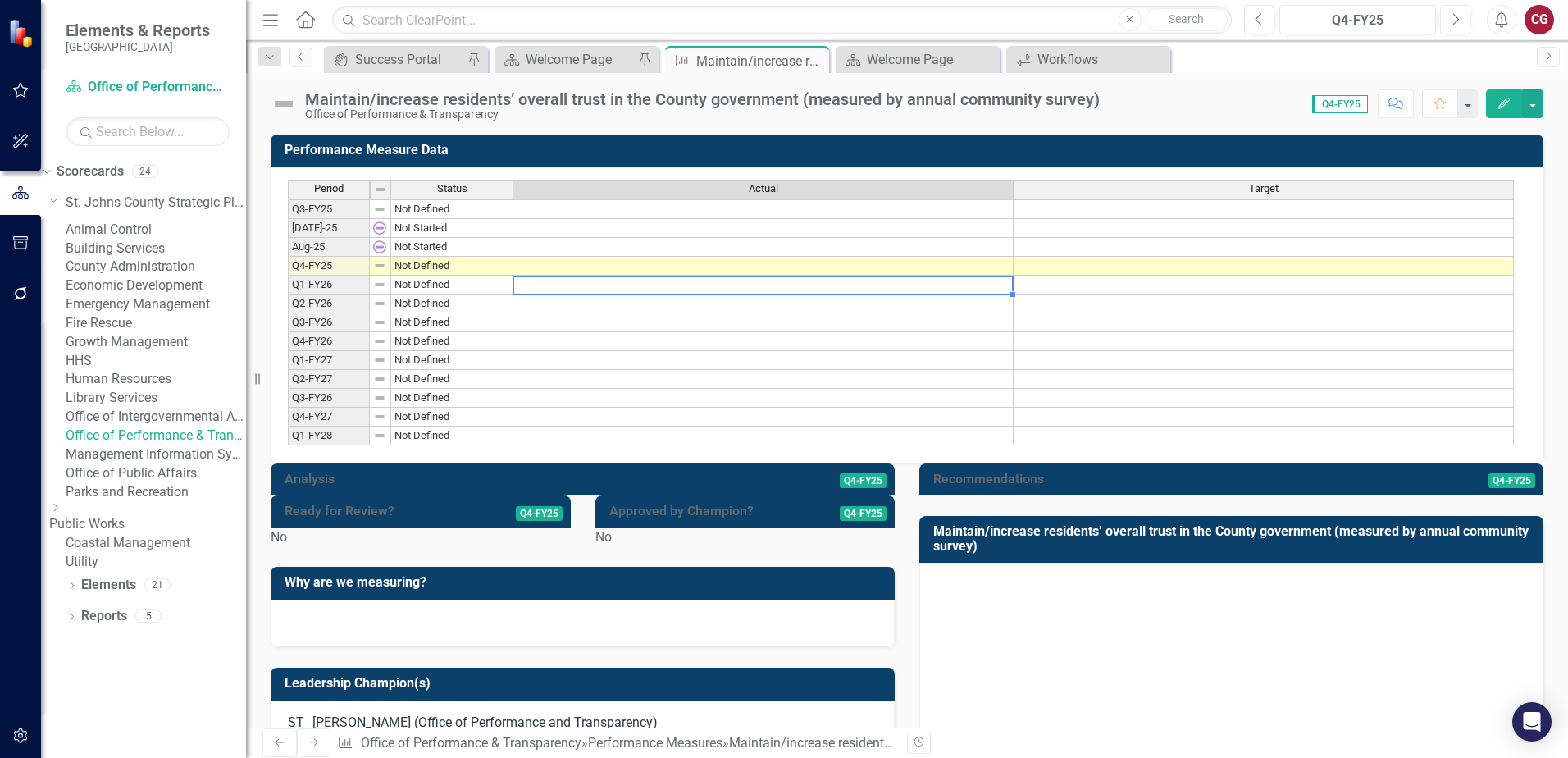
click at [545, 269] on td at bounding box center [763, 266] width 500 height 19
click at [1223, 151] on h3 "Performance Measure Data" at bounding box center [909, 149] width 1250 height 14
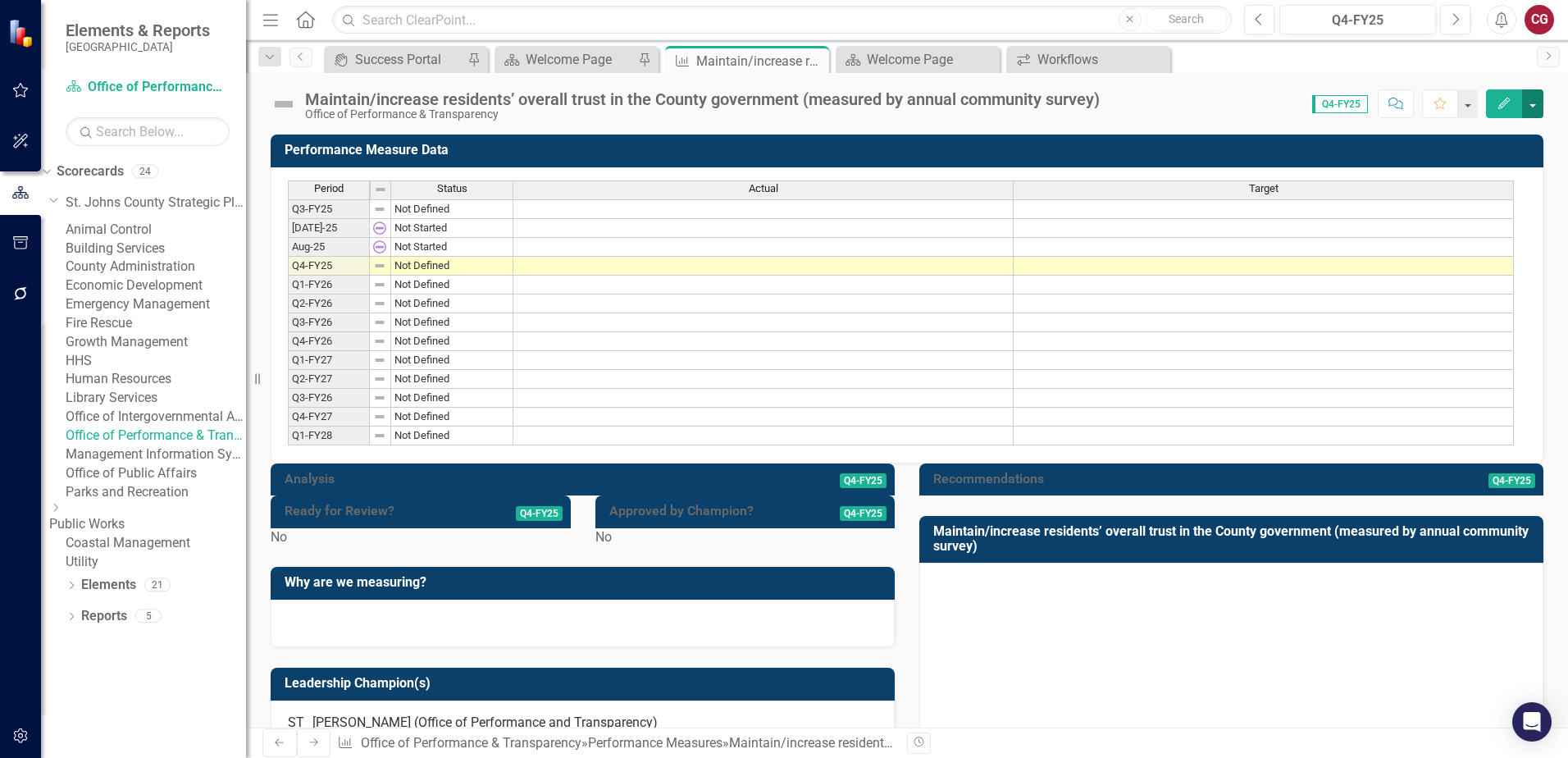
click at [1529, 104] on button "button" at bounding box center [1532, 104] width 21 height 29
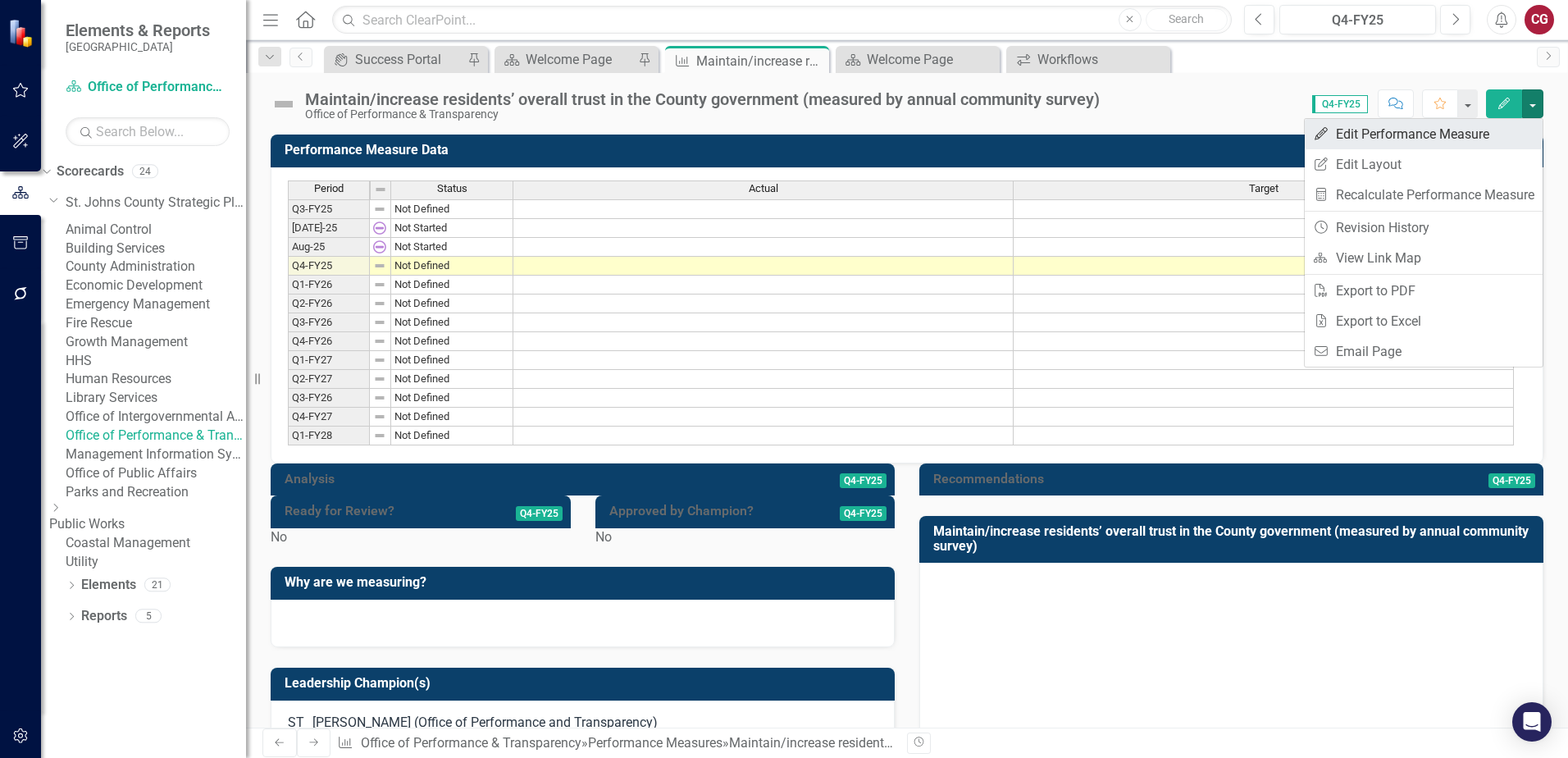
click at [1442, 142] on link "Edit Edit Performance Measure" at bounding box center [1424, 134] width 238 height 30
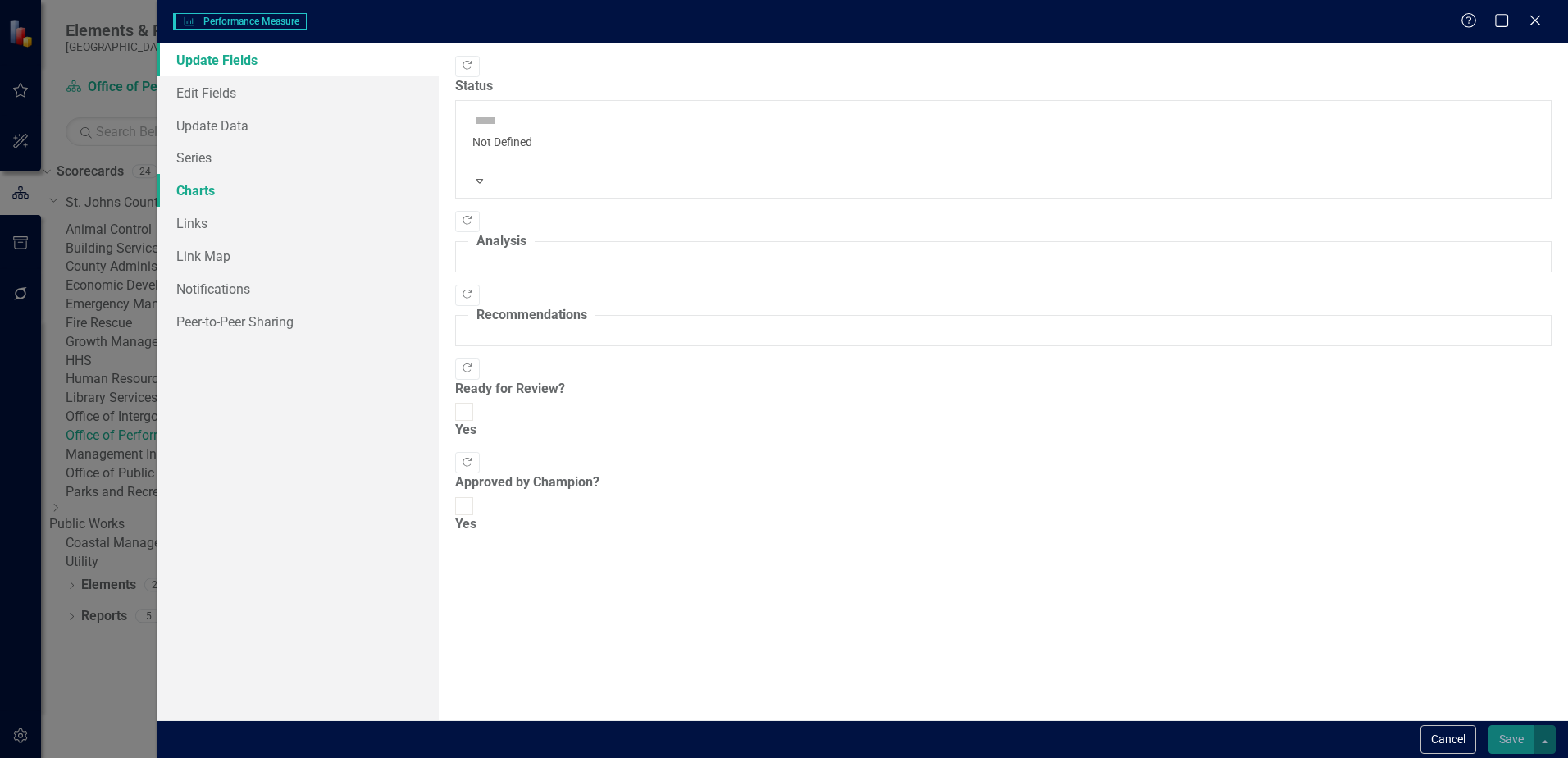
click at [209, 200] on link "Charts" at bounding box center [297, 190] width 282 height 33
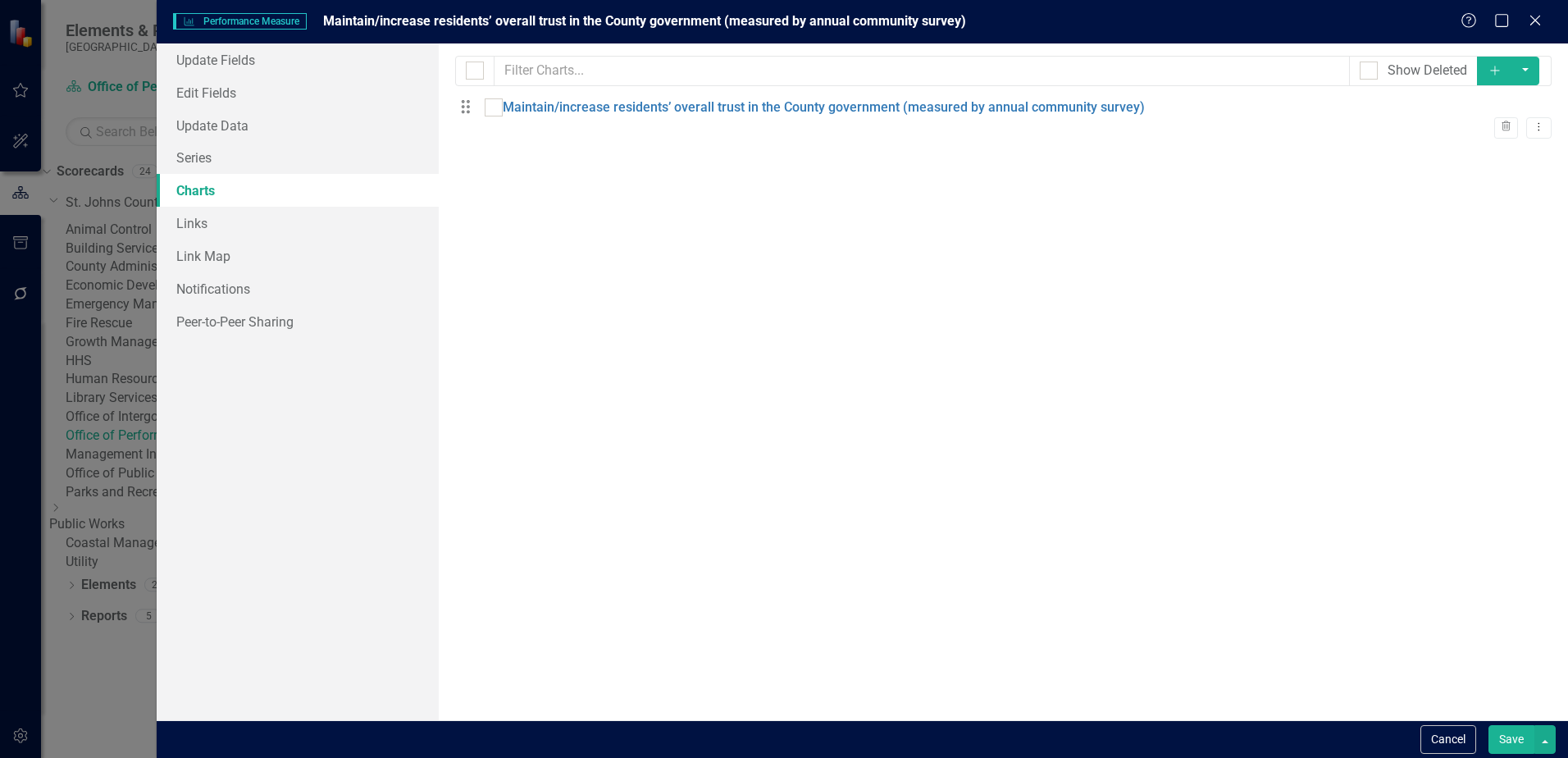
scroll to position [0, 0]
click at [216, 120] on link "Update Data" at bounding box center [297, 125] width 282 height 33
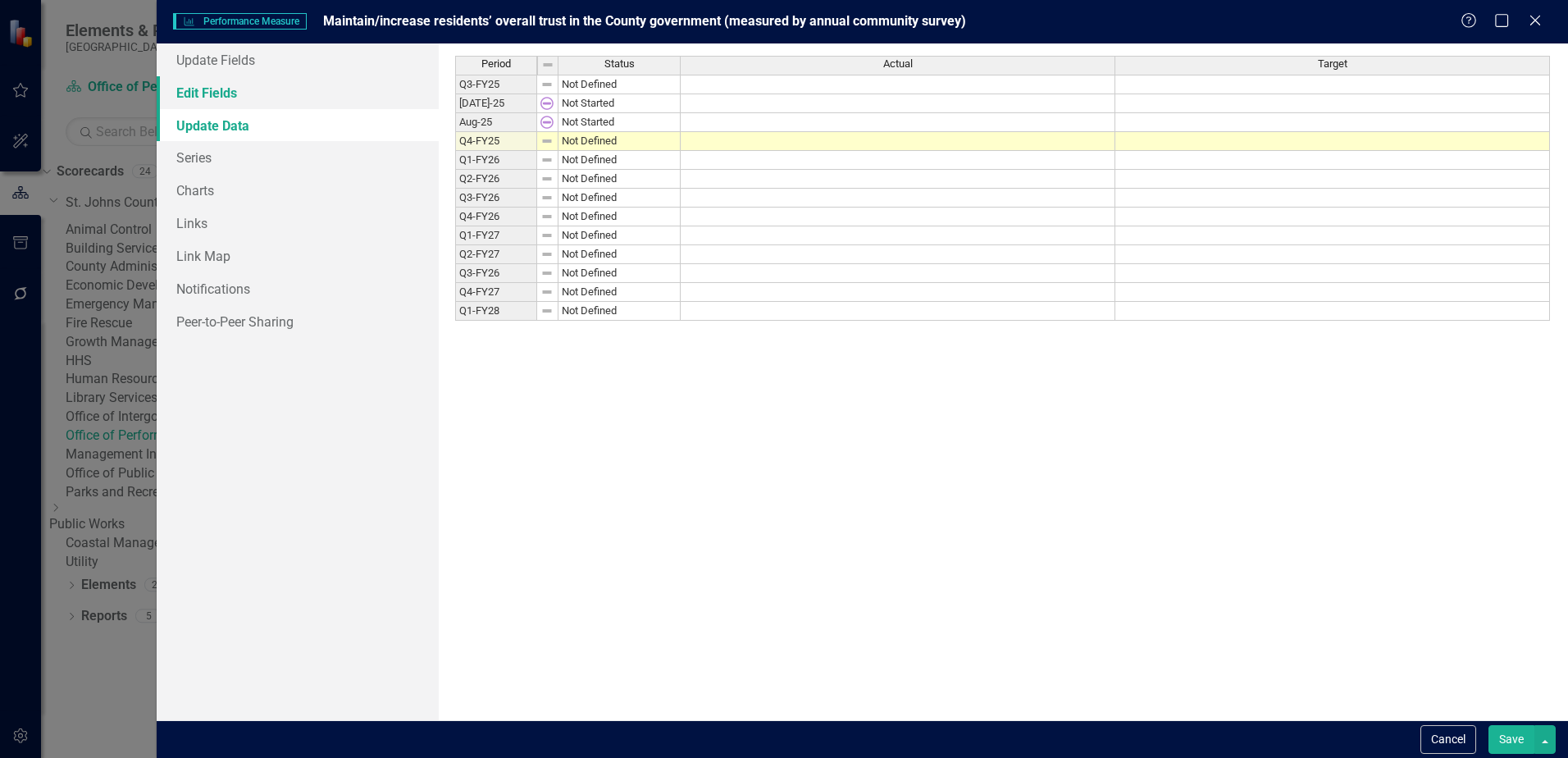
click at [216, 99] on link "Edit Fields" at bounding box center [297, 92] width 282 height 33
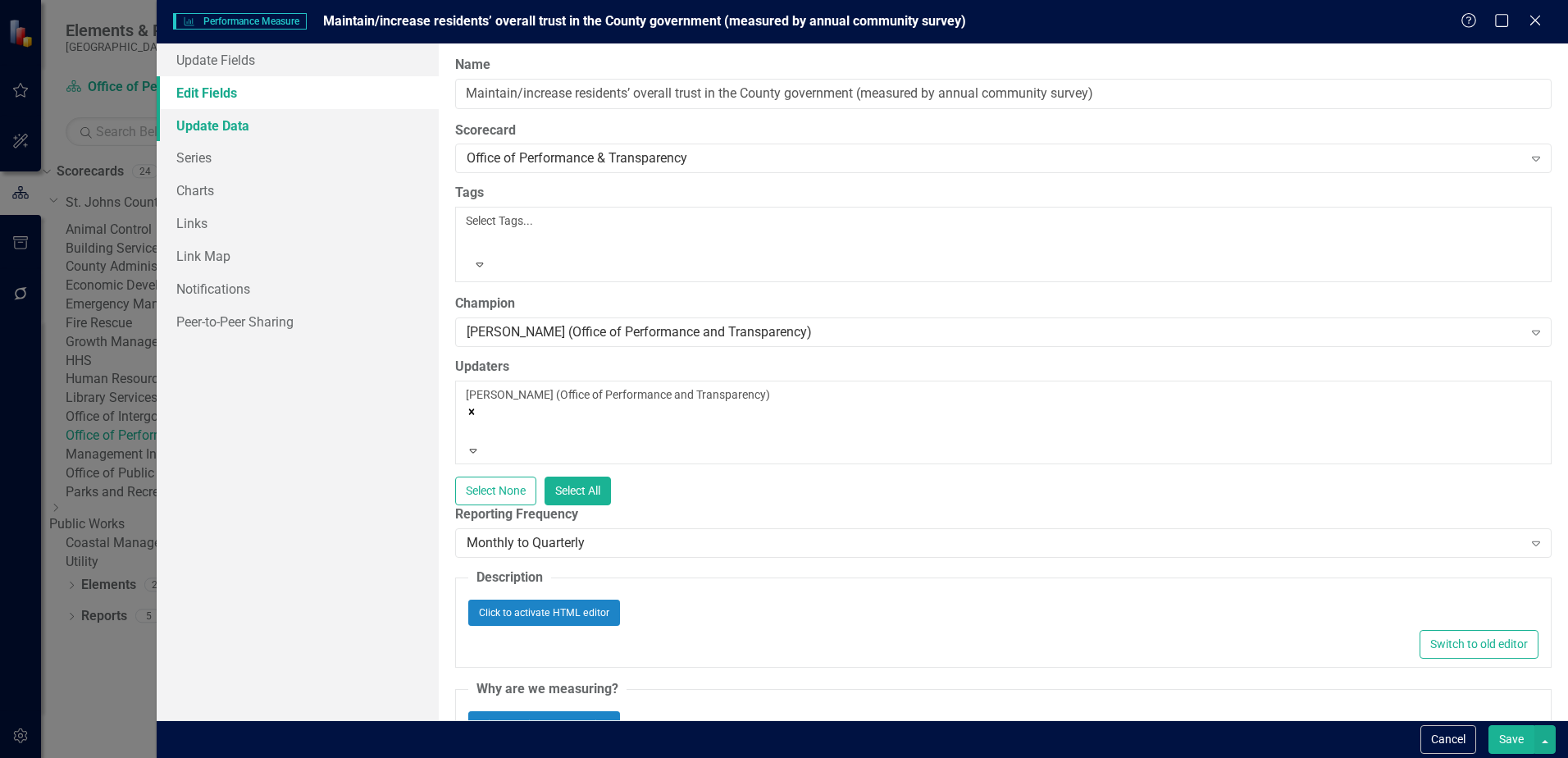
click at [216, 124] on link "Update Data" at bounding box center [297, 125] width 282 height 33
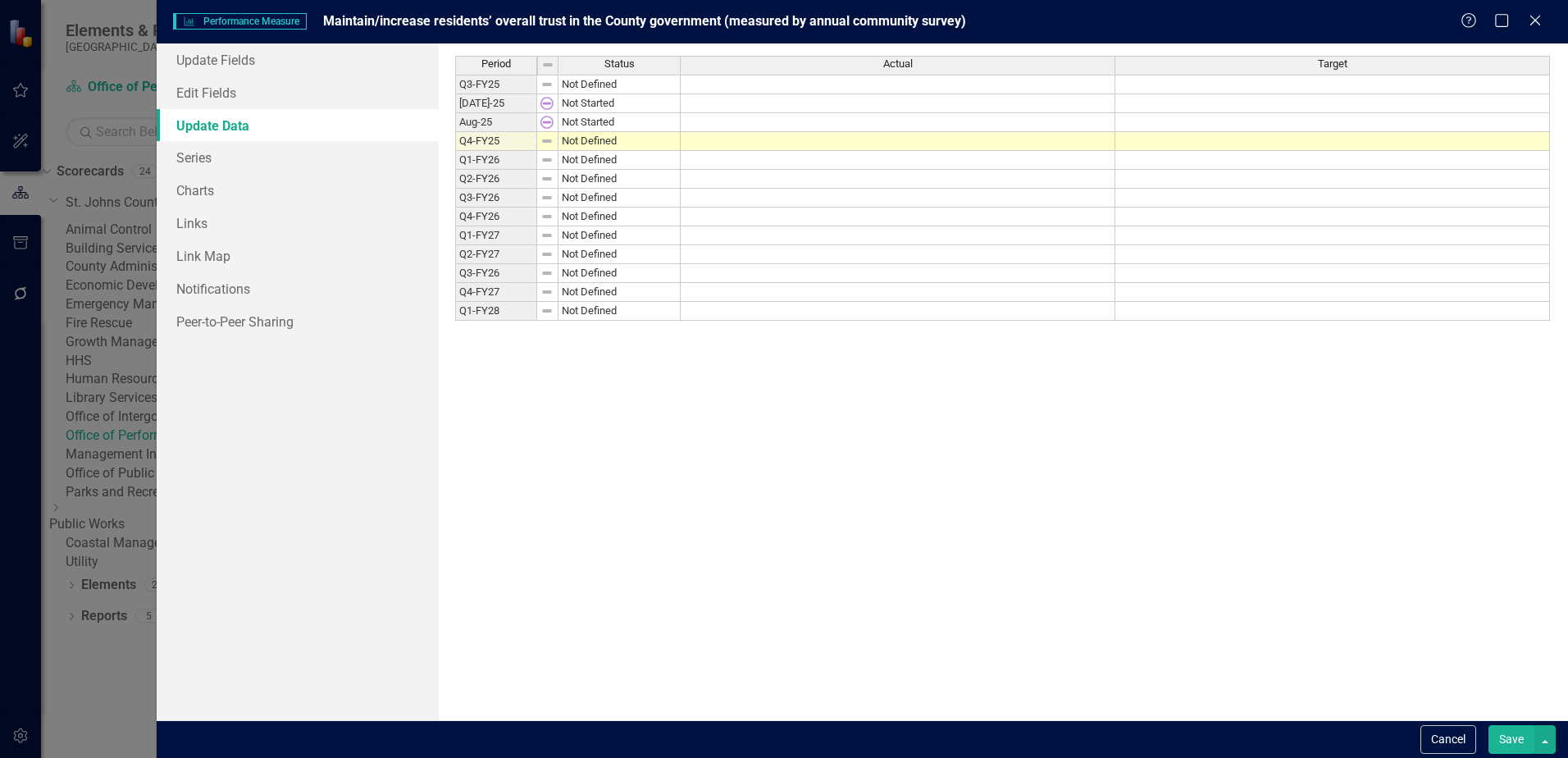
click at [912, 63] on span "Actual" at bounding box center [898, 64] width 30 height 12
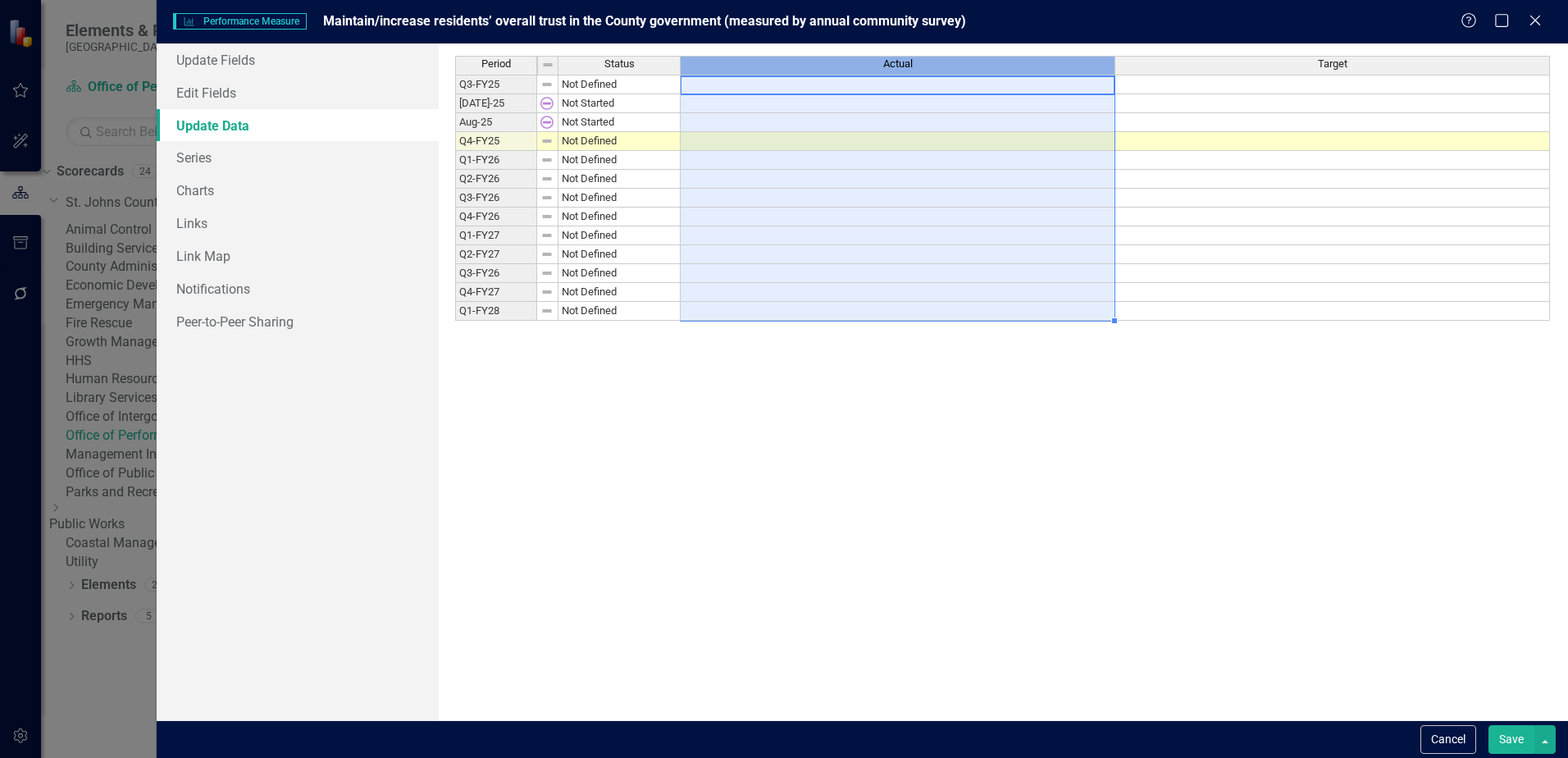
click at [912, 63] on span "Actual" at bounding box center [898, 64] width 30 height 12
click at [897, 100] on td at bounding box center [898, 103] width 435 height 19
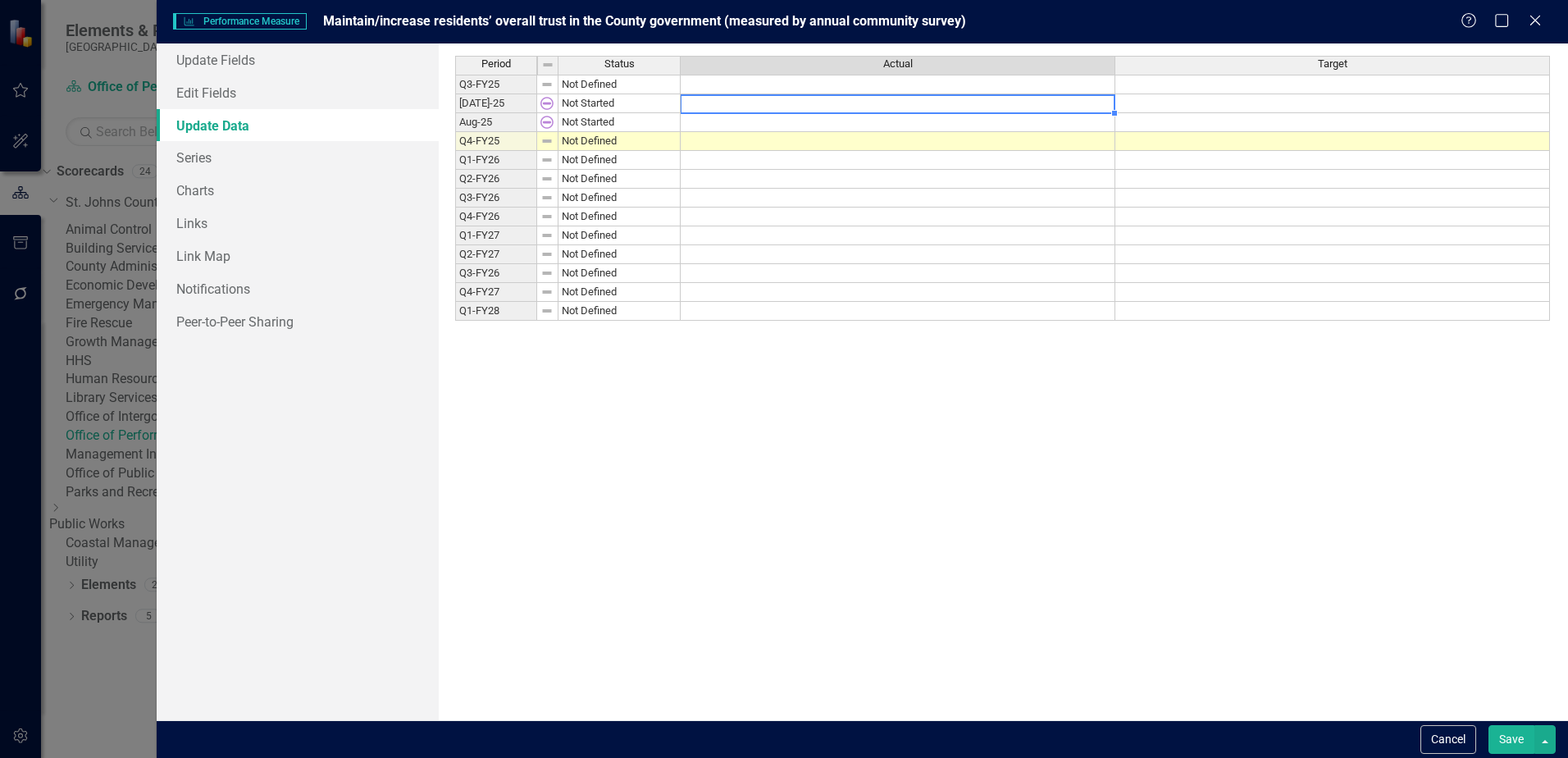
click at [897, 100] on td at bounding box center [898, 103] width 435 height 19
click at [847, 127] on td at bounding box center [898, 122] width 435 height 19
click at [829, 149] on td at bounding box center [898, 141] width 435 height 19
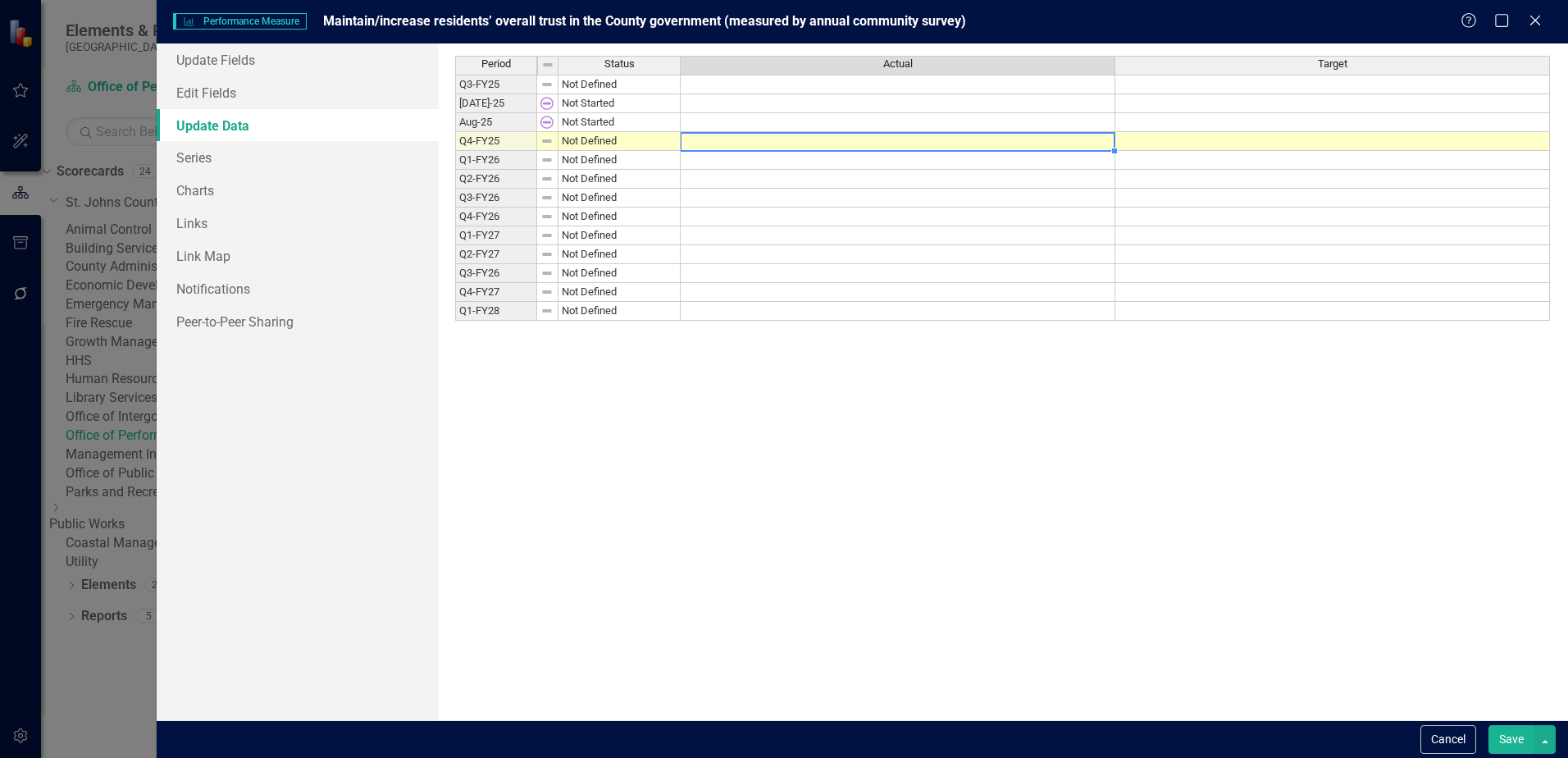
click at [829, 149] on td at bounding box center [898, 141] width 435 height 19
type textarea "30%"
click at [1504, 736] on button "Save" at bounding box center [1511, 739] width 46 height 29
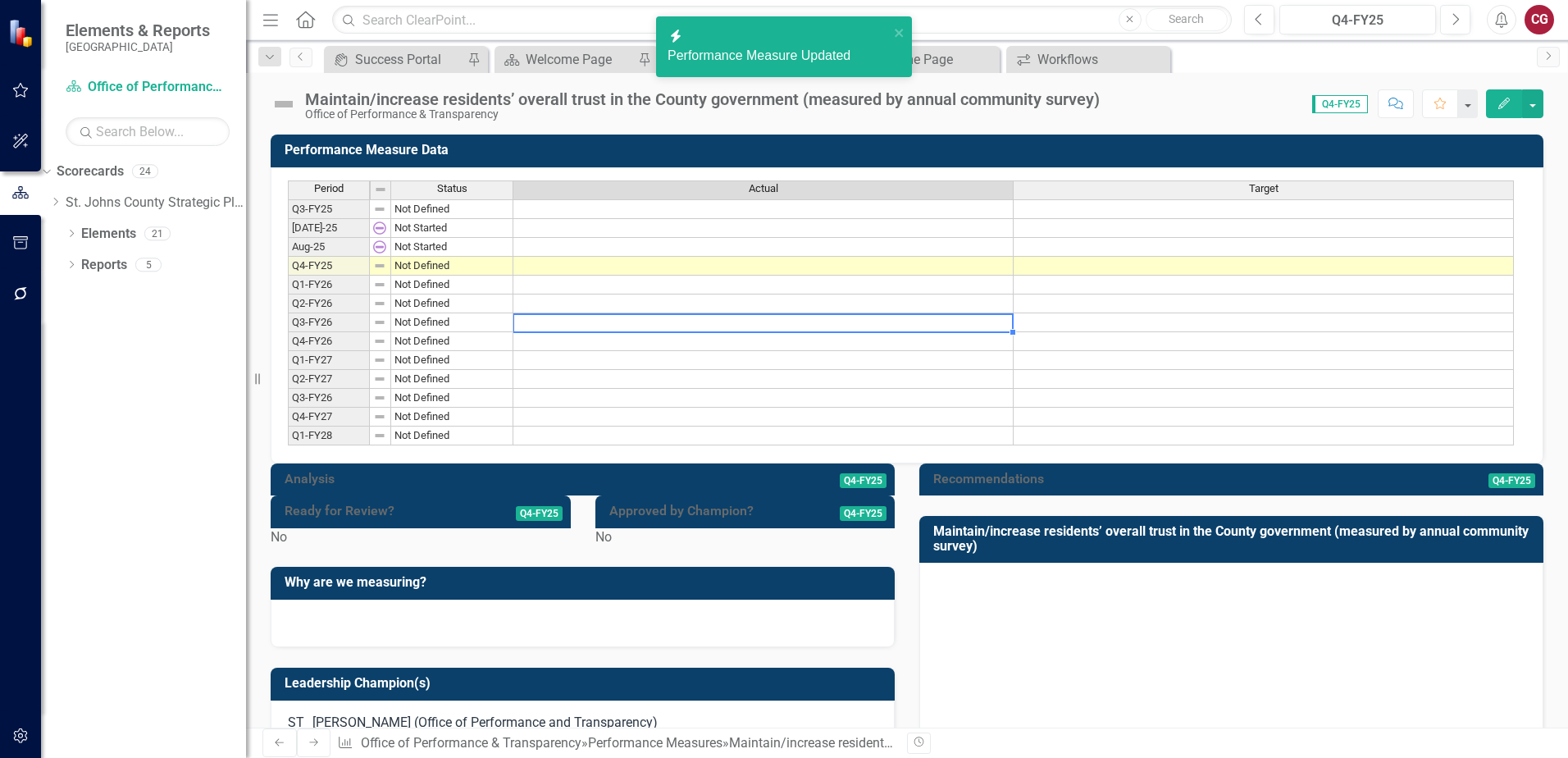
click at [669, 329] on td at bounding box center [763, 322] width 500 height 19
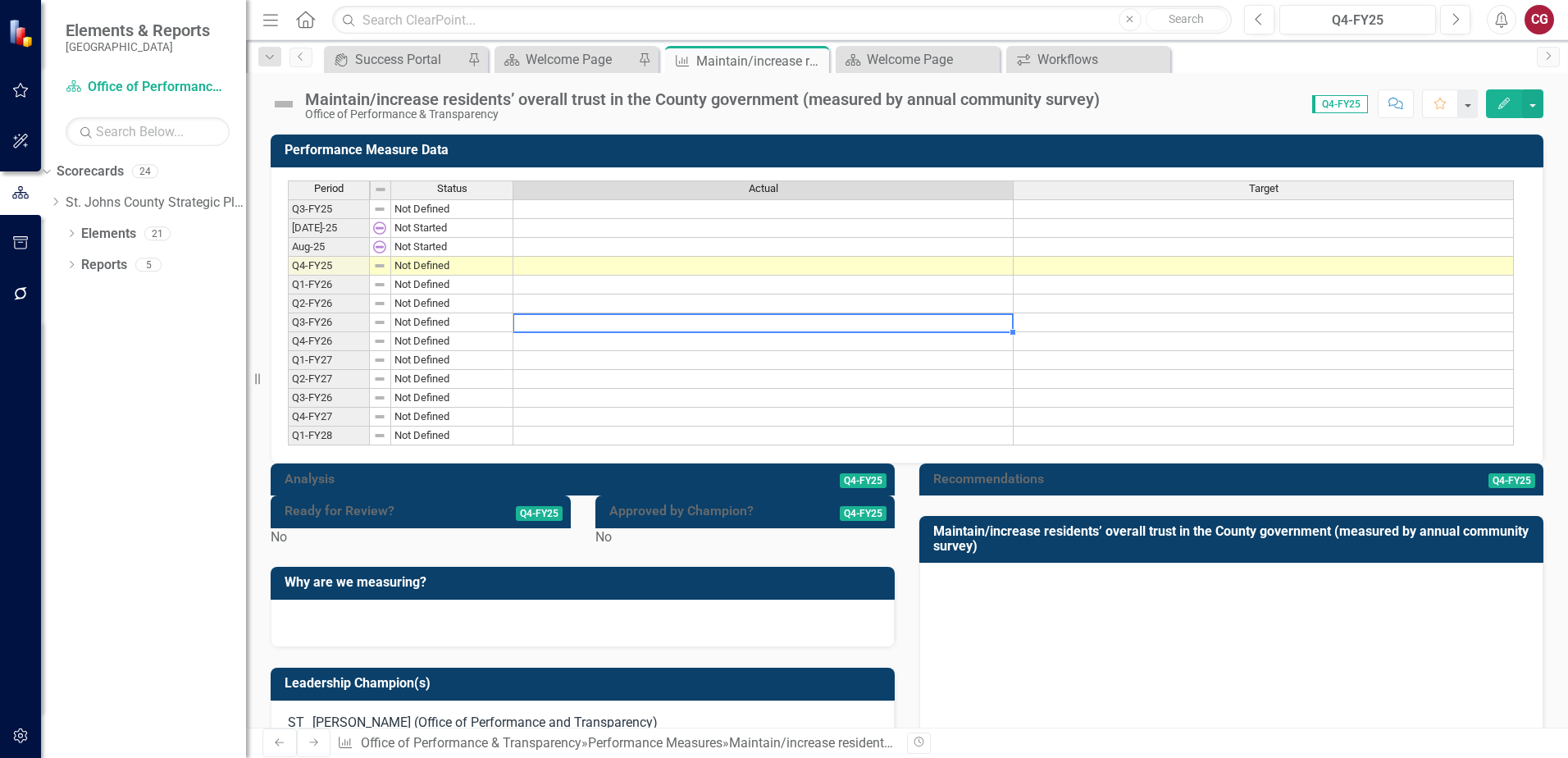
click at [713, 271] on td at bounding box center [763, 266] width 500 height 19
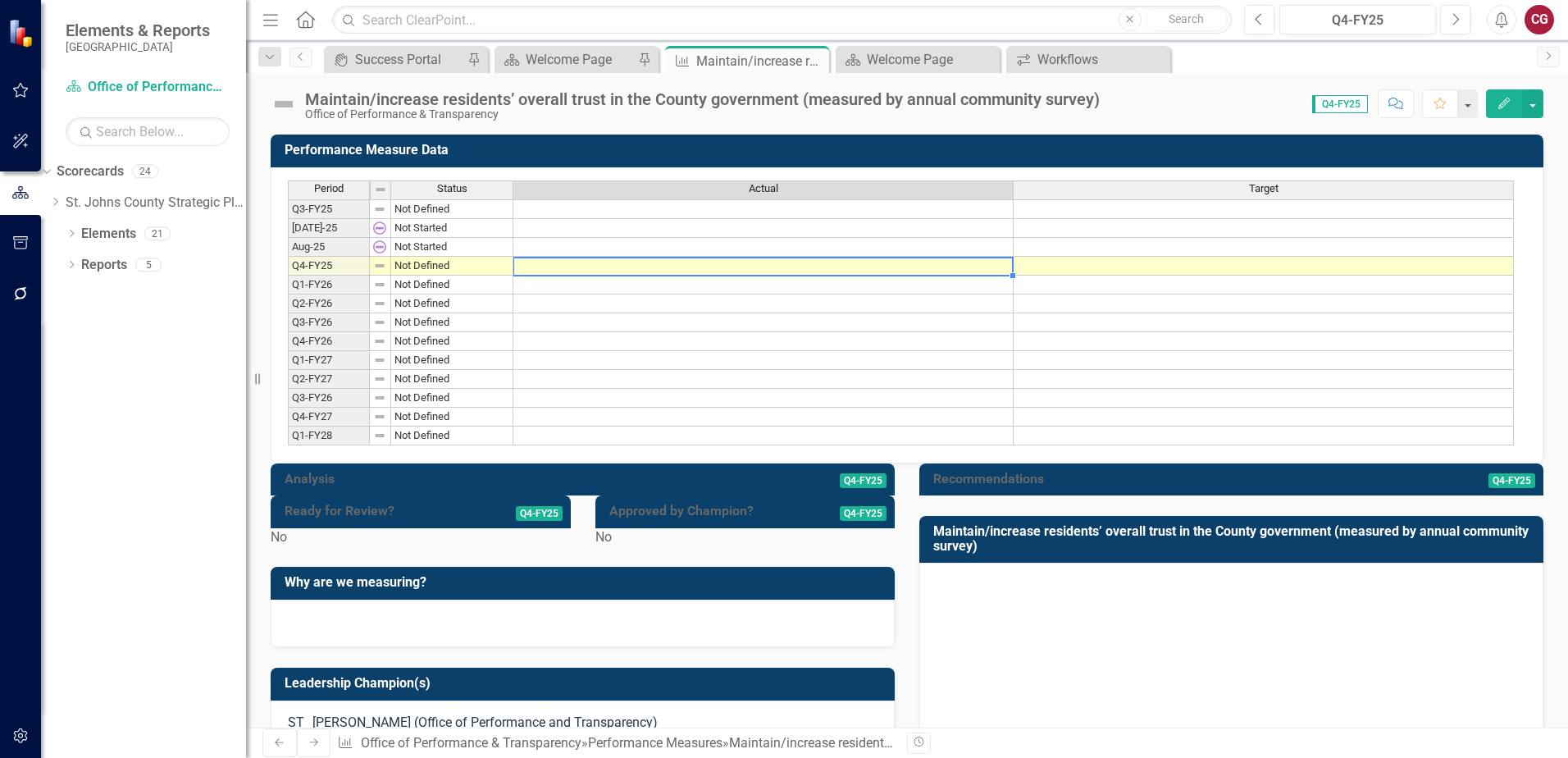
click at [713, 271] on td at bounding box center [763, 266] width 500 height 19
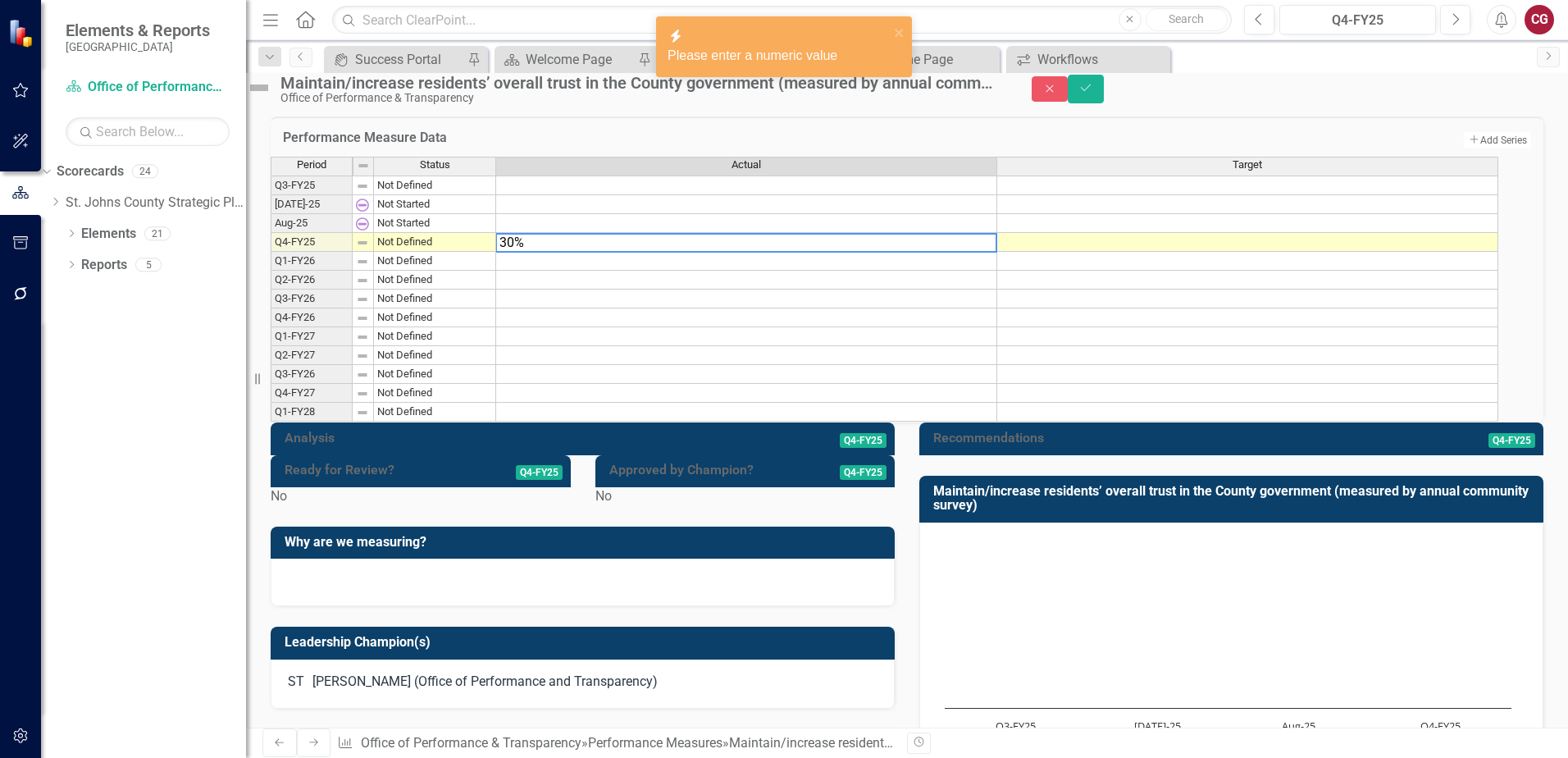
type textarea "30%"
click at [915, 24] on input "text" at bounding box center [781, 20] width 899 height 29
click at [899, 30] on icon "close" at bounding box center [899, 32] width 12 height 13
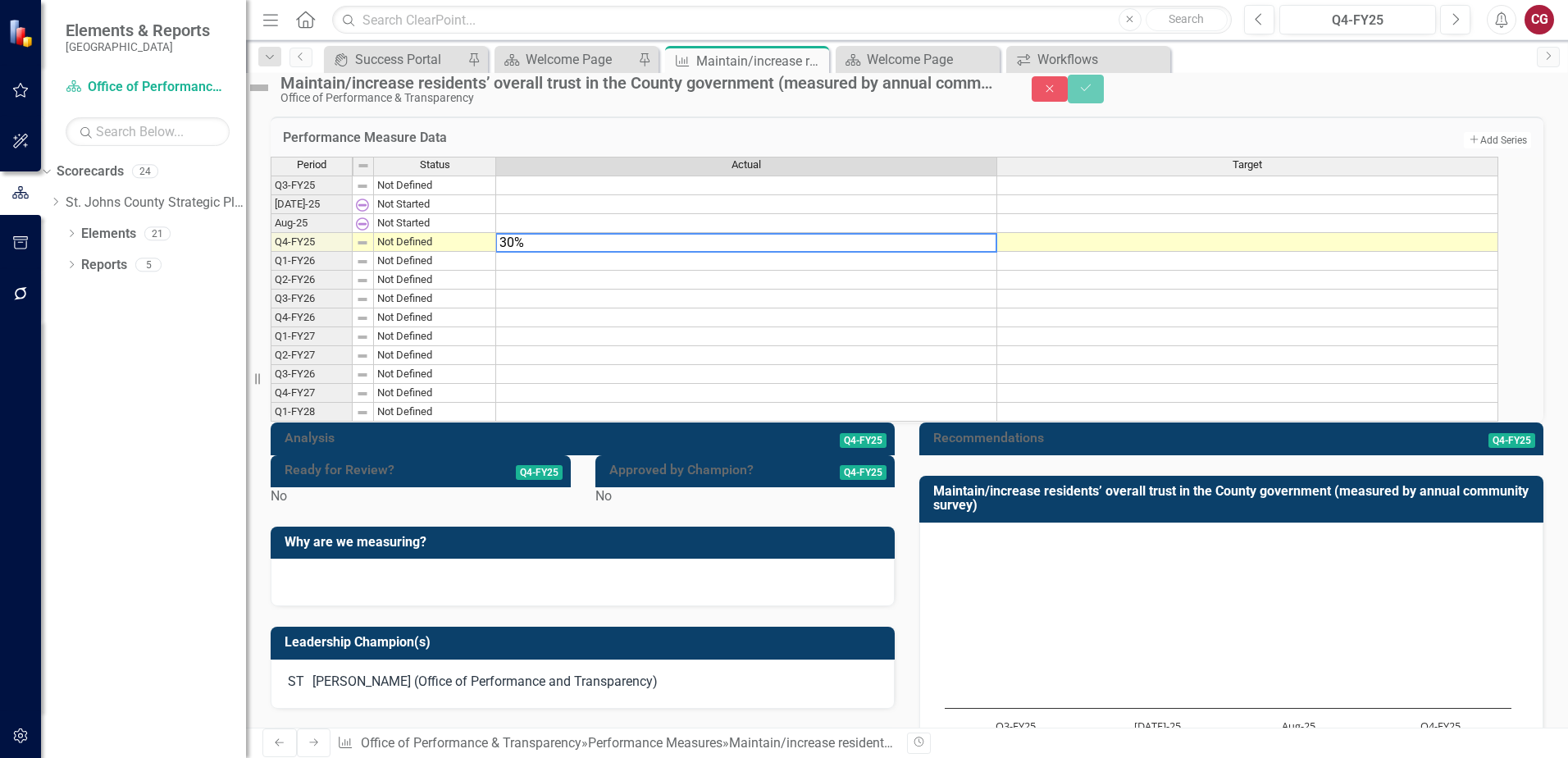
drag, startPoint x: 622, startPoint y: 277, endPoint x: 458, endPoint y: 265, distance: 164.4
click at [458, 265] on div "Period Status Actual Target Q3-FY25 Not Defined [DATE]-25 Not Started Aug-25 No…" at bounding box center [884, 289] width 1228 height 266
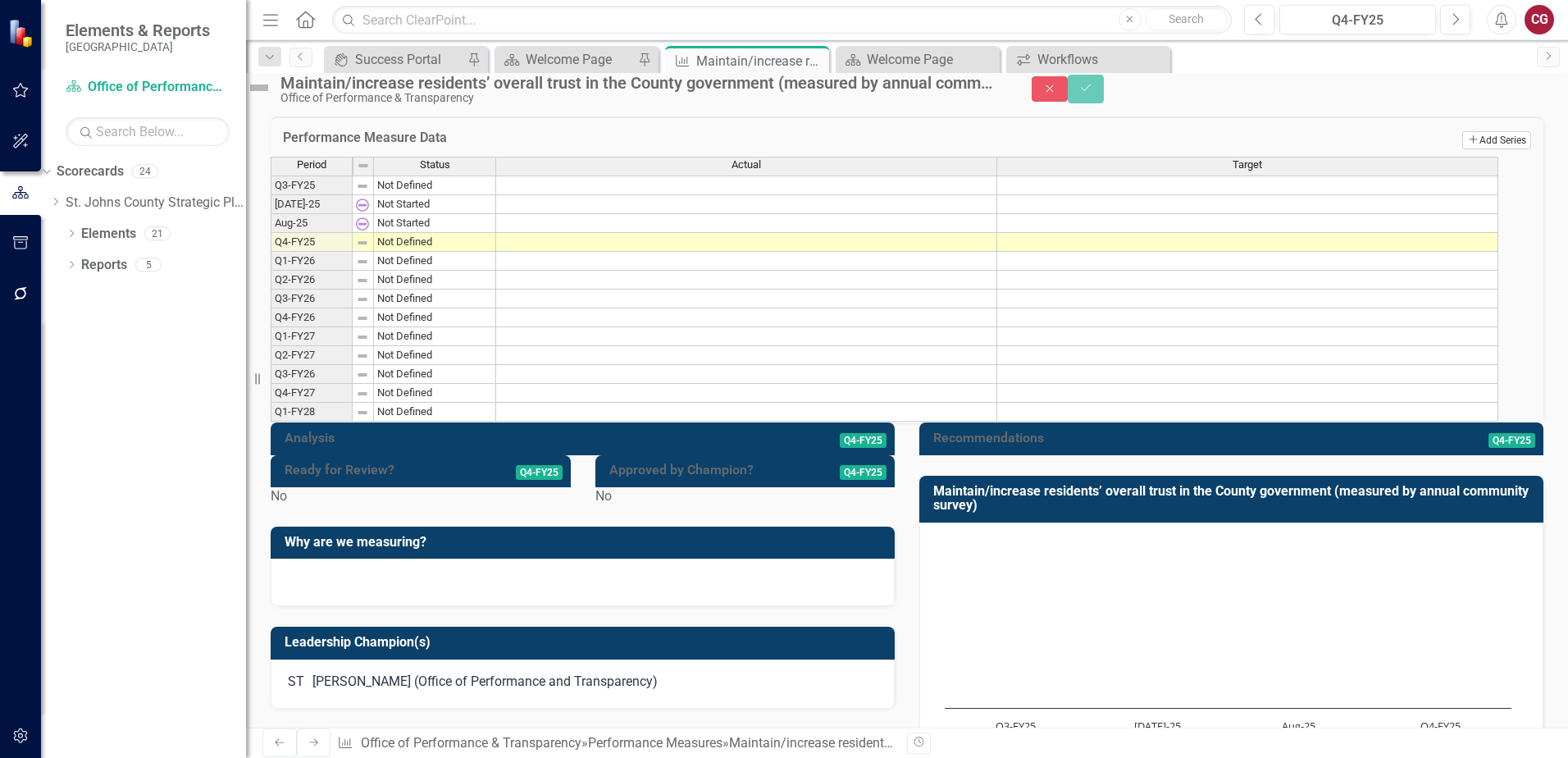
click at [1487, 149] on button "Add Add Series" at bounding box center [1496, 141] width 69 height 18
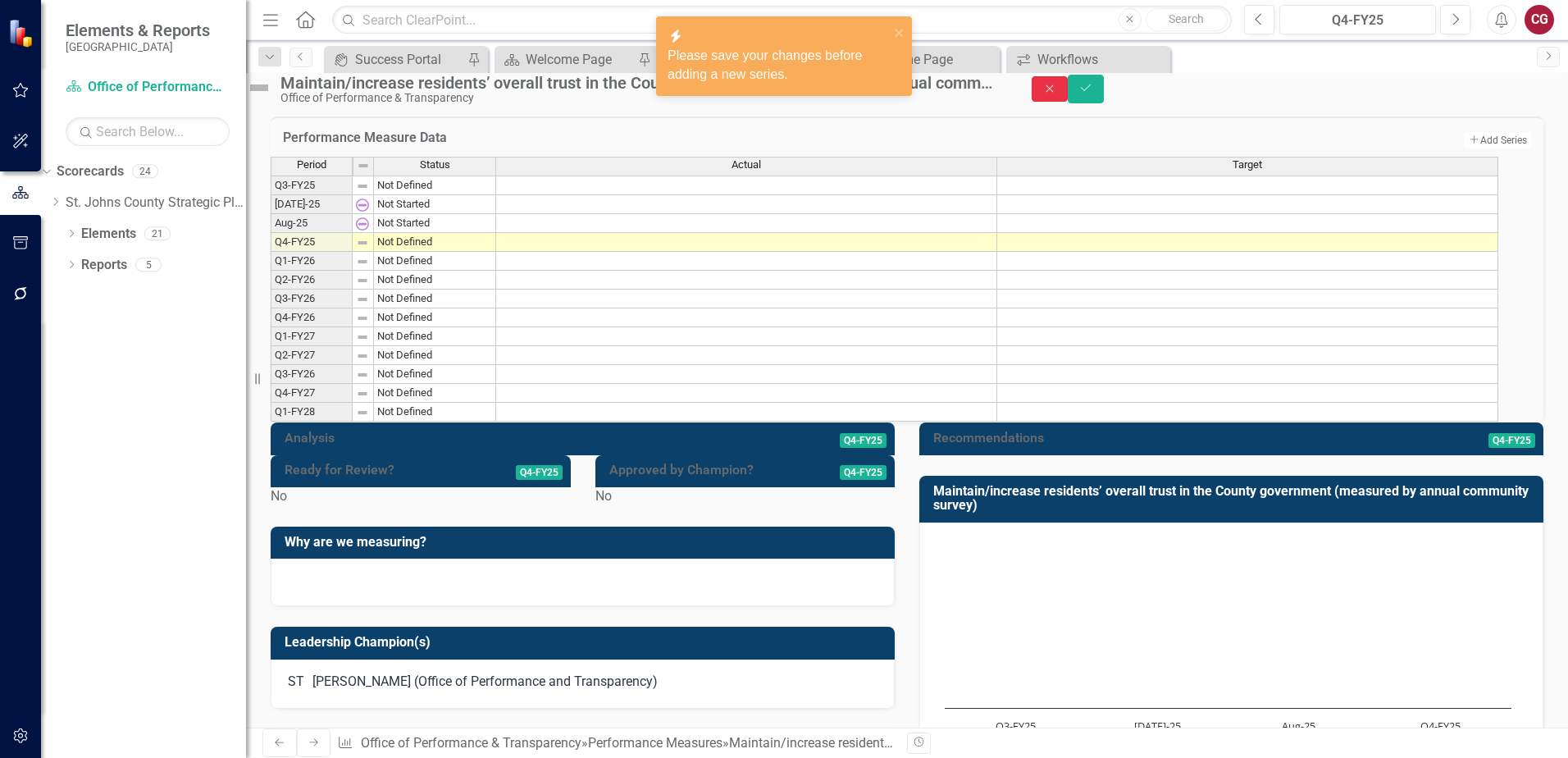
click at [1068, 102] on button "Close" at bounding box center [1050, 89] width 36 height 25
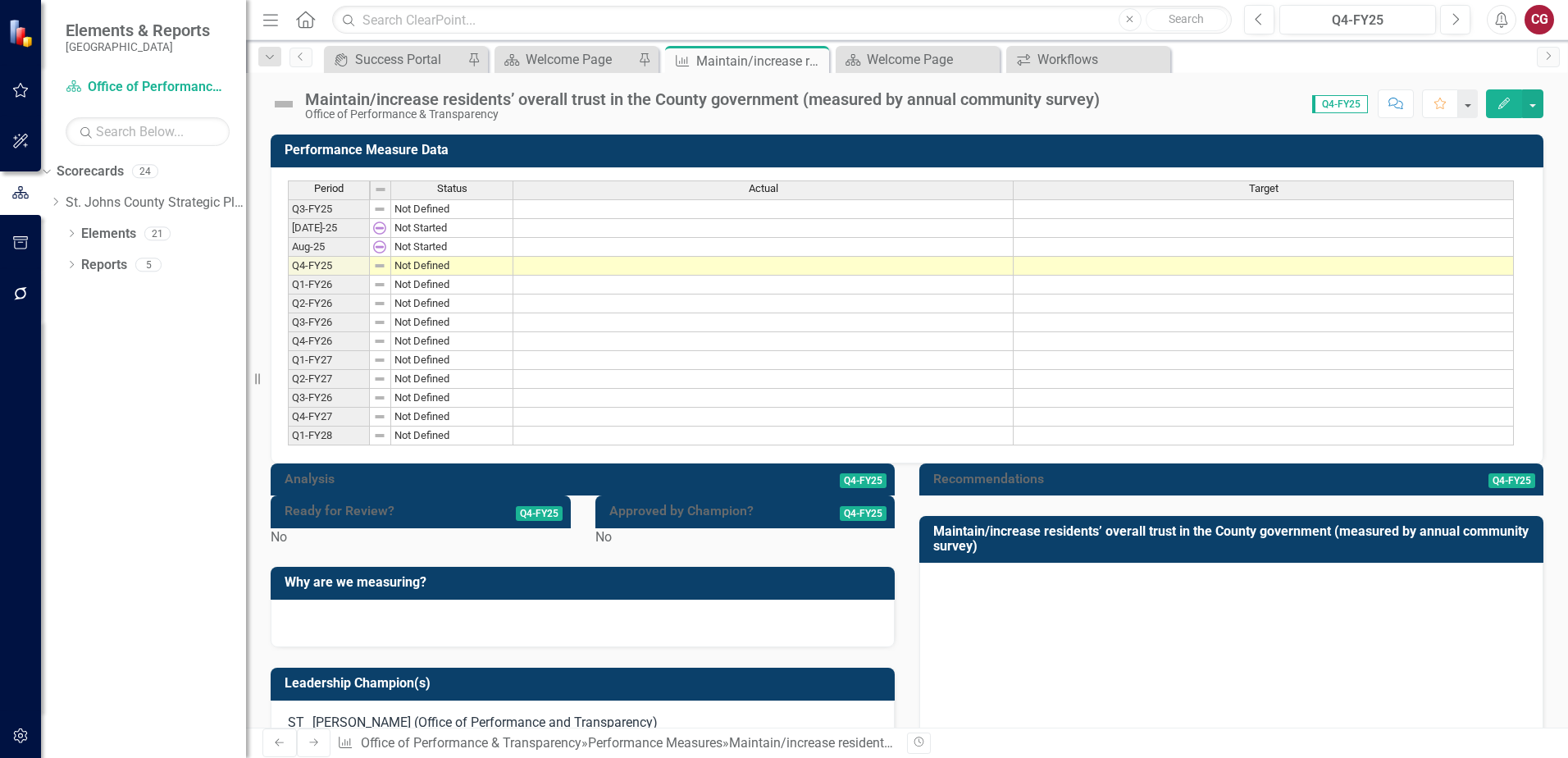
click at [754, 267] on td at bounding box center [763, 266] width 500 height 19
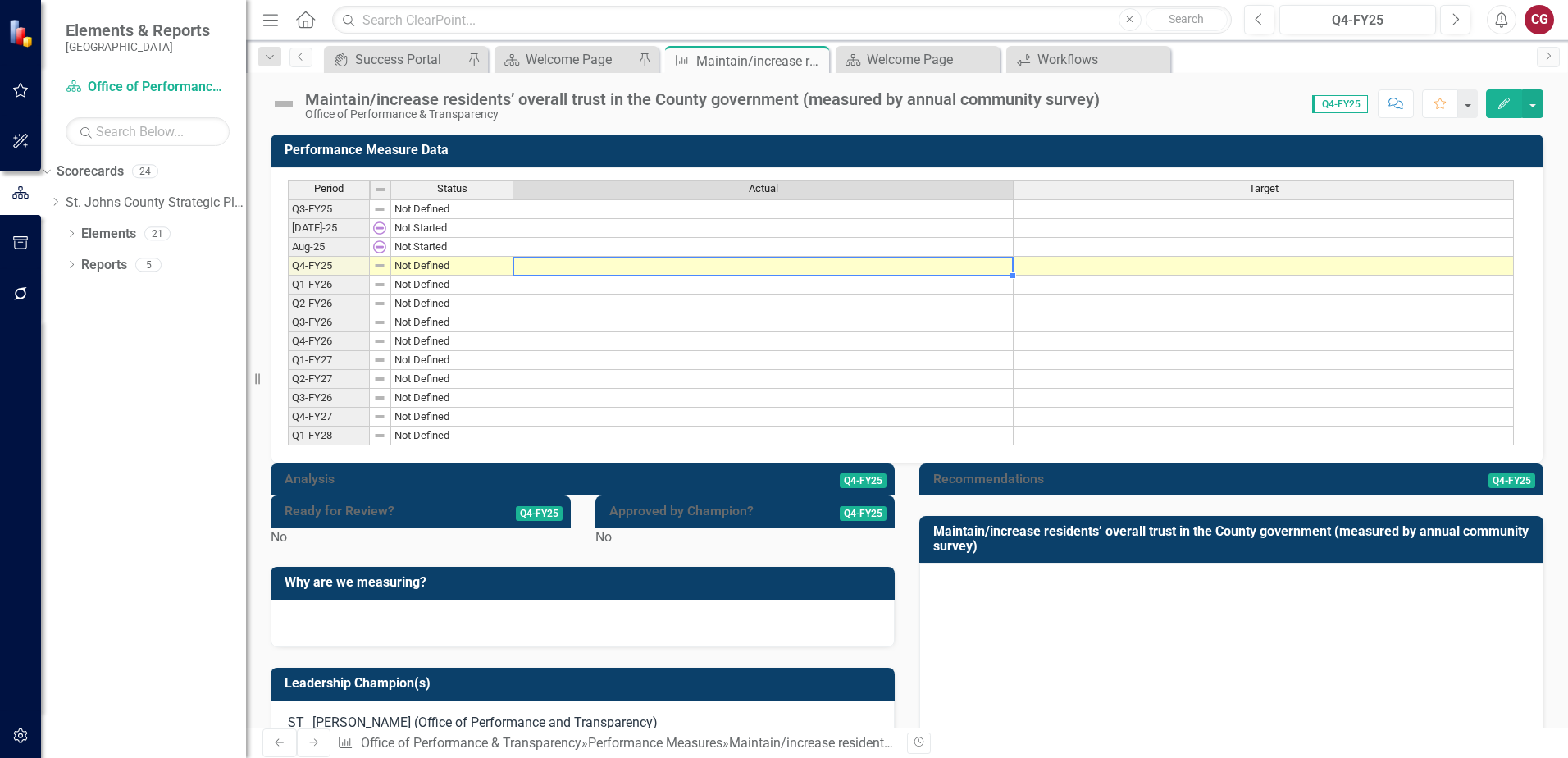
click at [754, 267] on td at bounding box center [763, 266] width 500 height 19
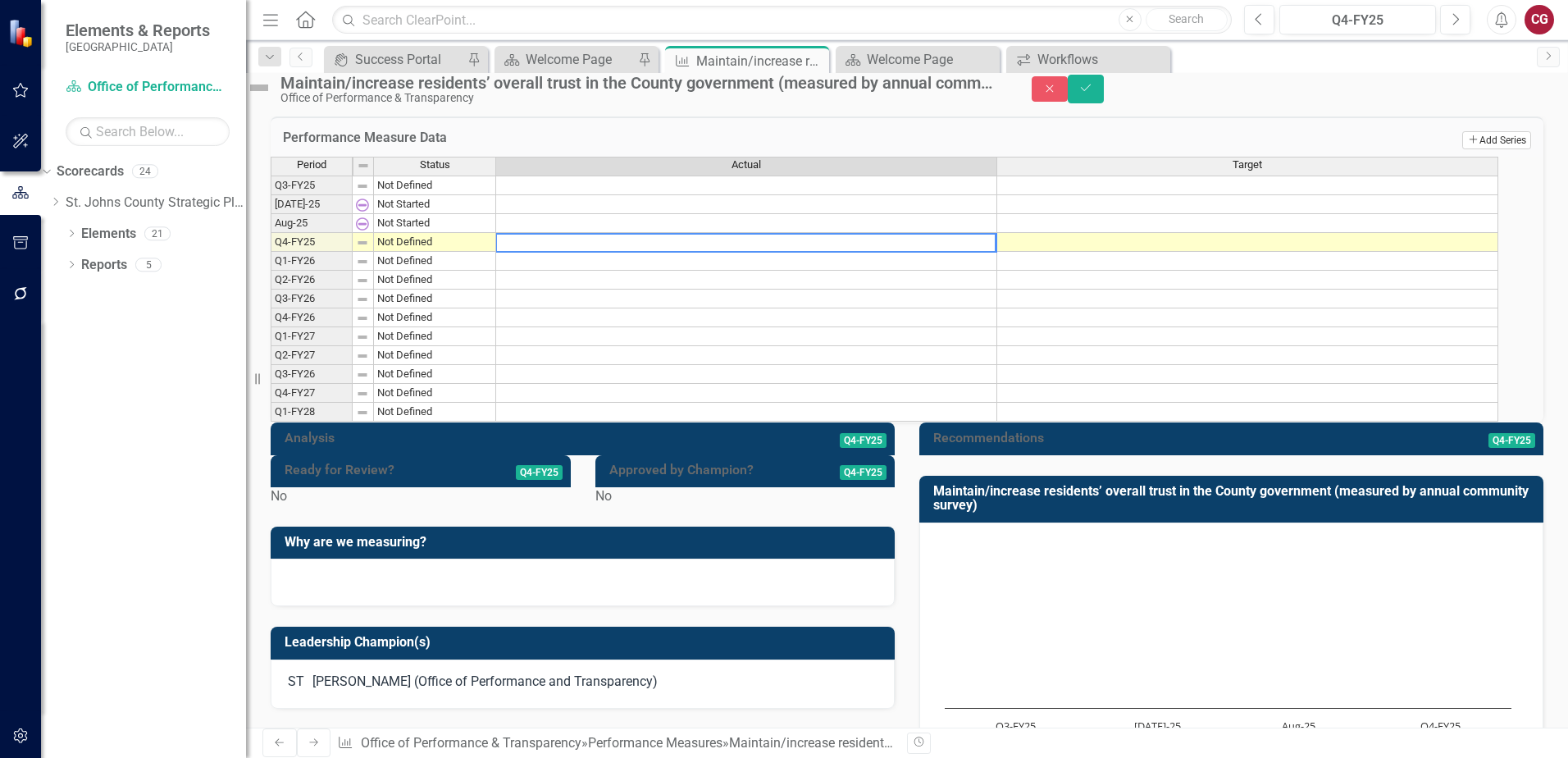
click at [1491, 149] on button "Add Add Series" at bounding box center [1496, 141] width 69 height 18
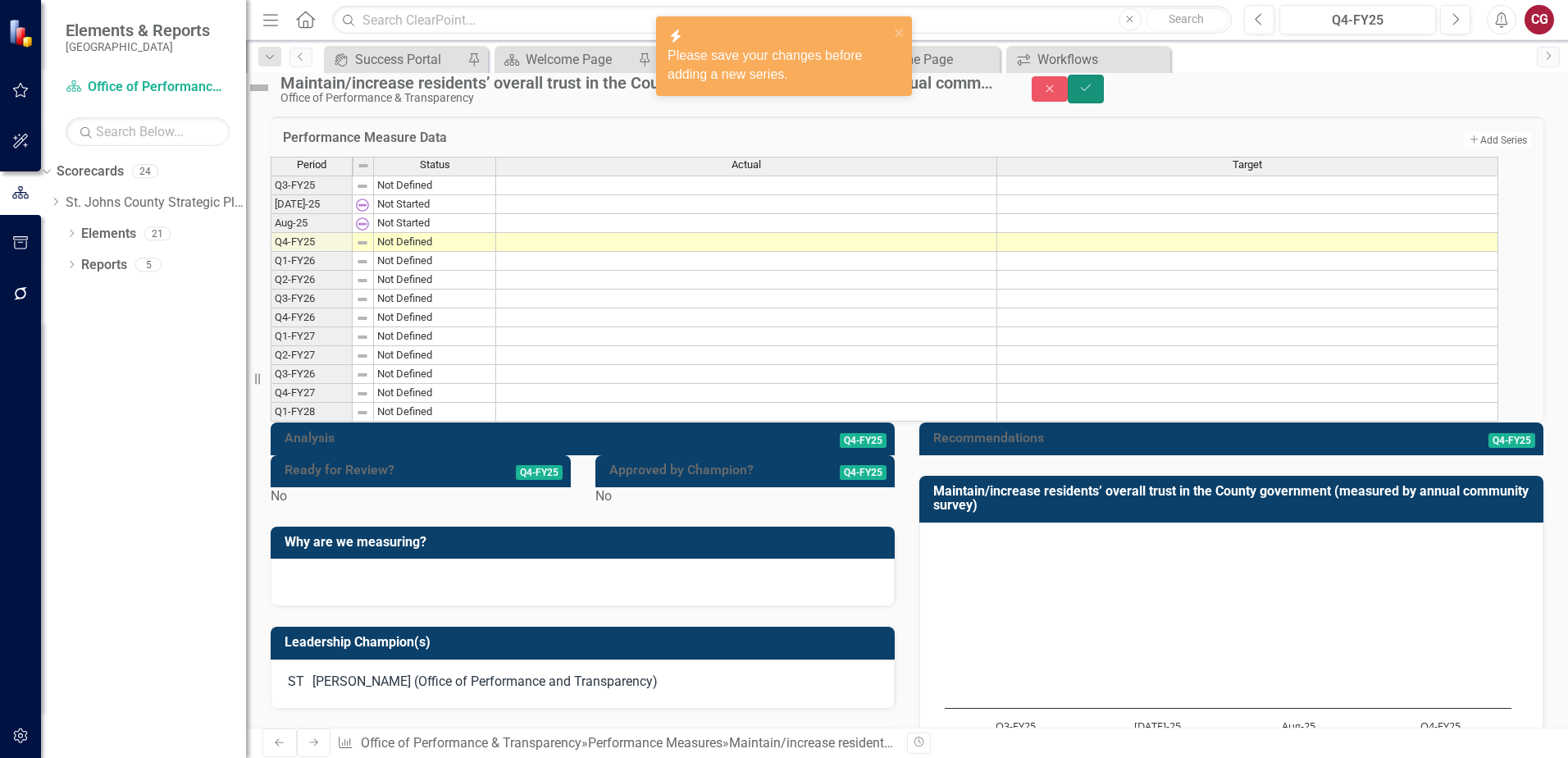
click at [1104, 98] on button "Save" at bounding box center [1086, 89] width 36 height 29
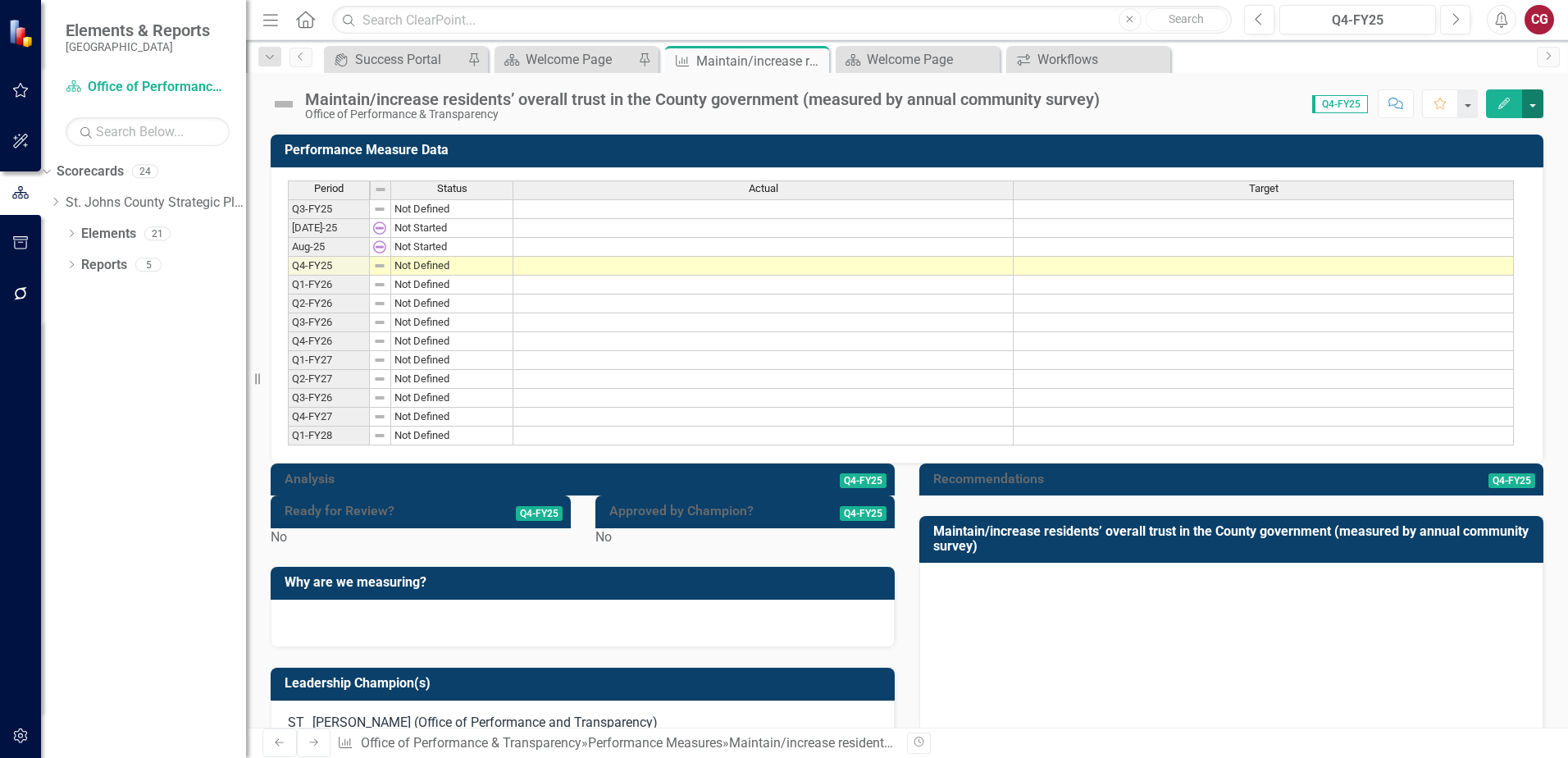
click at [1531, 106] on button "button" at bounding box center [1532, 104] width 21 height 29
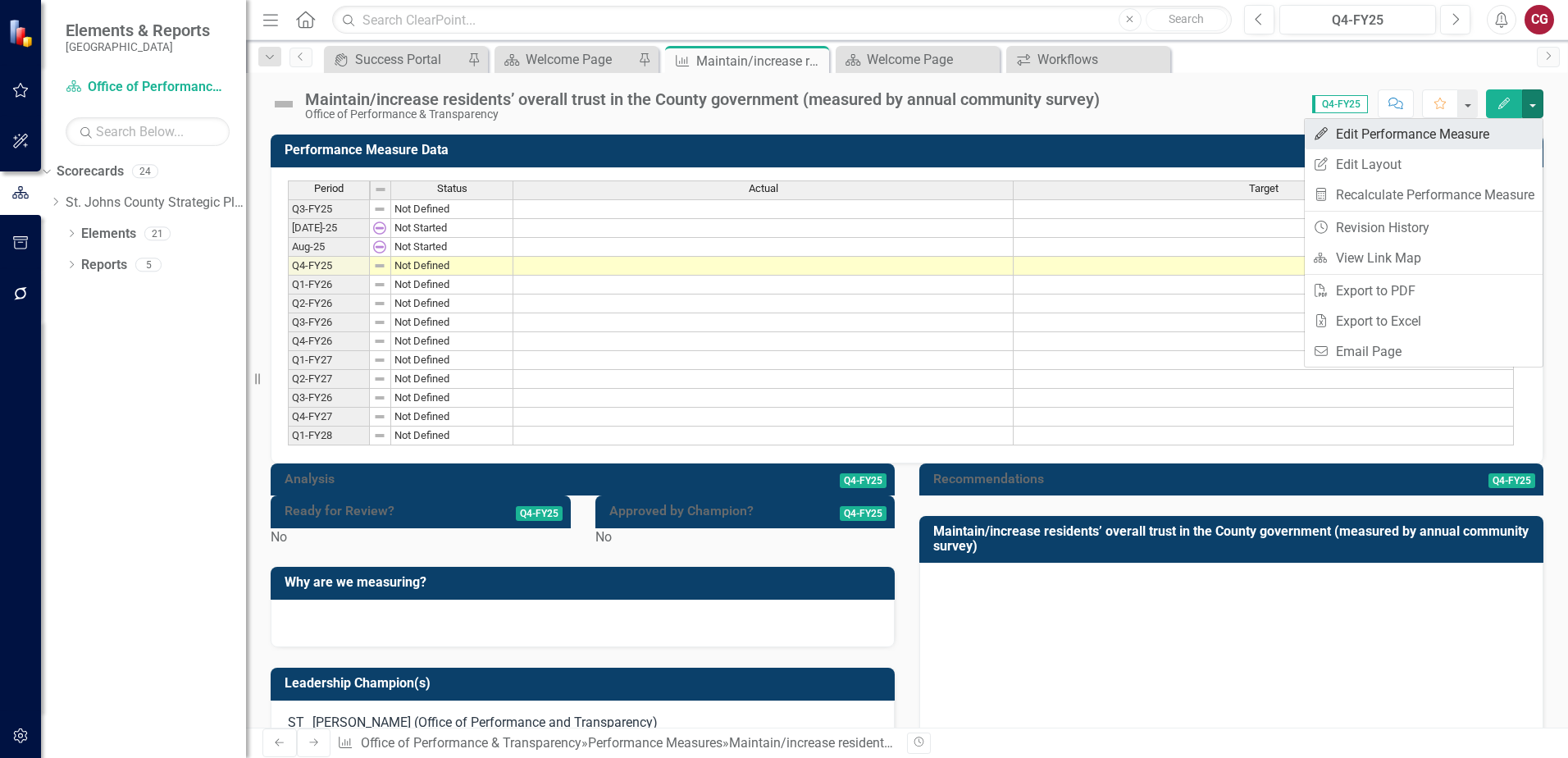
click at [1387, 149] on link "Edit Edit Performance Measure" at bounding box center [1424, 134] width 238 height 30
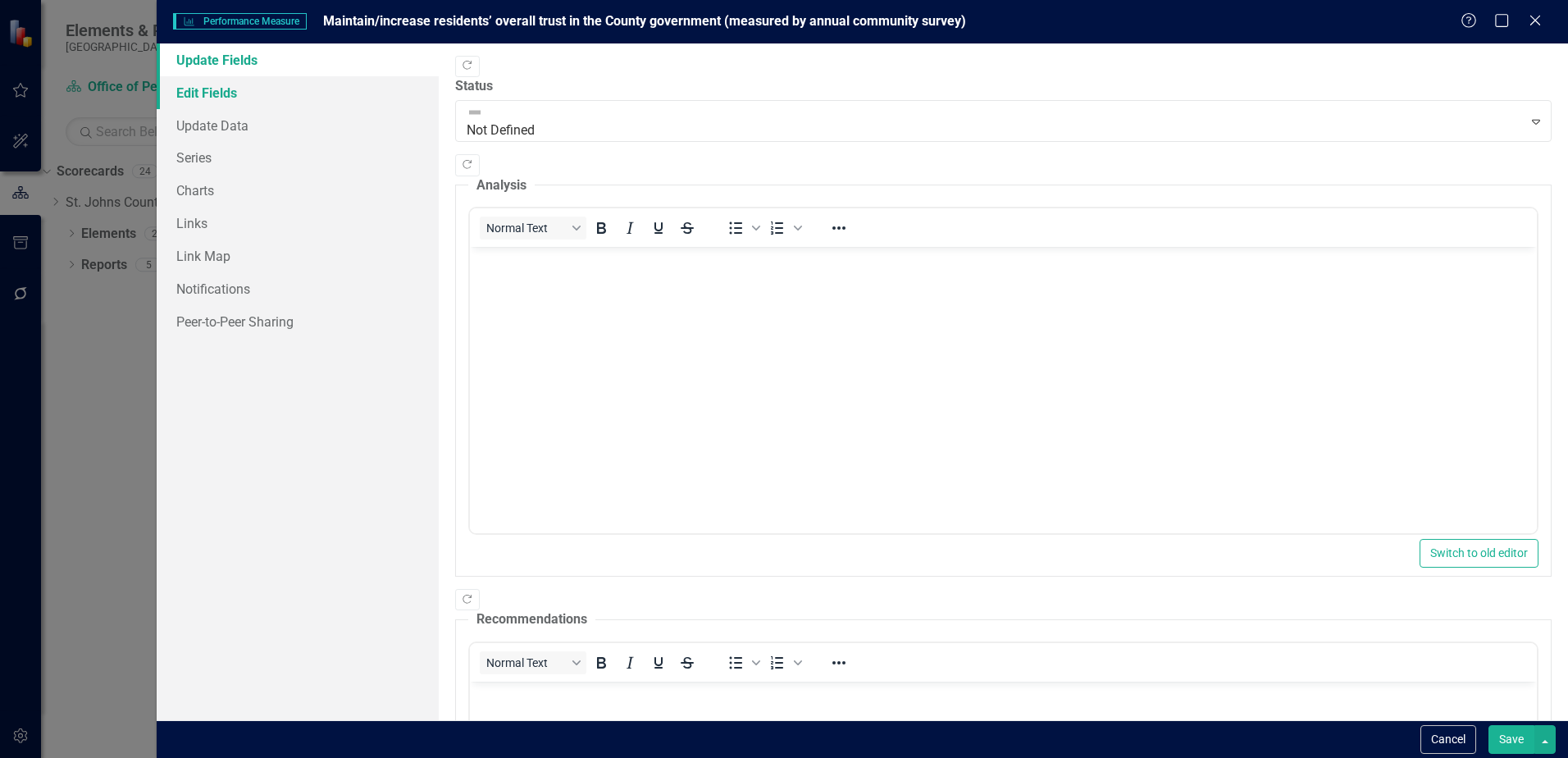
click at [238, 97] on link "Edit Fields" at bounding box center [297, 92] width 282 height 33
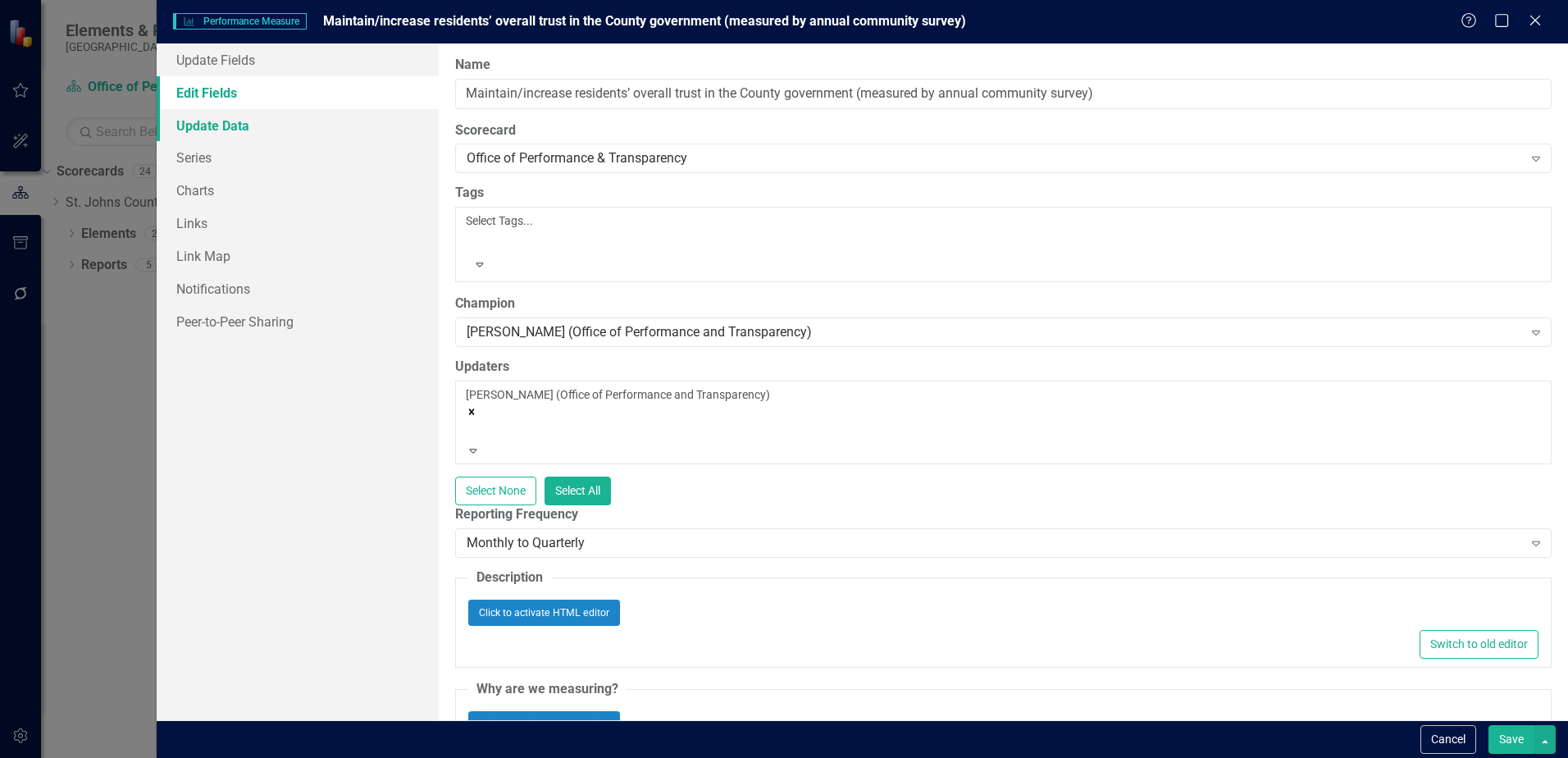
click at [240, 126] on link "Update Data" at bounding box center [297, 125] width 282 height 33
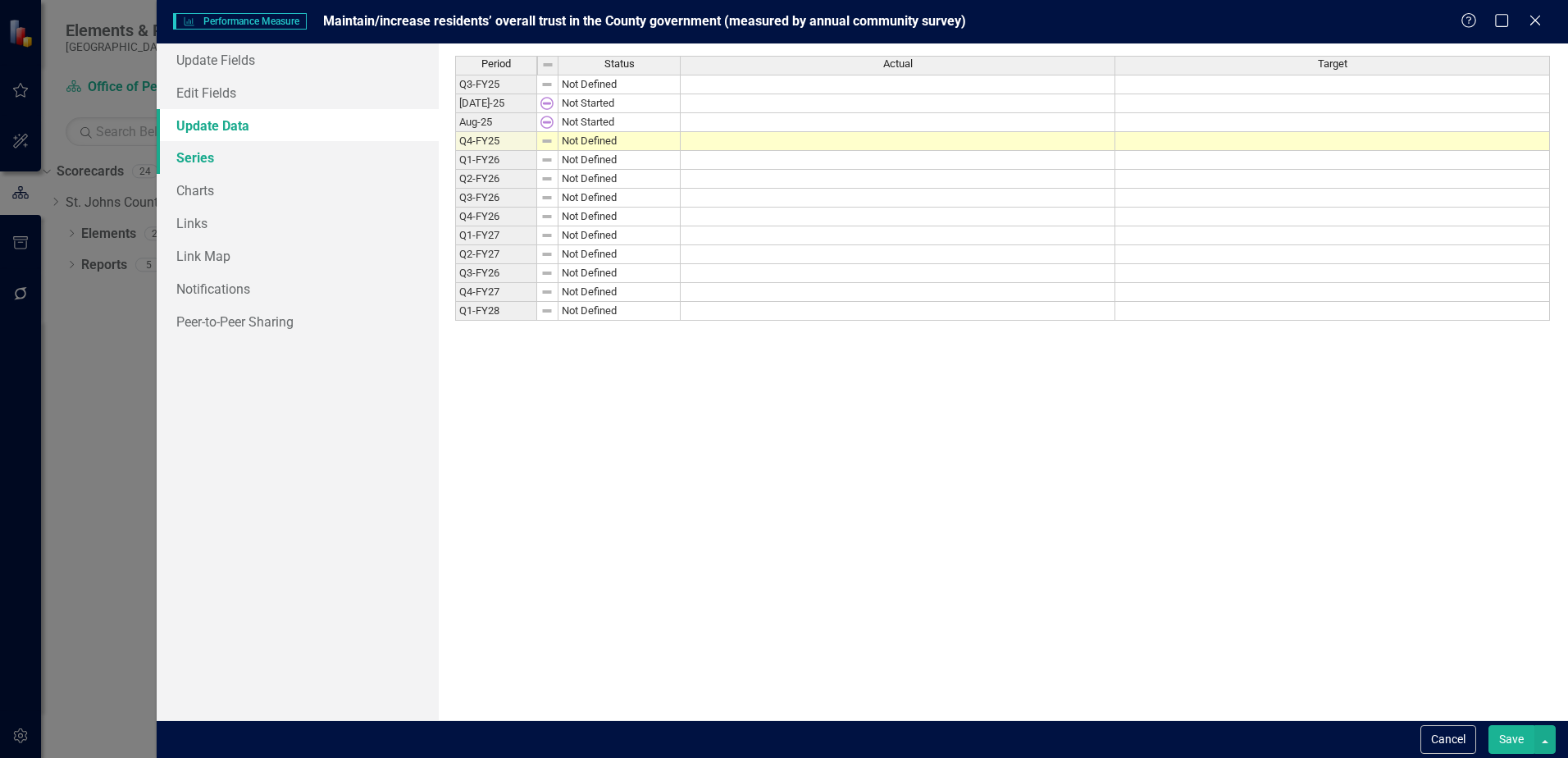
click at [226, 158] on link "Series" at bounding box center [297, 158] width 282 height 33
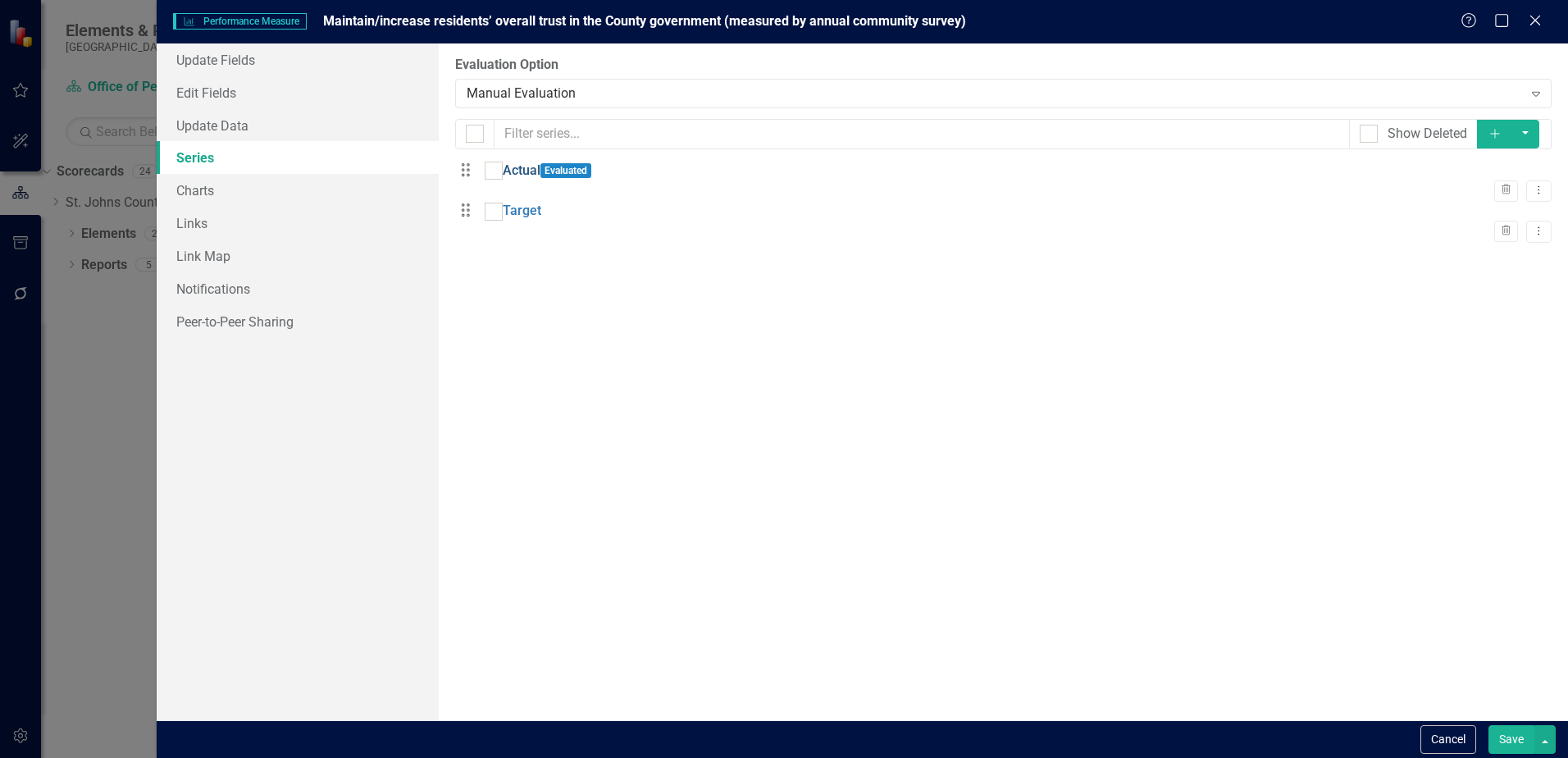
click at [531, 181] on link "Actual" at bounding box center [522, 170] width 38 height 19
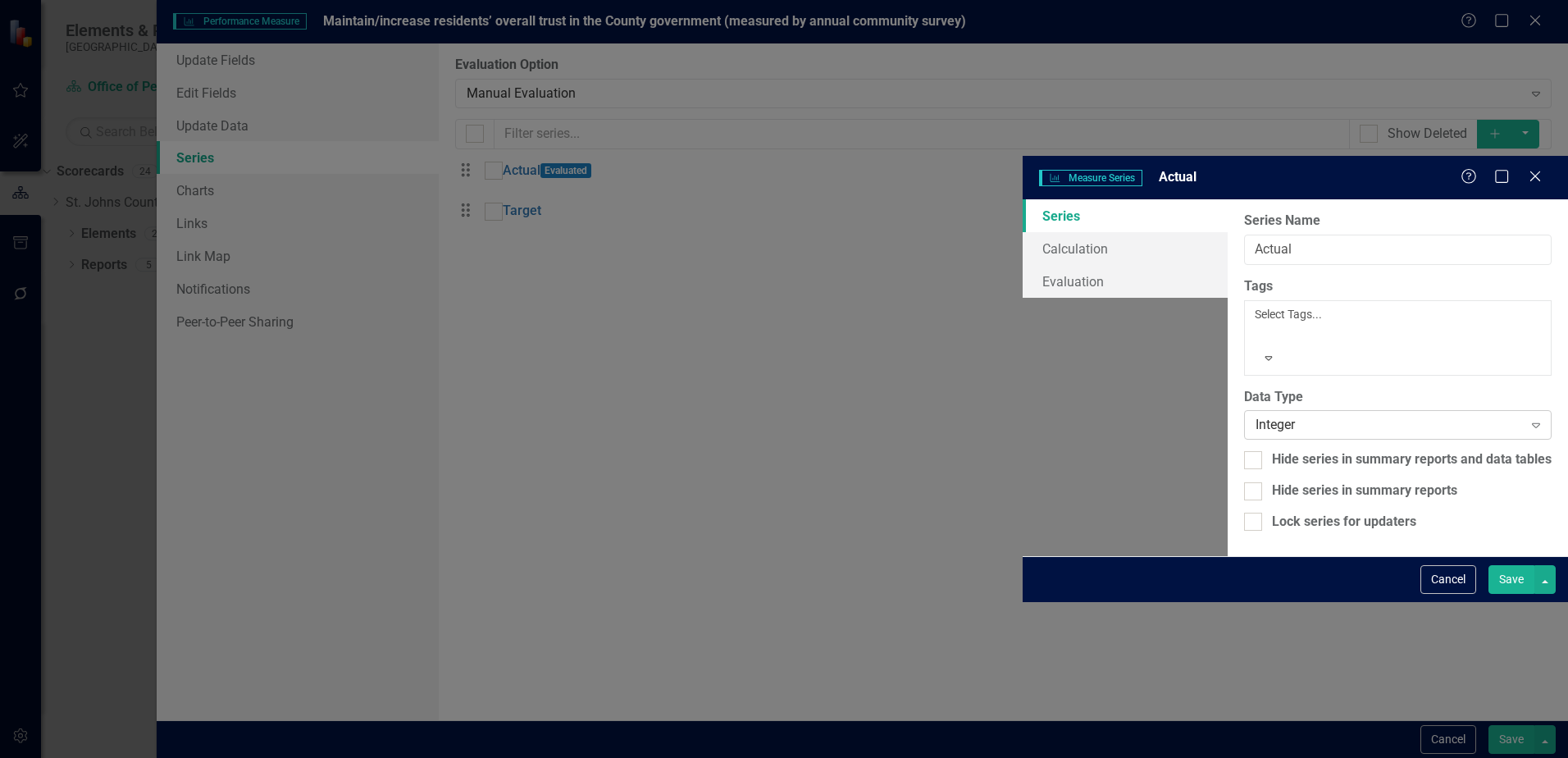
click at [1256, 416] on div "Integer" at bounding box center [1389, 425] width 268 height 19
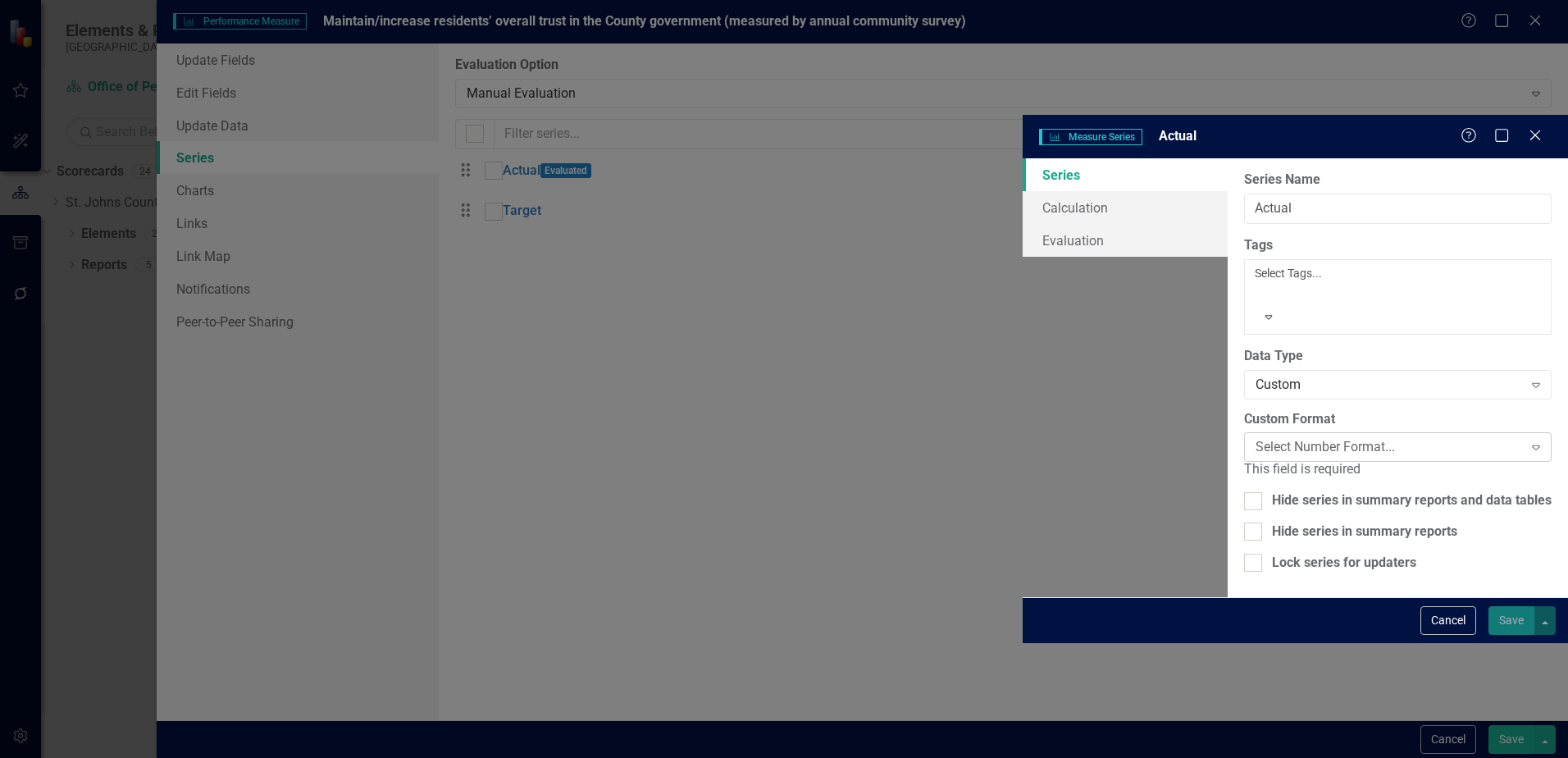
click at [1256, 438] on div "Select Number Format..." at bounding box center [1389, 447] width 268 height 19
click at [1244, 410] on label "Custom Format" at bounding box center [1290, 419] width 91 height 19
click at [1256, 375] on div "Custom" at bounding box center [1389, 384] width 268 height 19
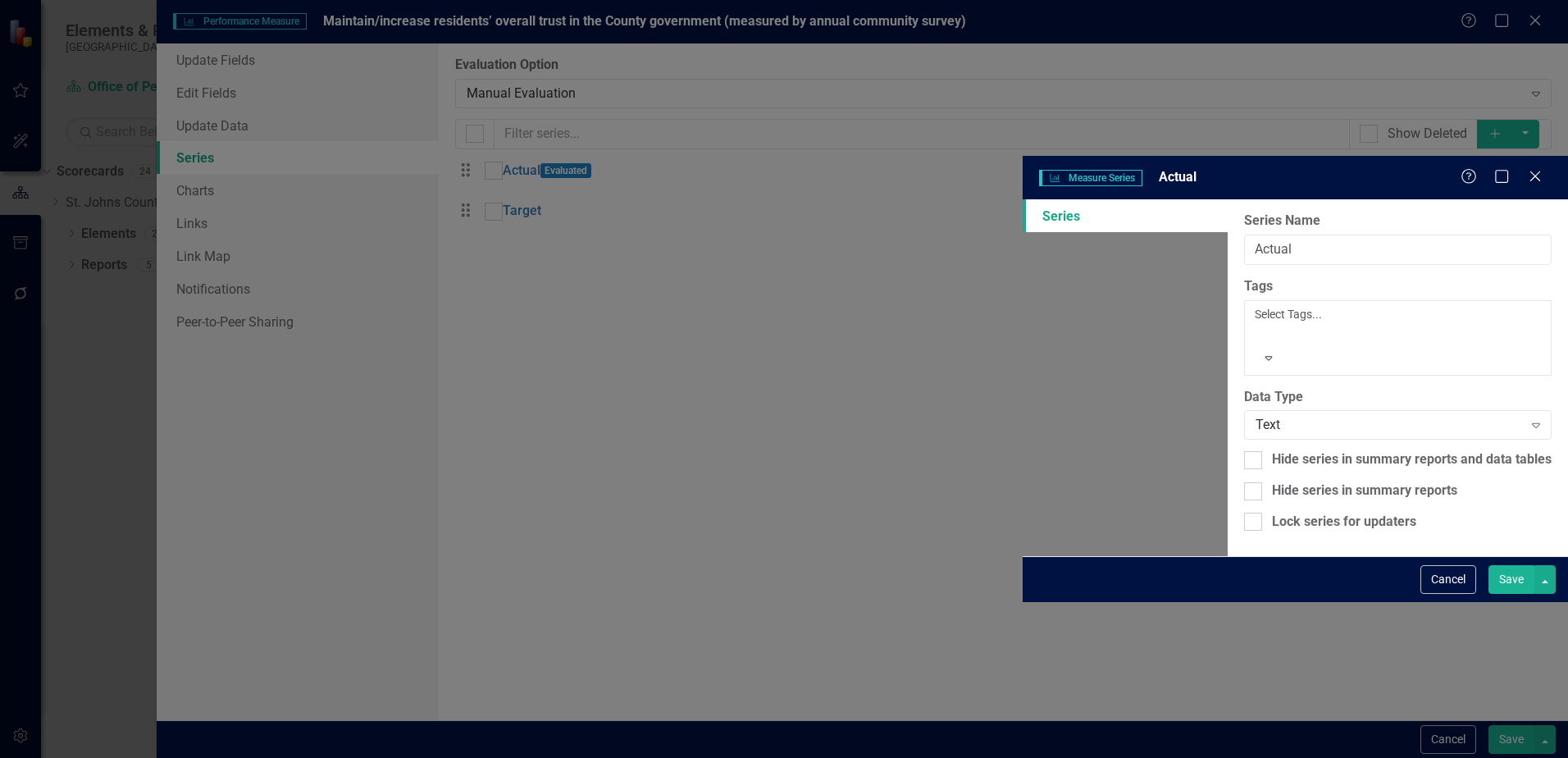
click at [1512, 593] on button "Save" at bounding box center [1511, 579] width 46 height 29
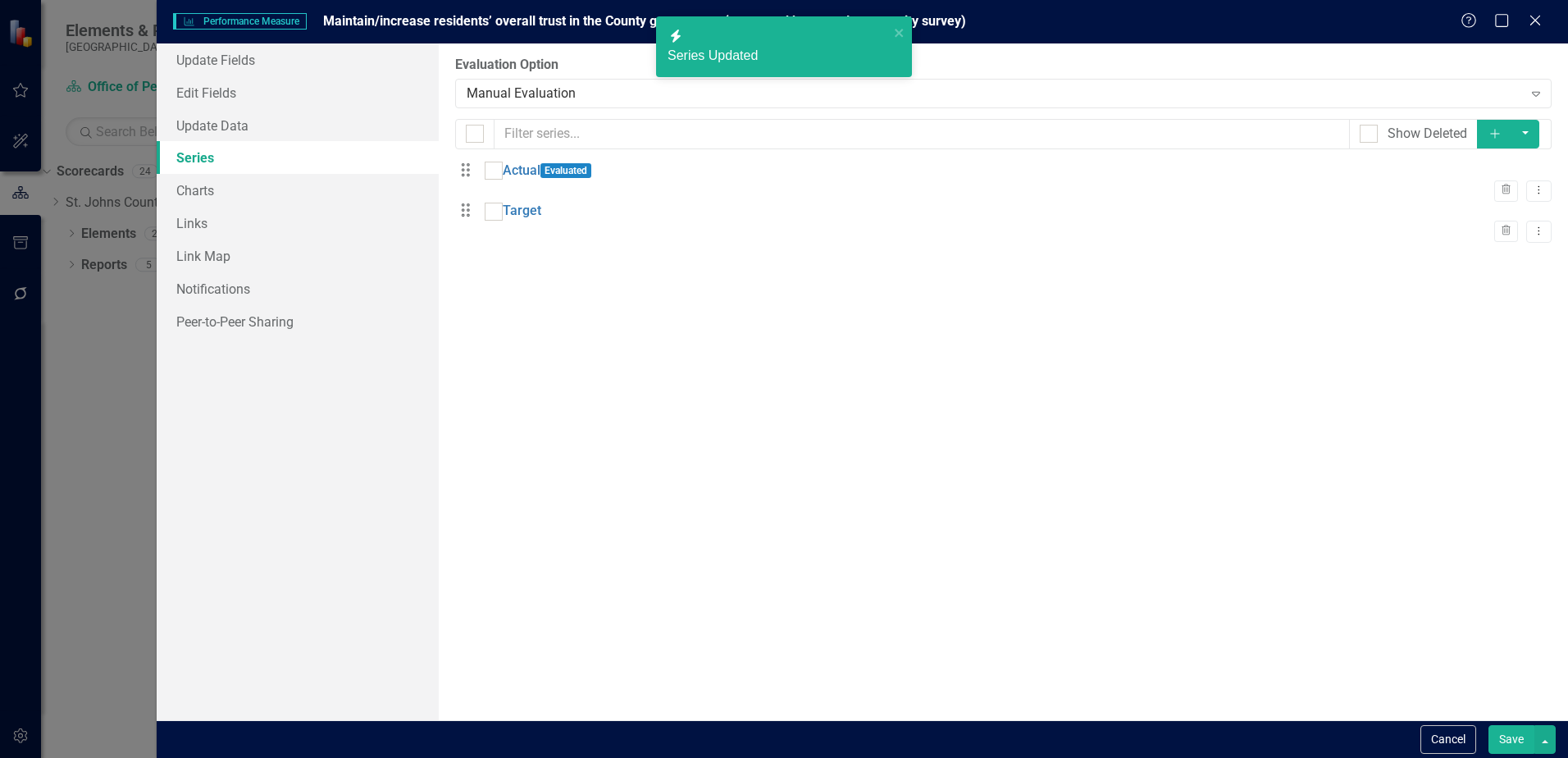
click at [1492, 737] on button "Save" at bounding box center [1511, 739] width 46 height 29
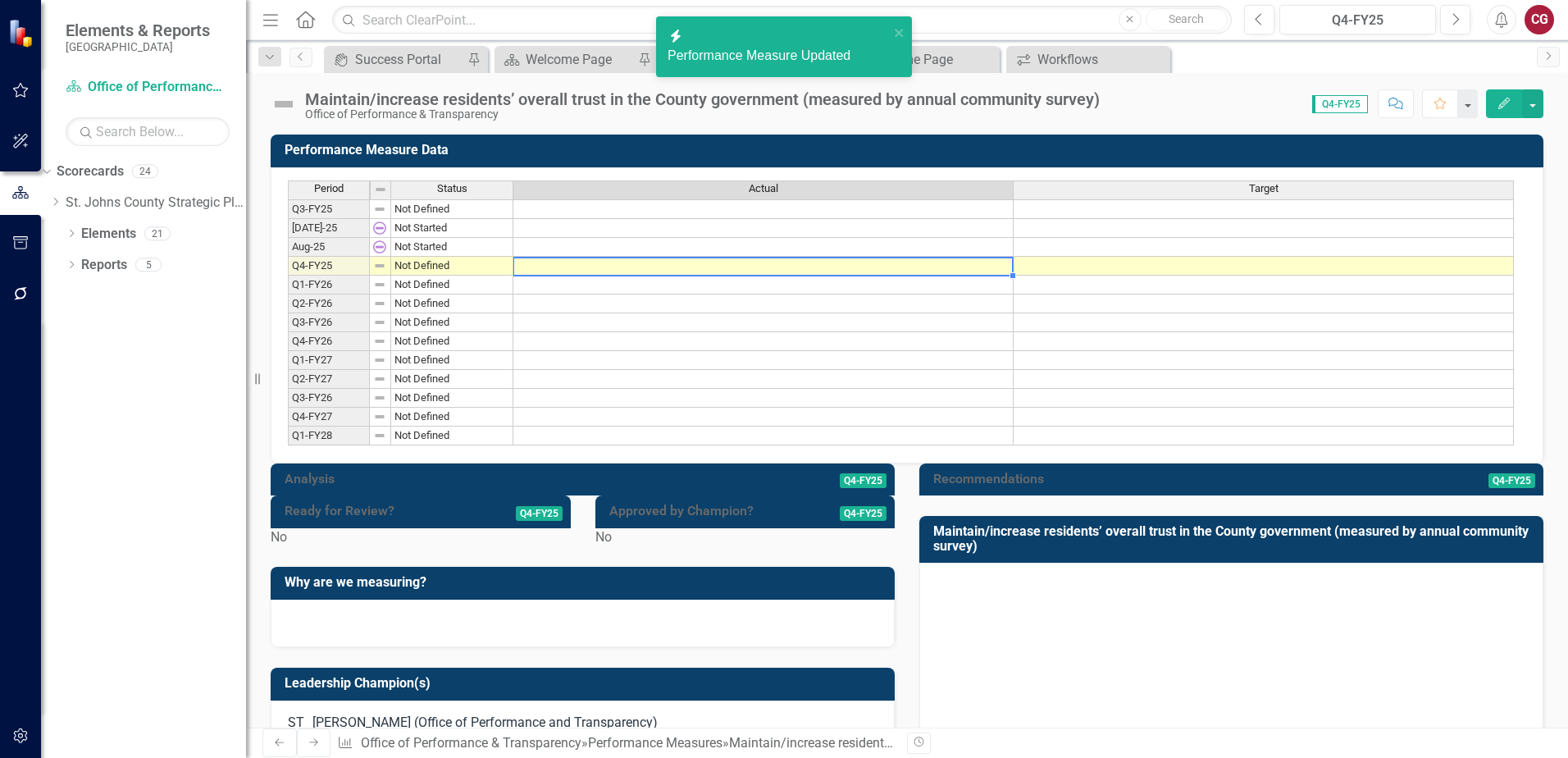
click at [637, 269] on td at bounding box center [763, 266] width 500 height 19
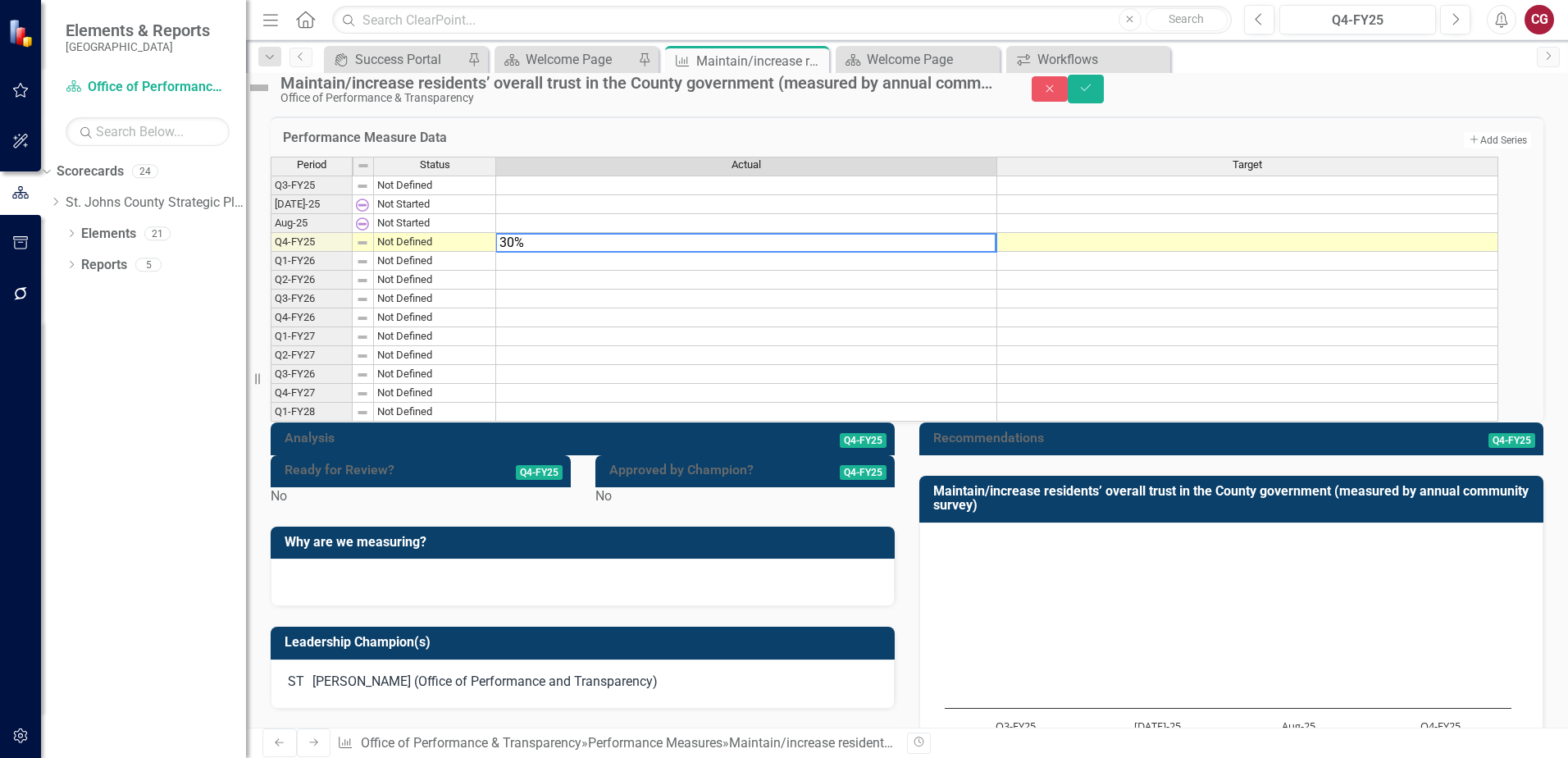
click at [270, 321] on div "Period Status Actual Target Q3-FY25 Not Defined [DATE]-25 Not Started Aug-25 No…" at bounding box center [270, 289] width 0 height 265
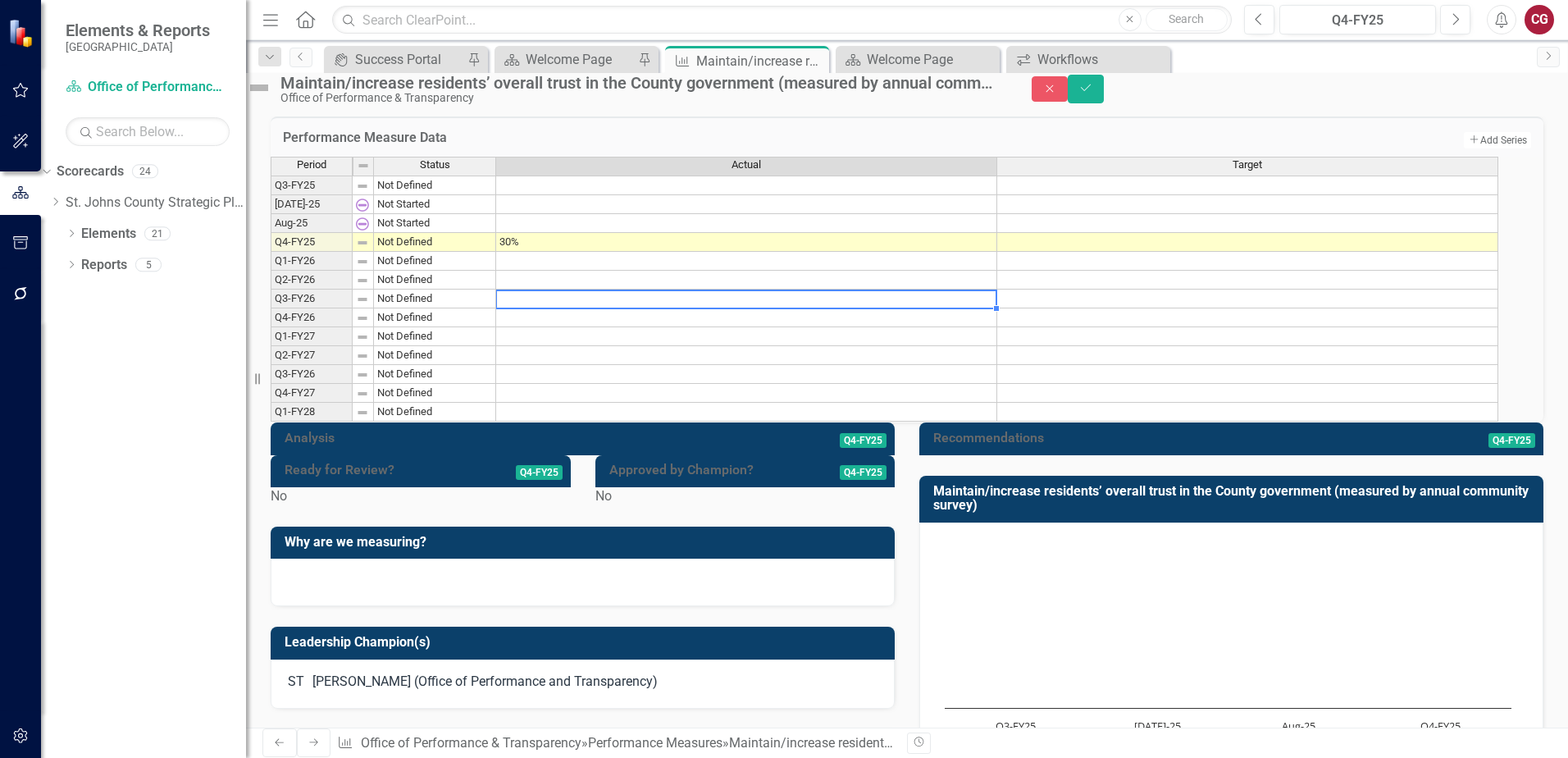
click at [879, 251] on td "30%" at bounding box center [746, 242] width 501 height 19
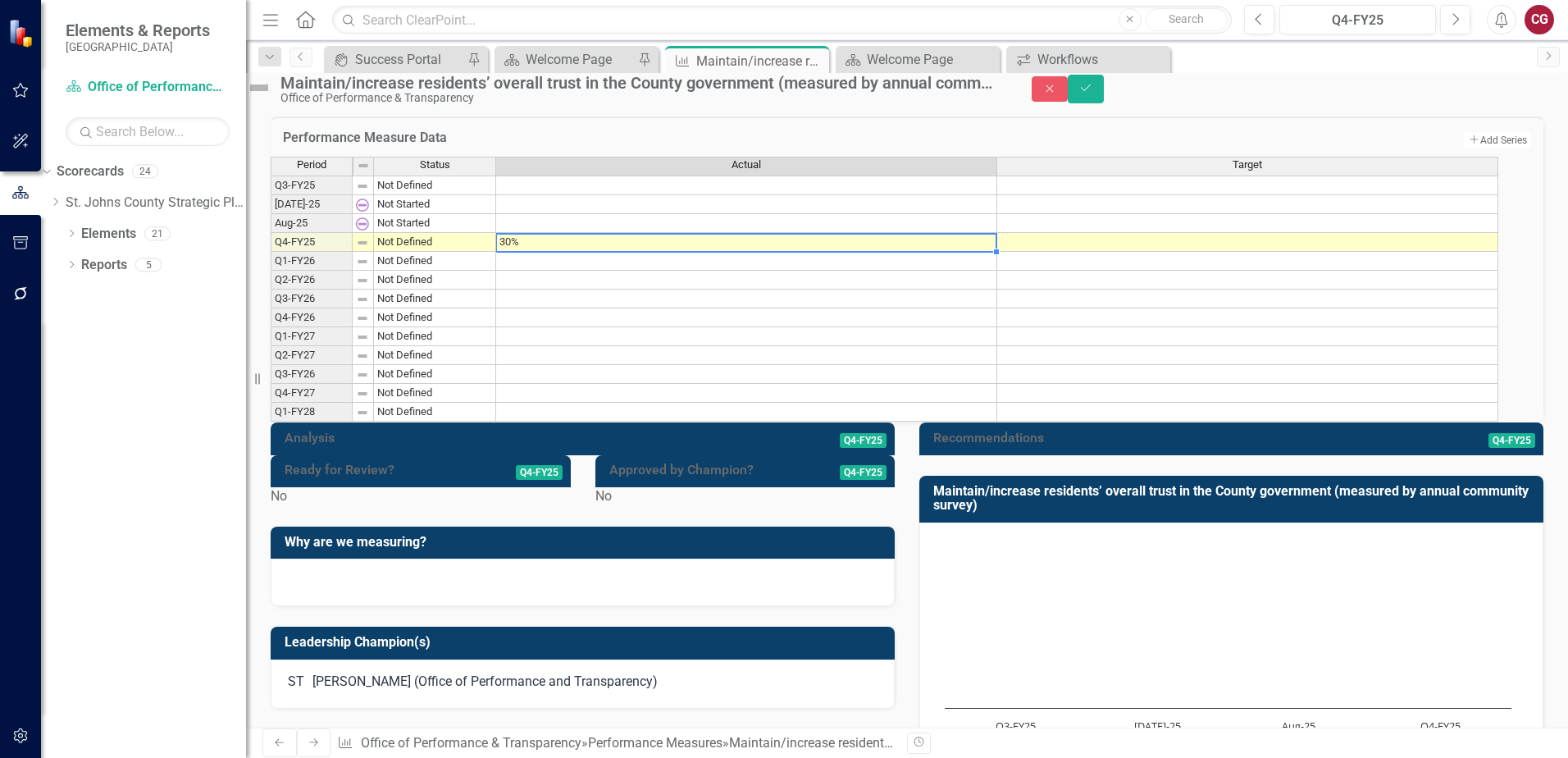
click at [879, 251] on td "30%" at bounding box center [746, 242] width 501 height 19
type textarea "3"
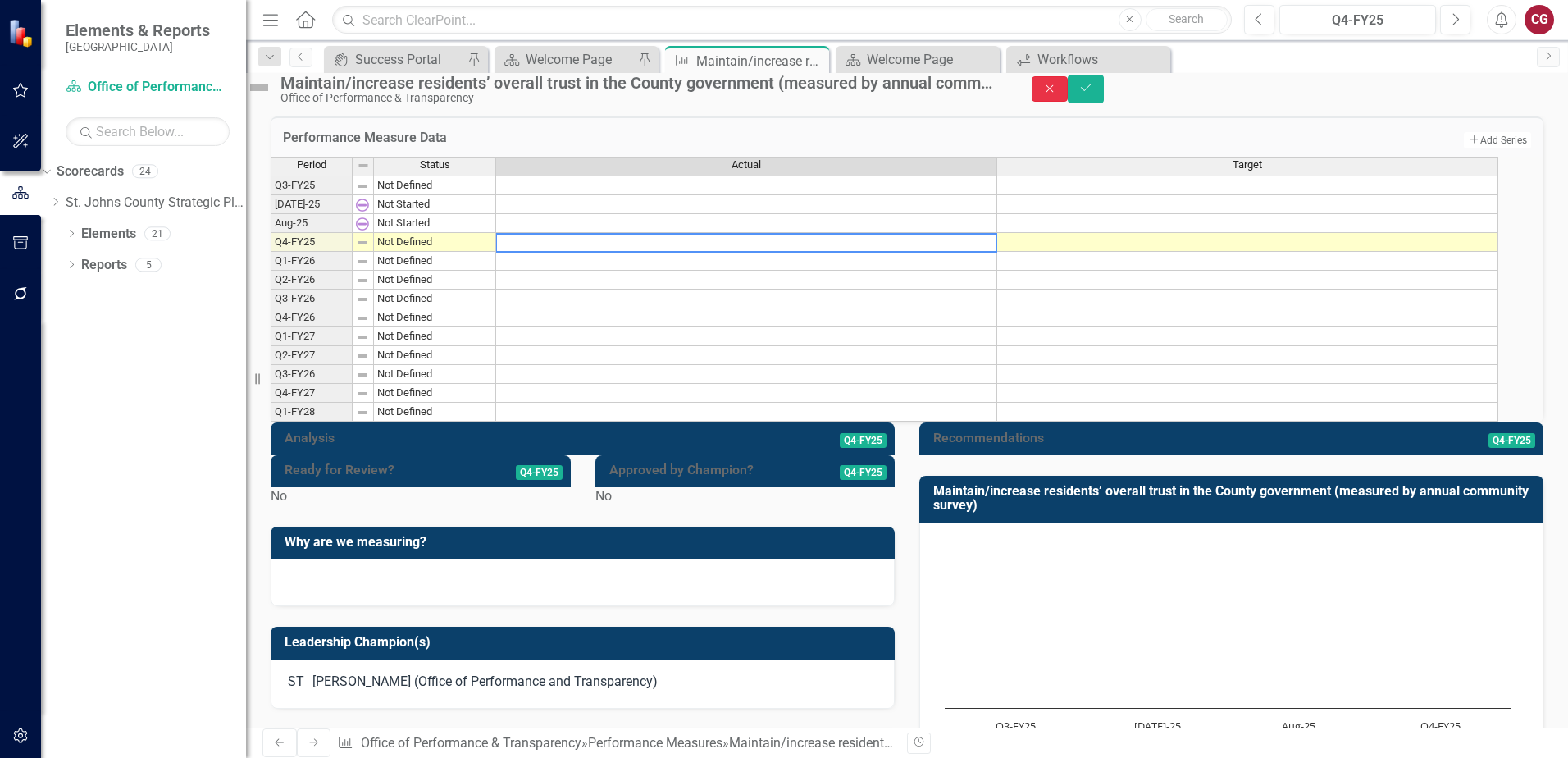
click at [1057, 94] on icon "Close" at bounding box center [1050, 89] width 14 height 12
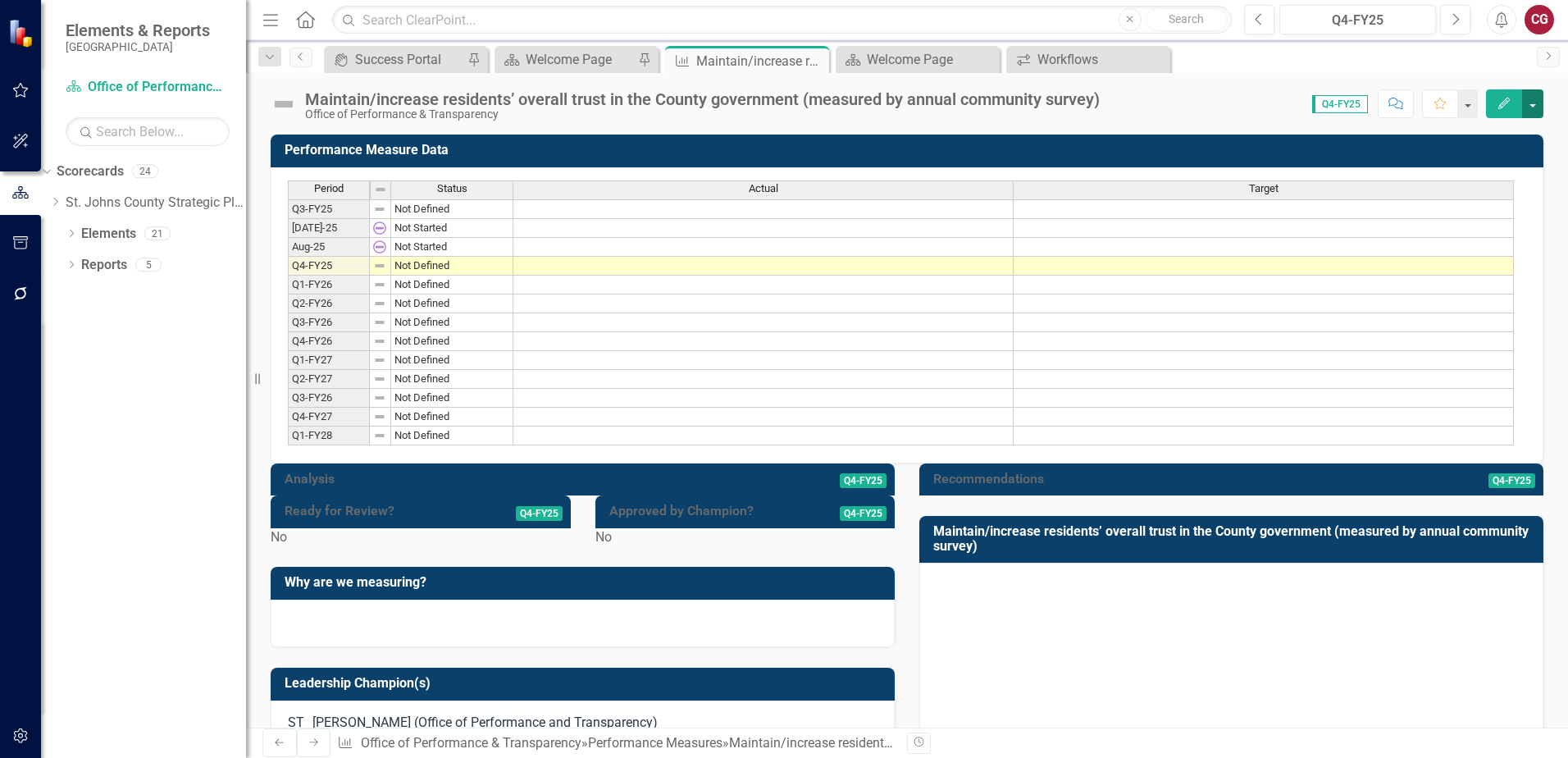
click at [1538, 112] on button "button" at bounding box center [1532, 104] width 21 height 29
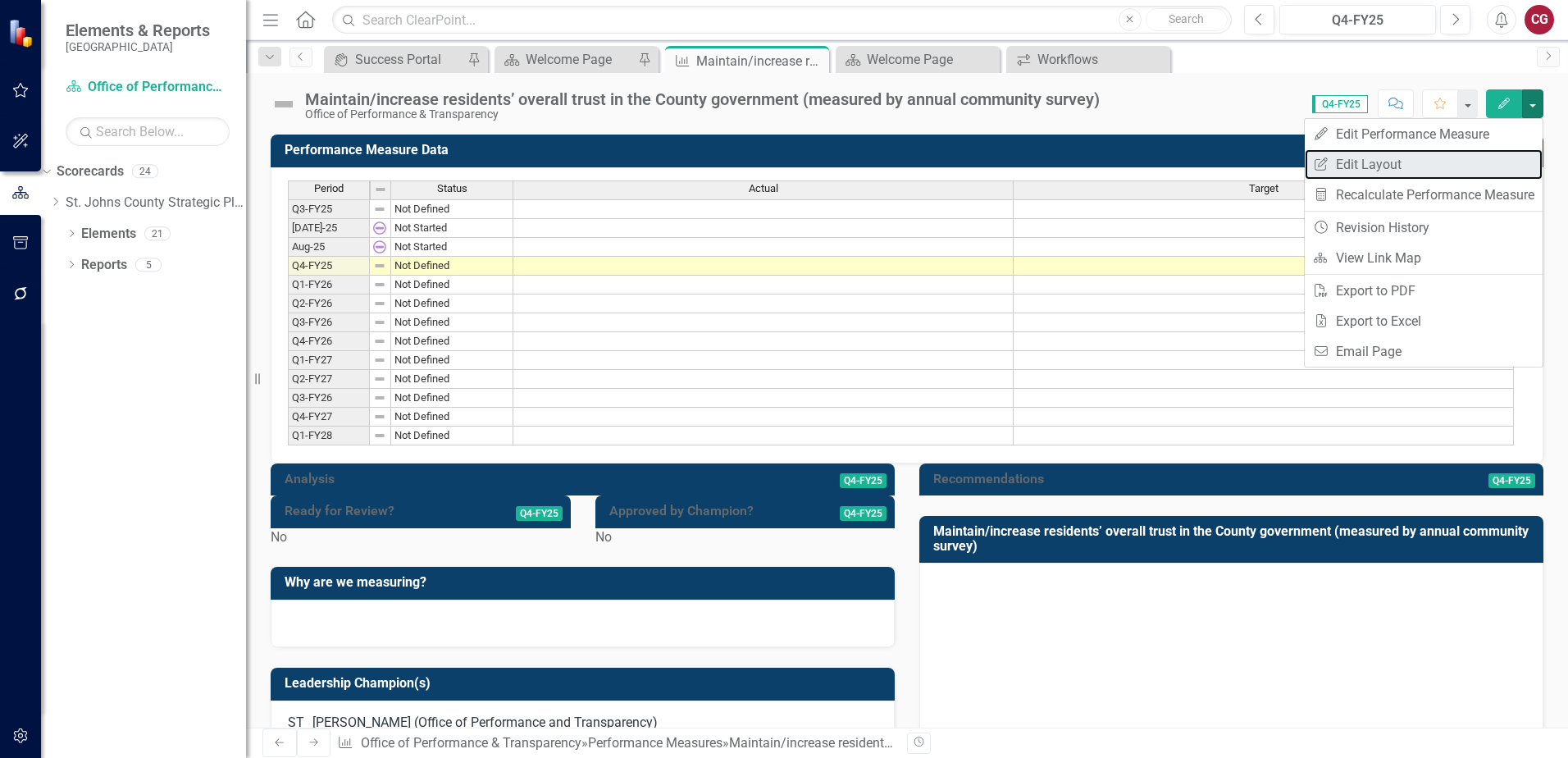
click at [1344, 173] on link "Edit Report Edit Layout" at bounding box center [1424, 165] width 238 height 30
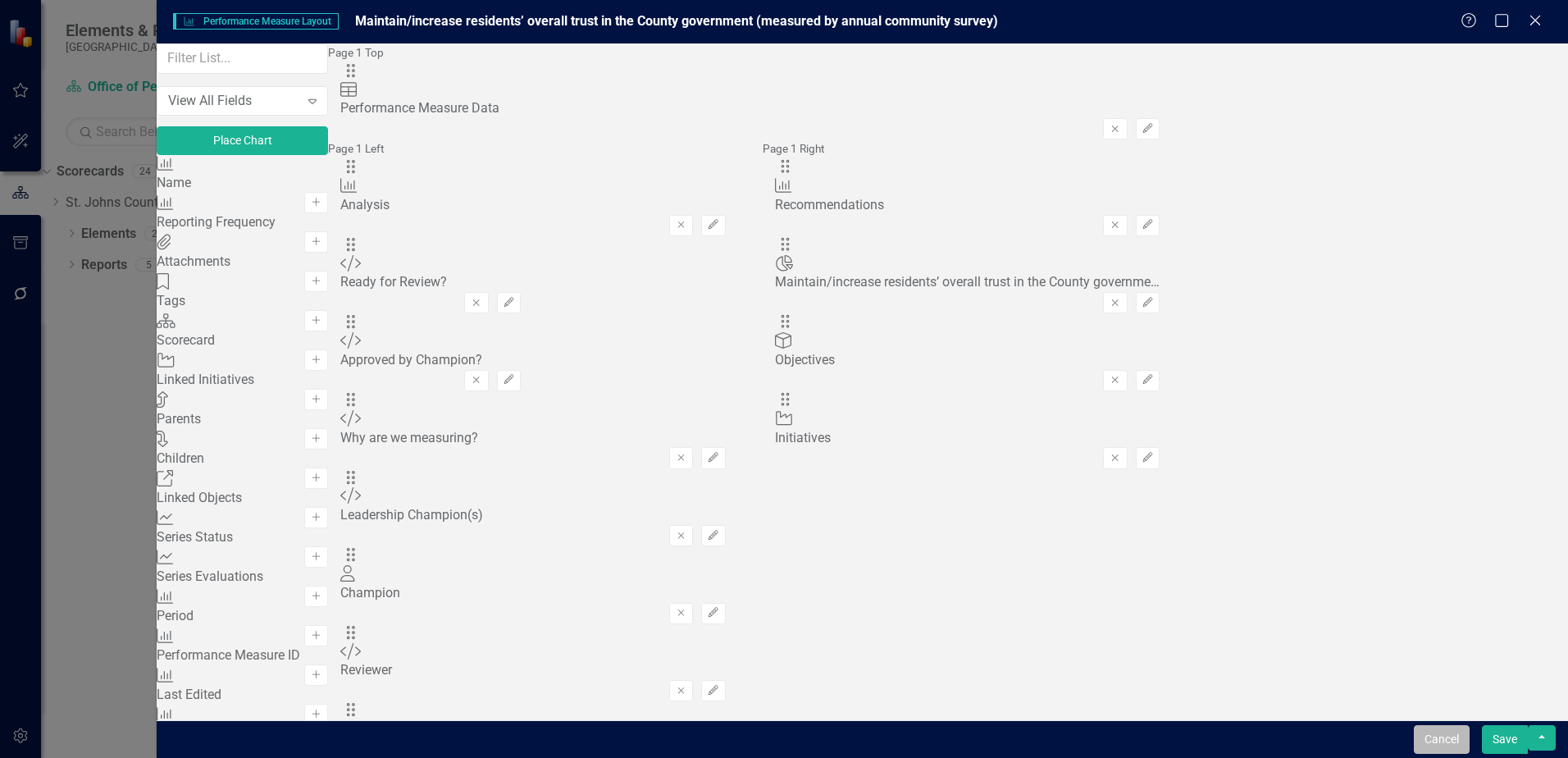
click at [1445, 729] on button "Cancel" at bounding box center [1442, 739] width 55 height 29
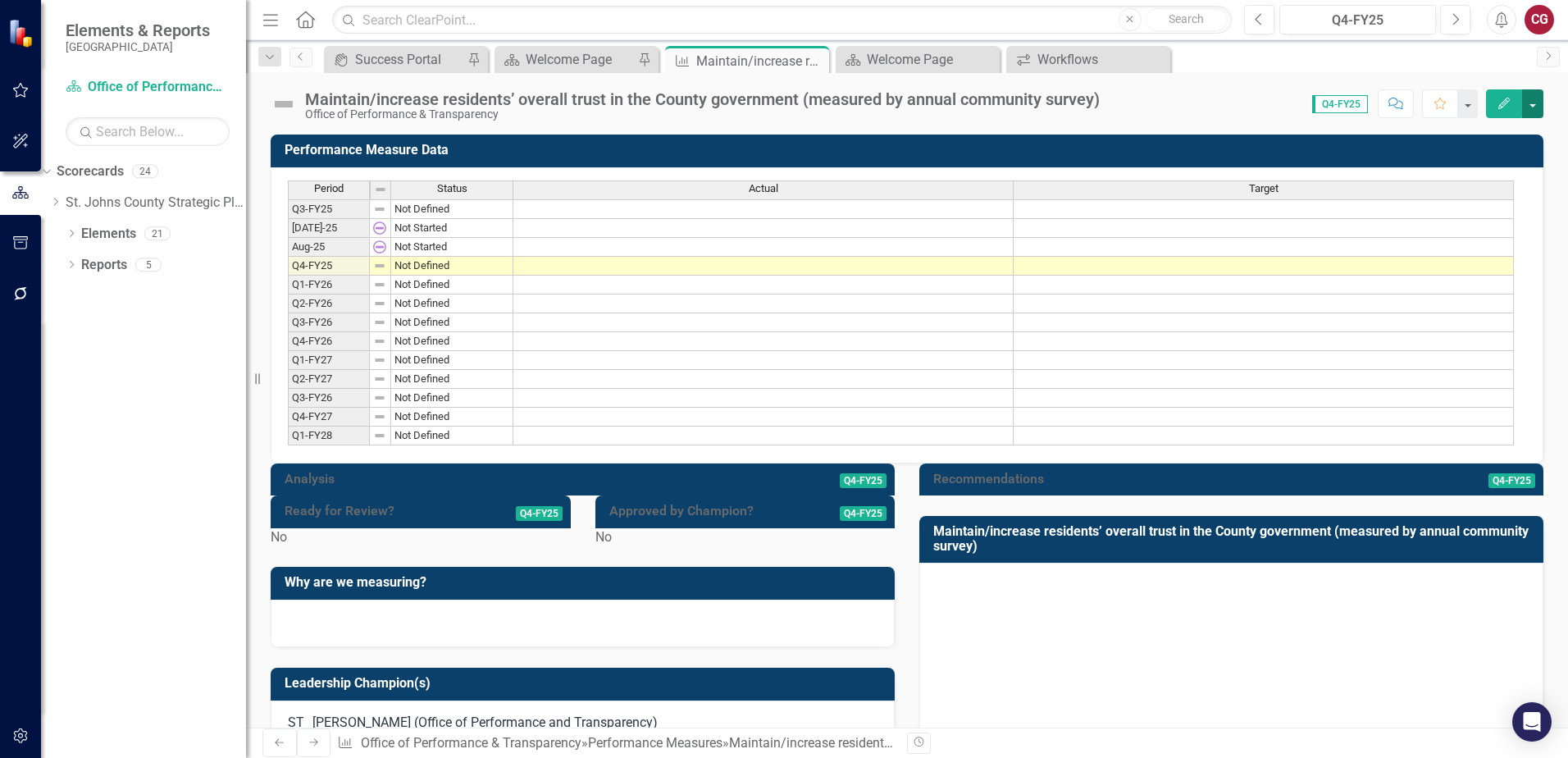
click at [1533, 115] on button "button" at bounding box center [1532, 104] width 21 height 29
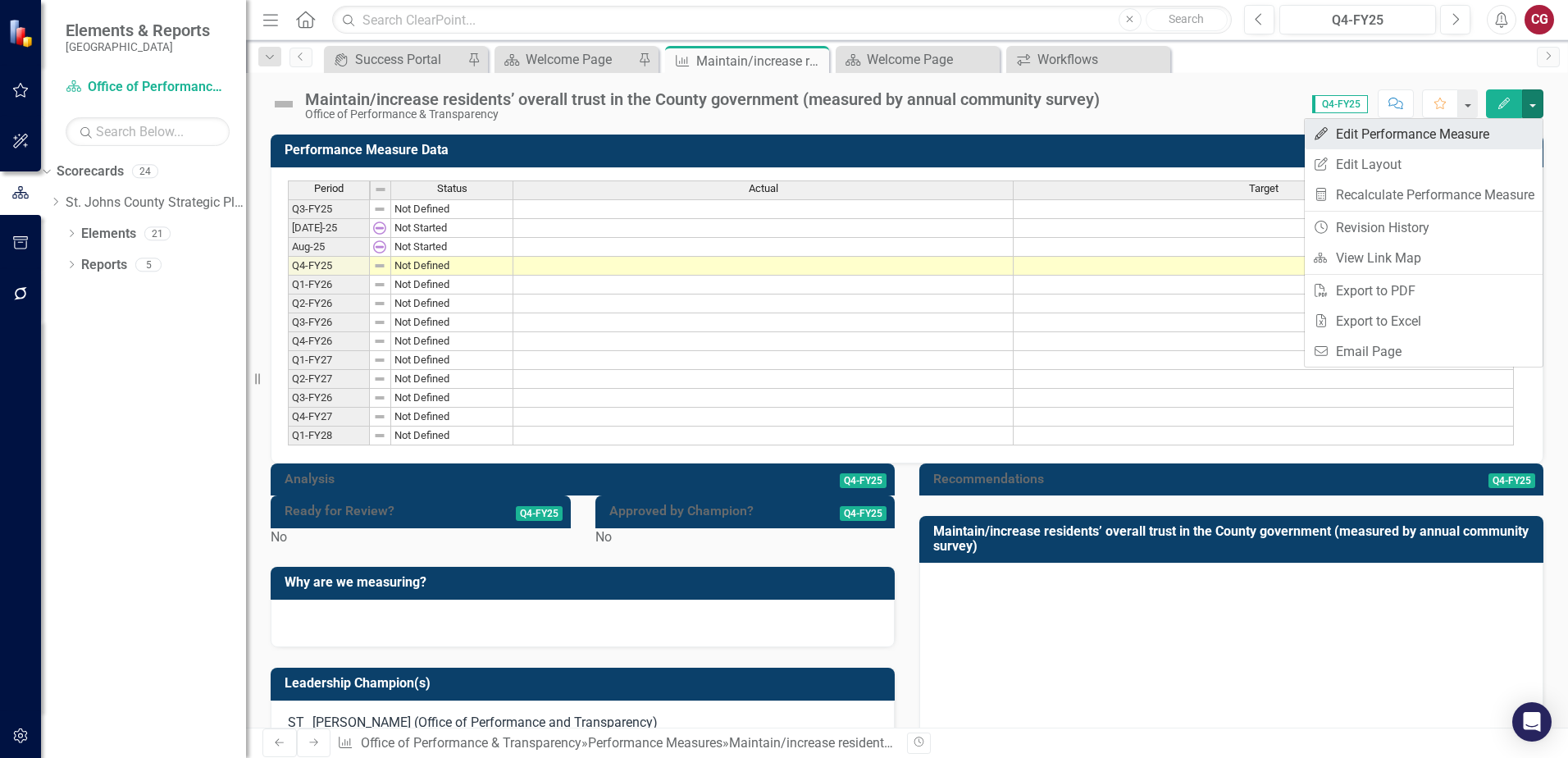
click at [1394, 132] on link "Edit Edit Performance Measure" at bounding box center [1424, 134] width 238 height 30
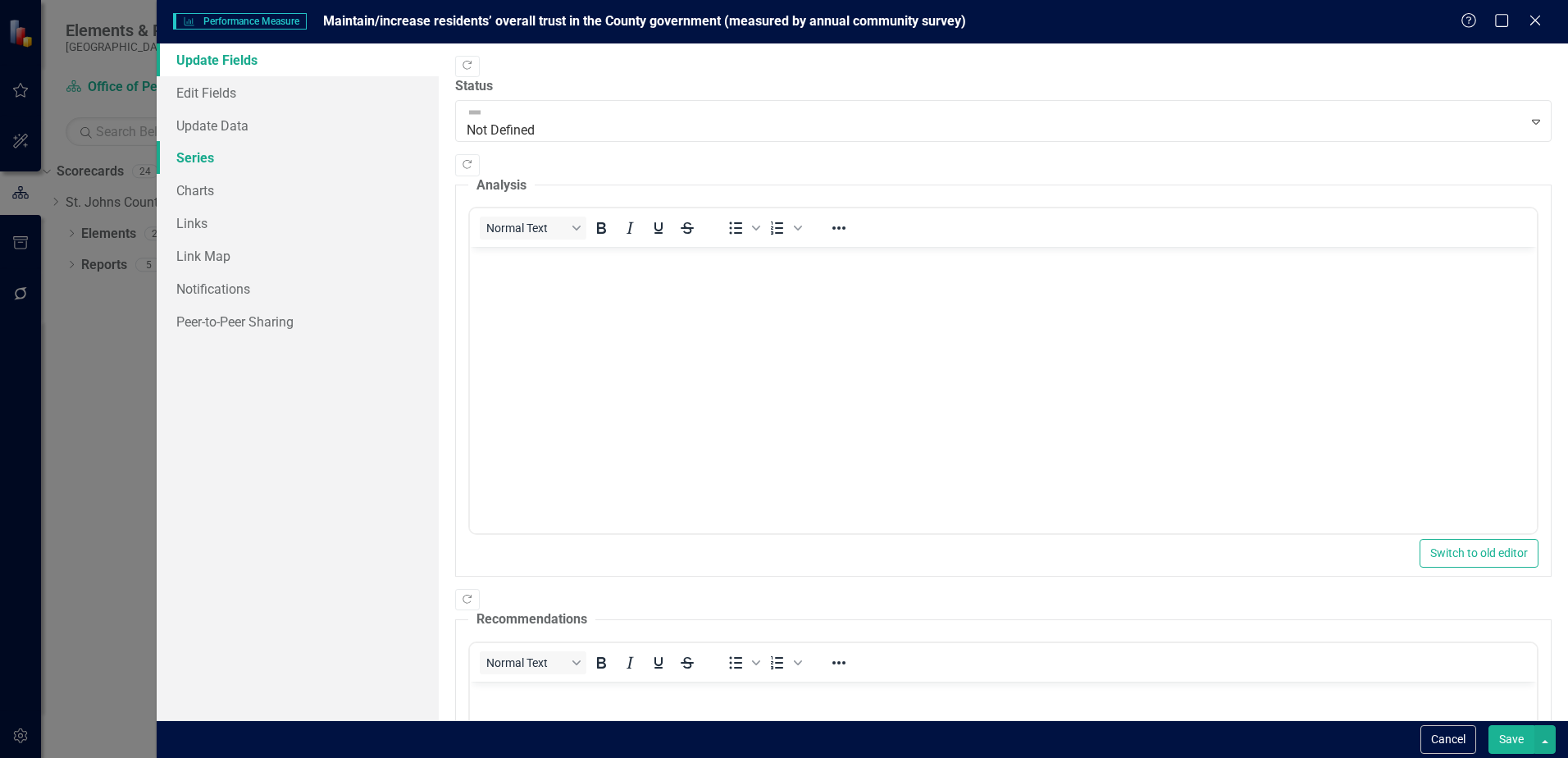
click at [217, 160] on link "Series" at bounding box center [297, 158] width 282 height 33
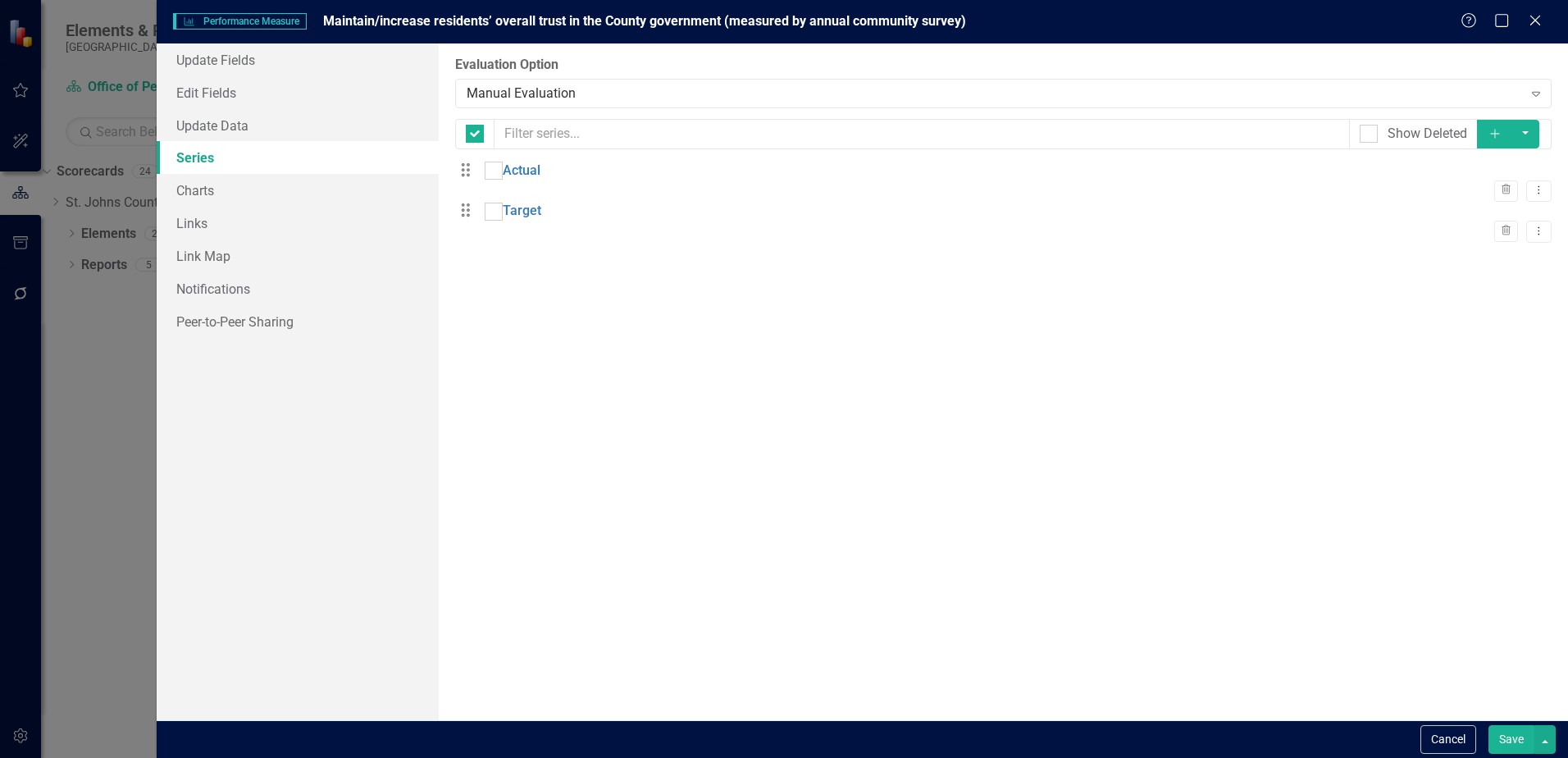
checkbox input "false"
click at [1531, 184] on icon "Dropdown Menu" at bounding box center [1538, 190] width 14 height 11
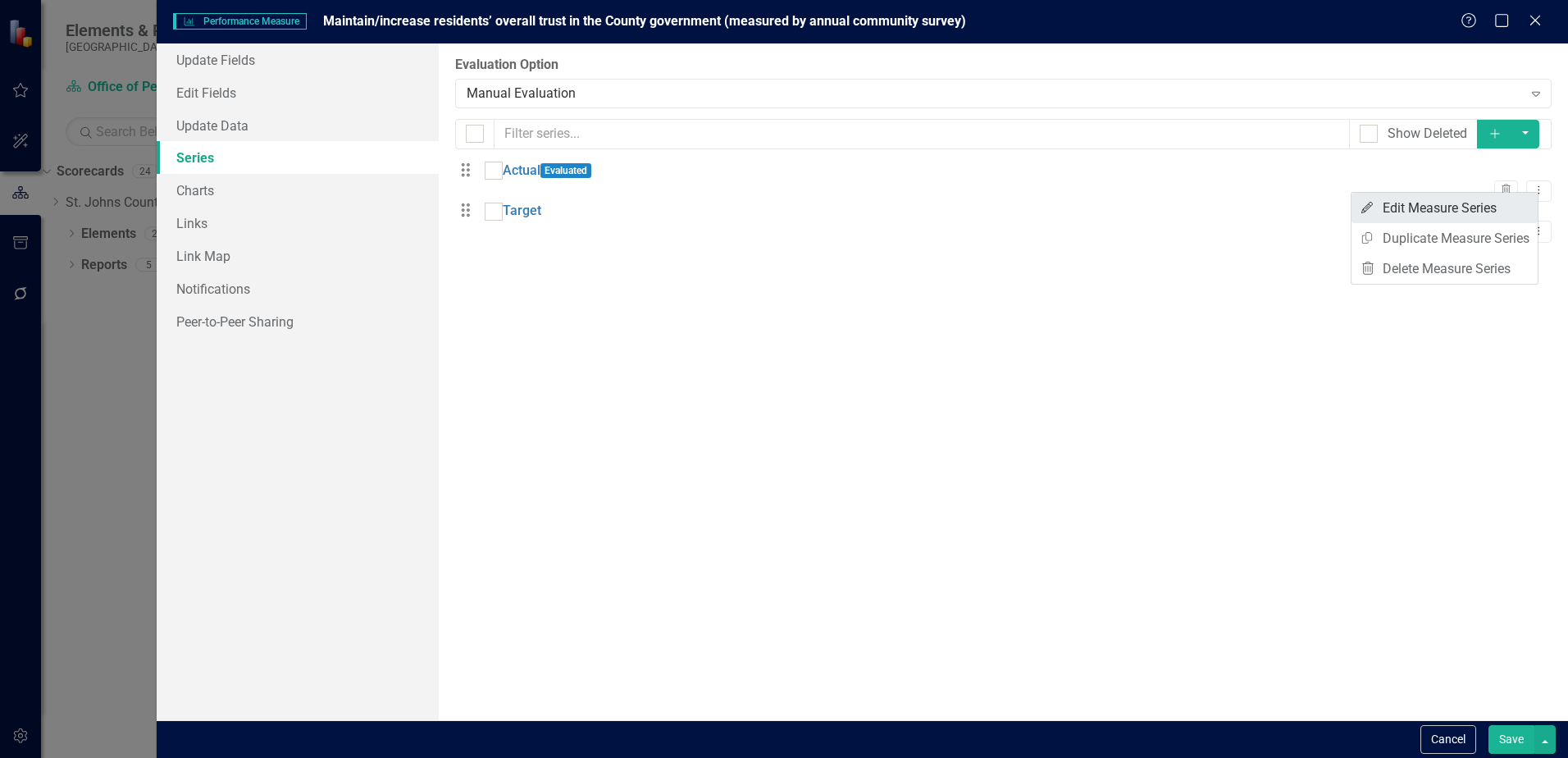
click at [1482, 209] on link "Edit Edit Measure Series" at bounding box center [1444, 208] width 186 height 30
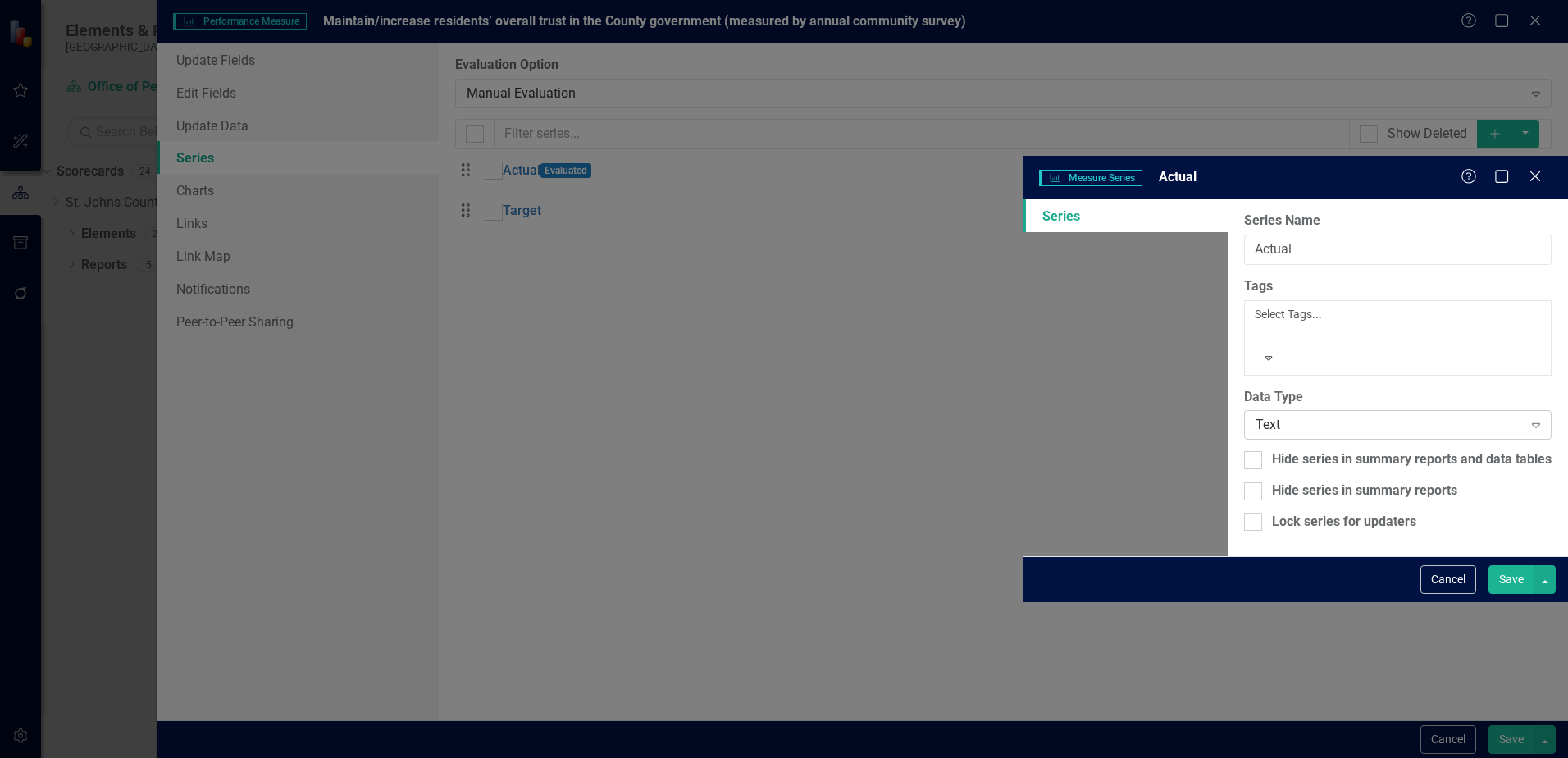
click at [1256, 416] on div "Text" at bounding box center [1389, 425] width 268 height 19
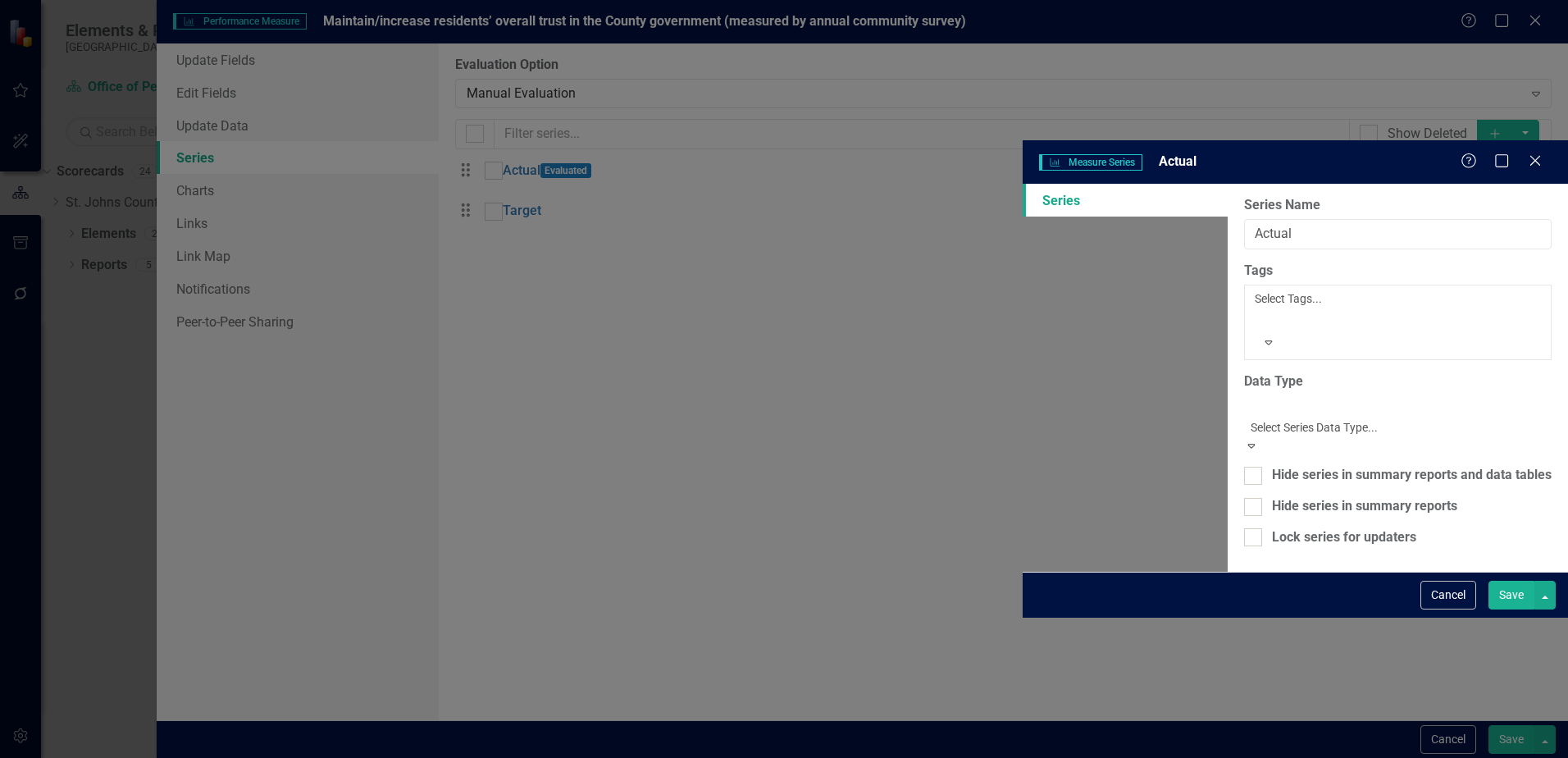
click at [652, 757] on div "Currency" at bounding box center [784, 767] width 1568 height 19
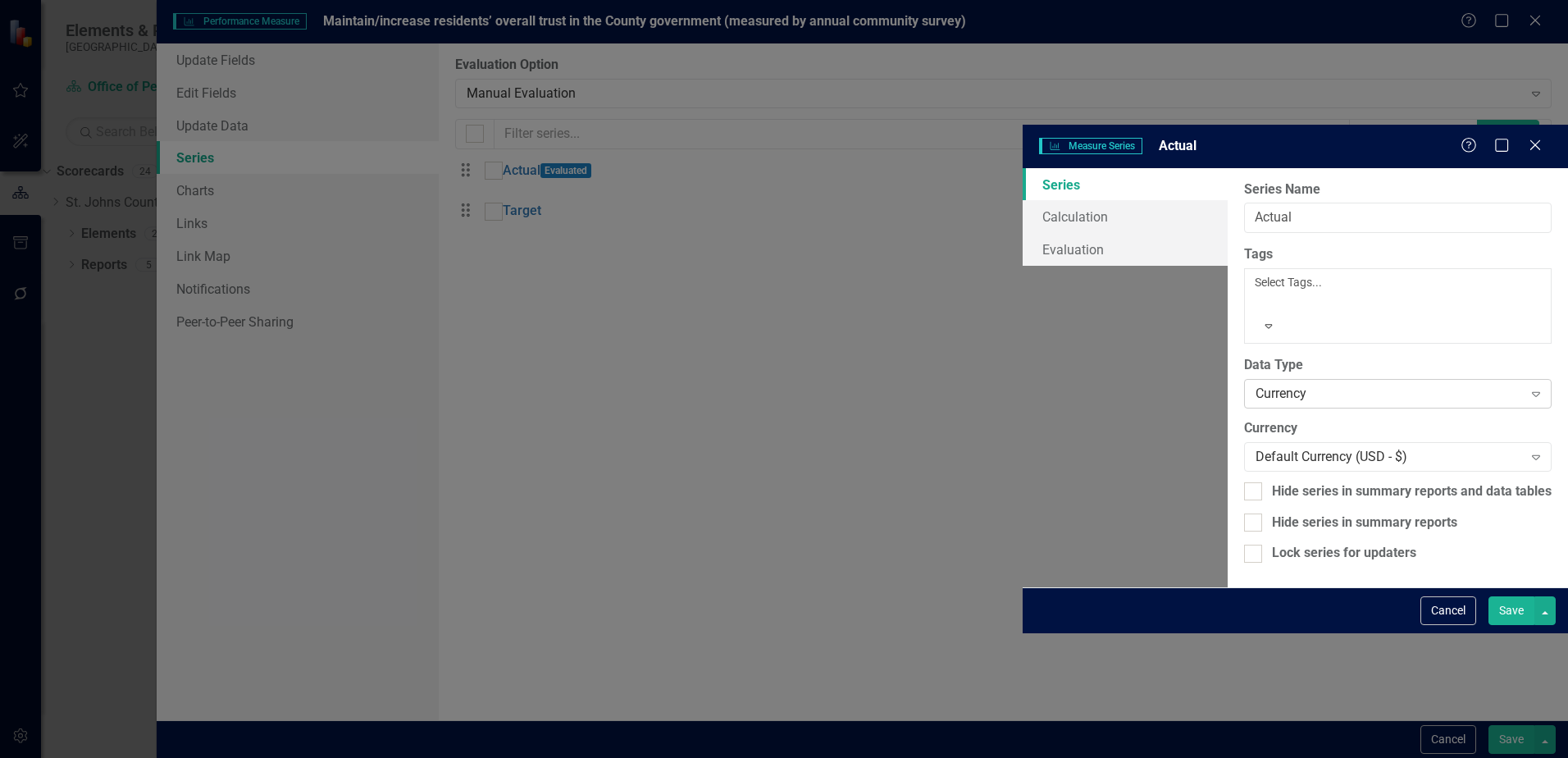
click at [1256, 385] on div "Currency" at bounding box center [1389, 394] width 268 height 19
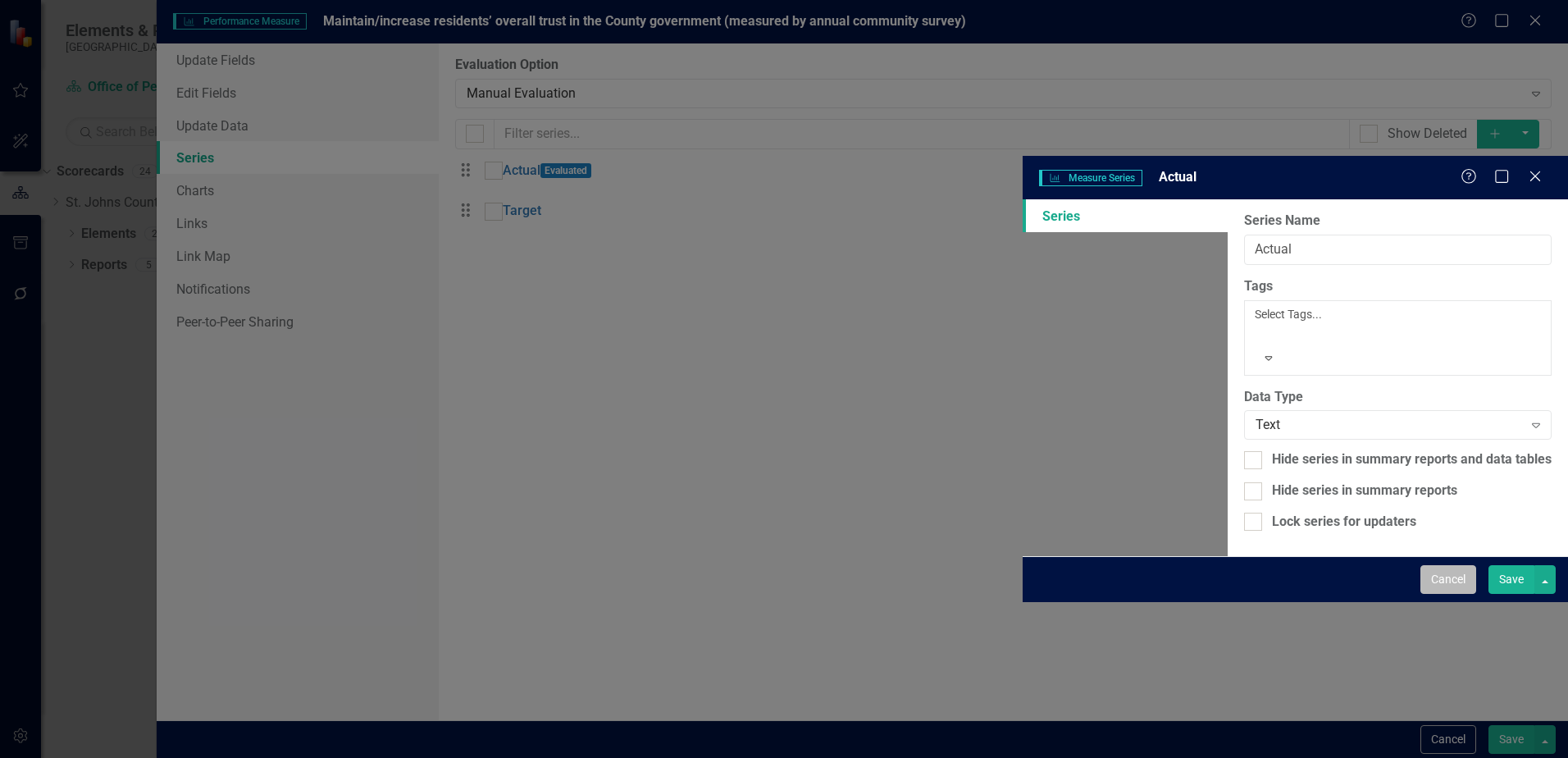
click at [1427, 593] on button "Cancel" at bounding box center [1448, 579] width 55 height 29
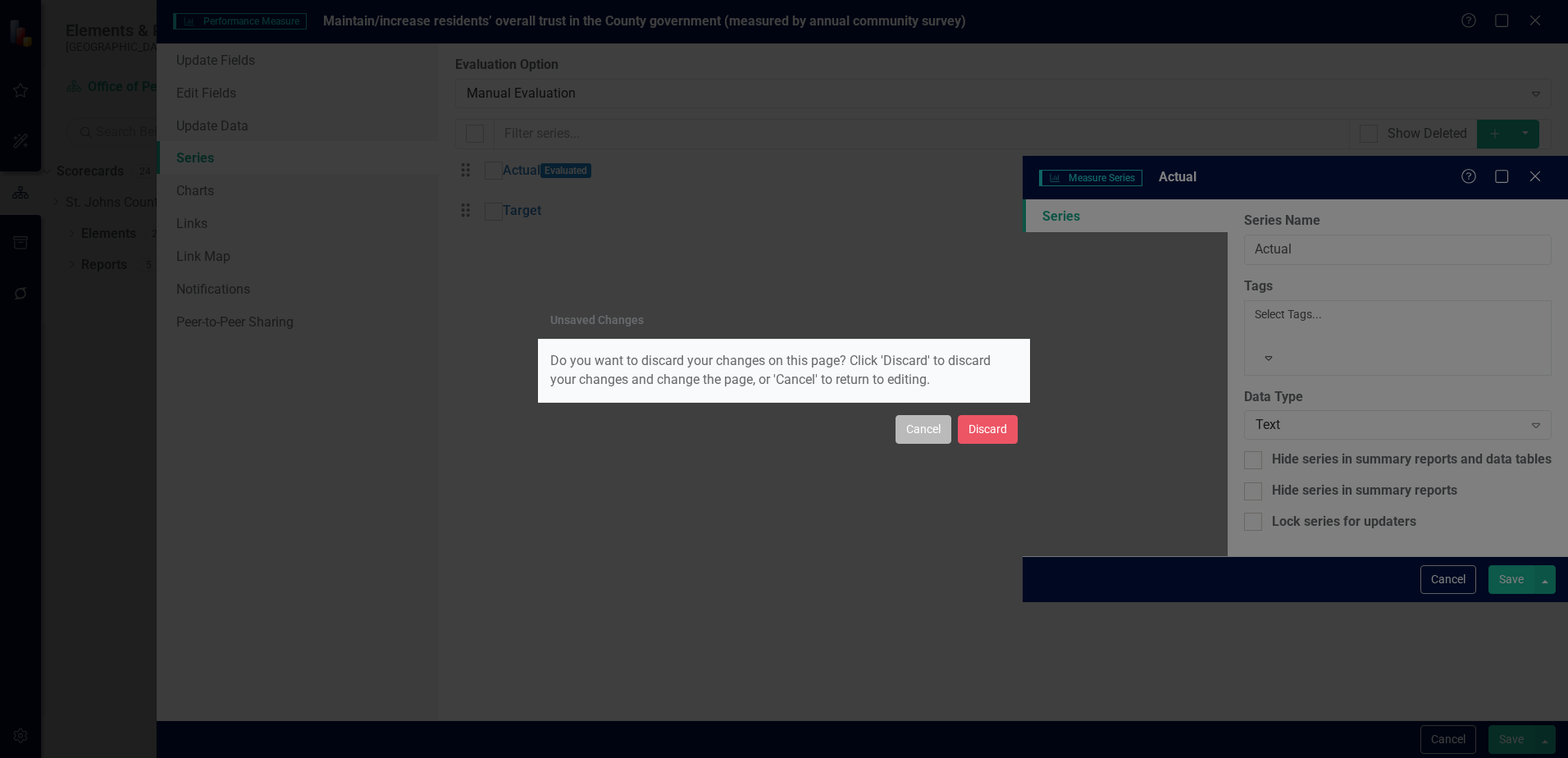
click at [928, 431] on button "Cancel" at bounding box center [924, 430] width 55 height 29
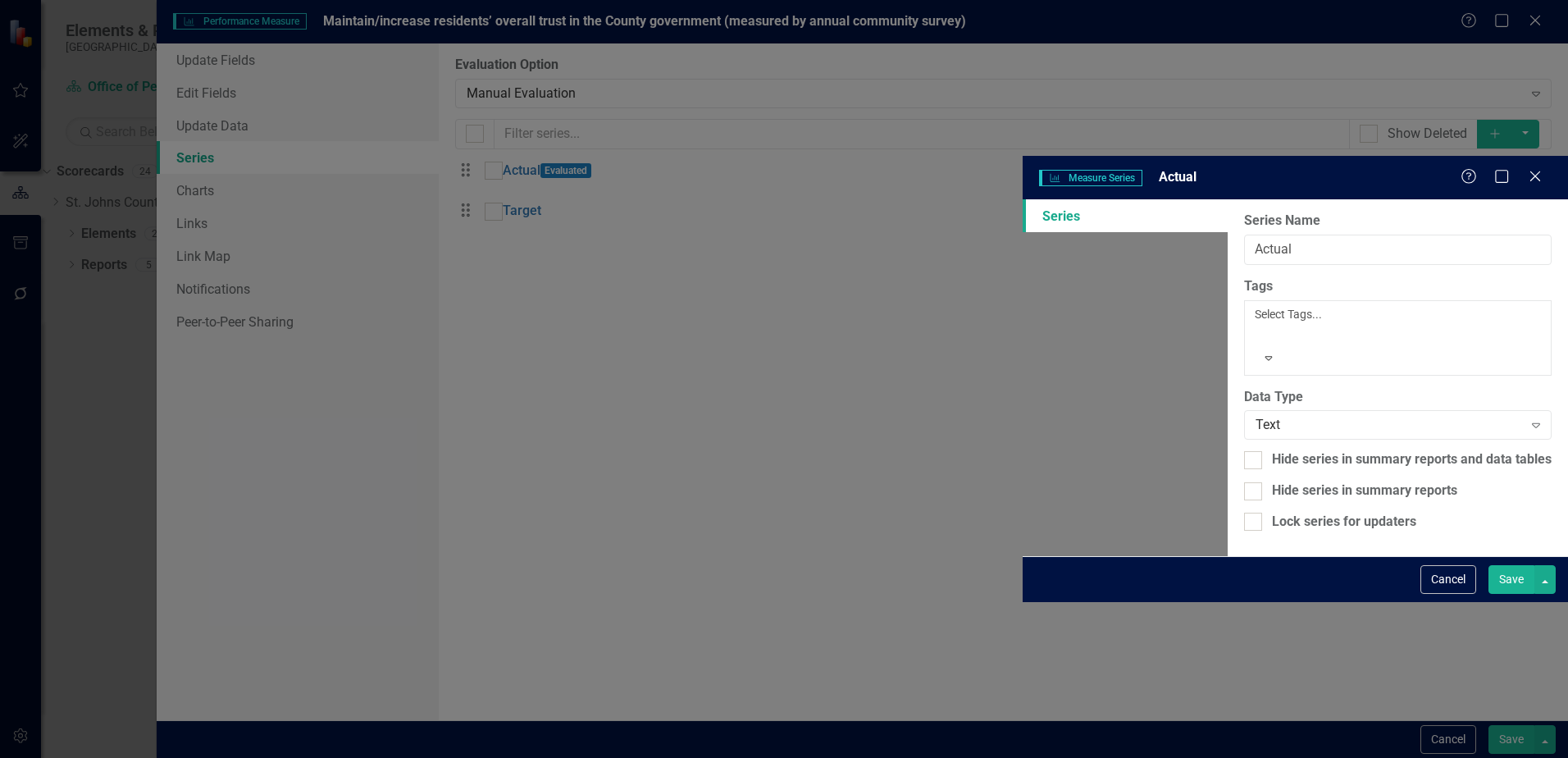
click at [1517, 593] on button "Save" at bounding box center [1511, 579] width 46 height 29
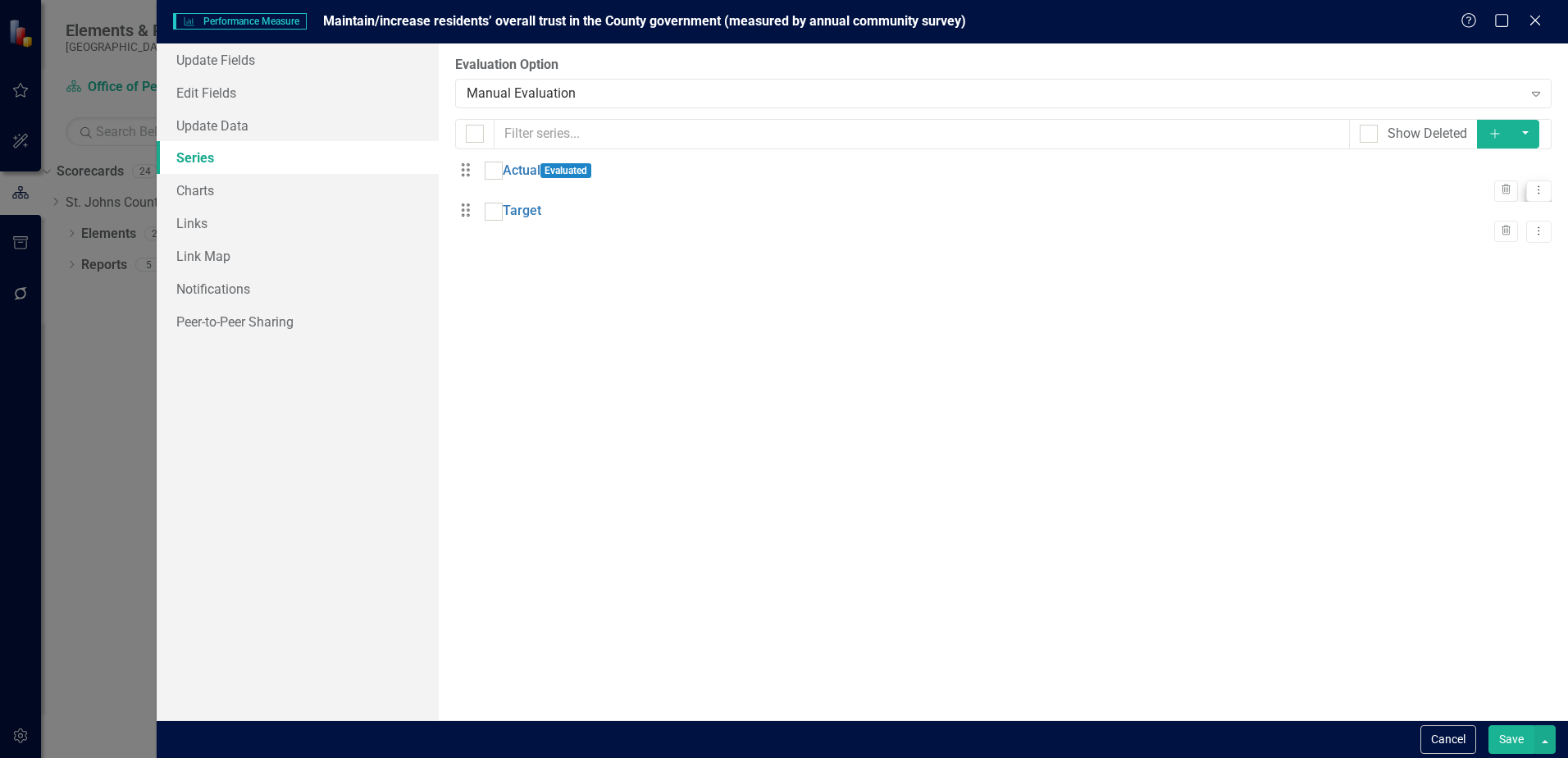
click at [1530, 191] on button "Dropdown Menu" at bounding box center [1538, 192] width 25 height 22
click at [1453, 214] on link "Edit Edit Measure Series" at bounding box center [1444, 208] width 186 height 30
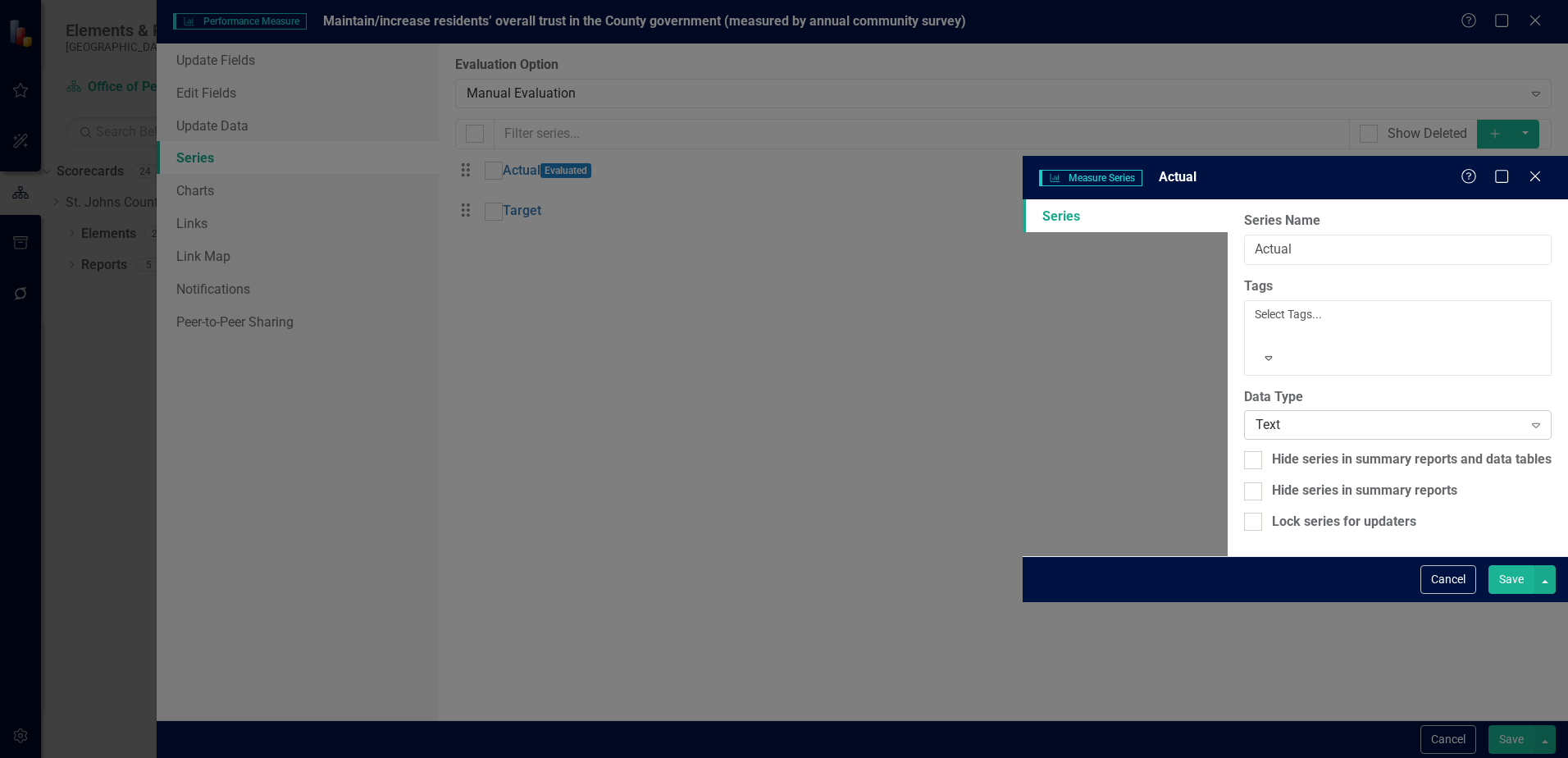
click at [1256, 416] on div "Text" at bounding box center [1389, 425] width 268 height 19
click at [1446, 593] on button "Cancel" at bounding box center [1448, 579] width 55 height 29
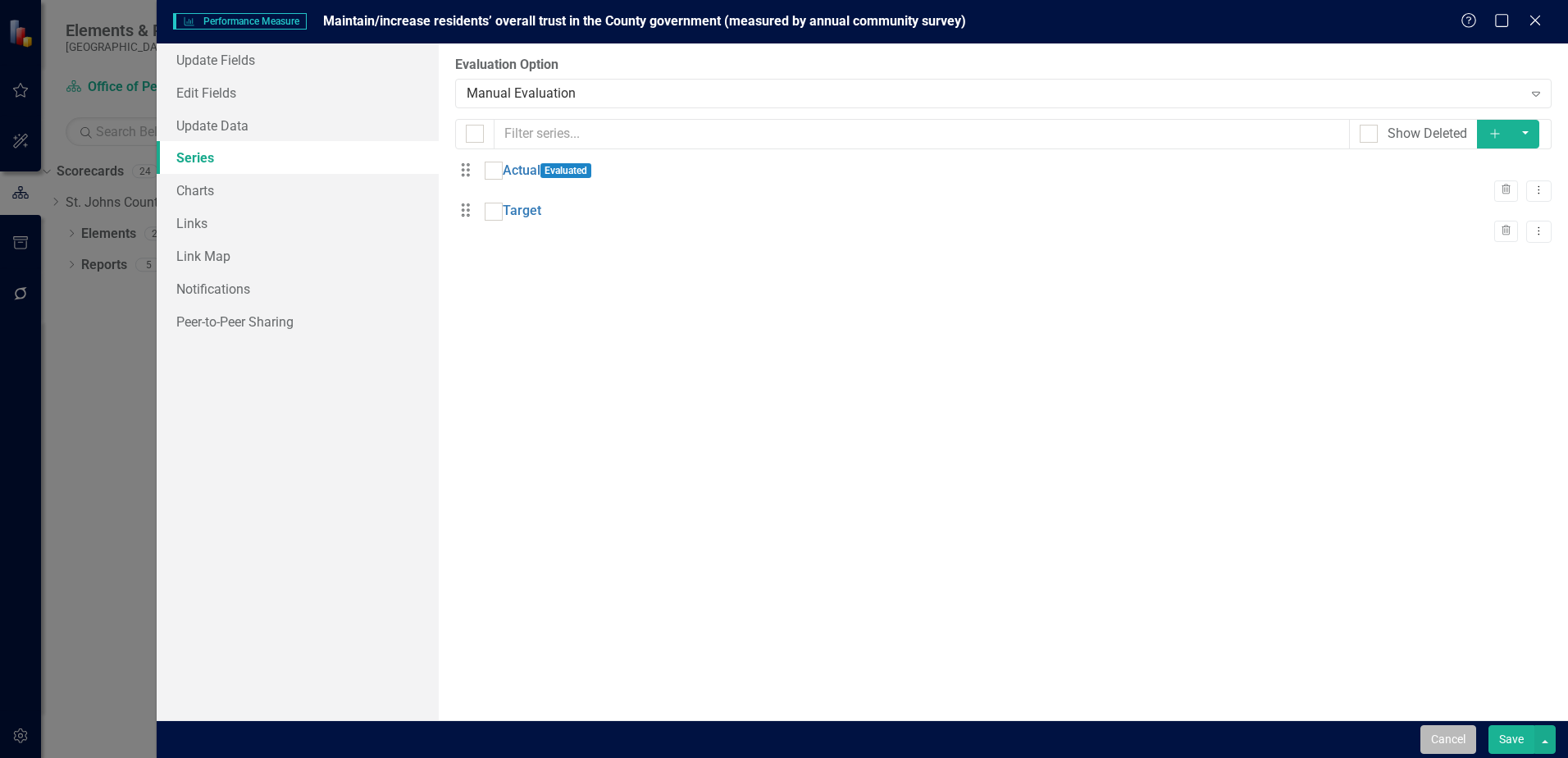
click at [1444, 728] on button "Cancel" at bounding box center [1448, 739] width 55 height 29
